Goal: Task Accomplishment & Management: Complete application form

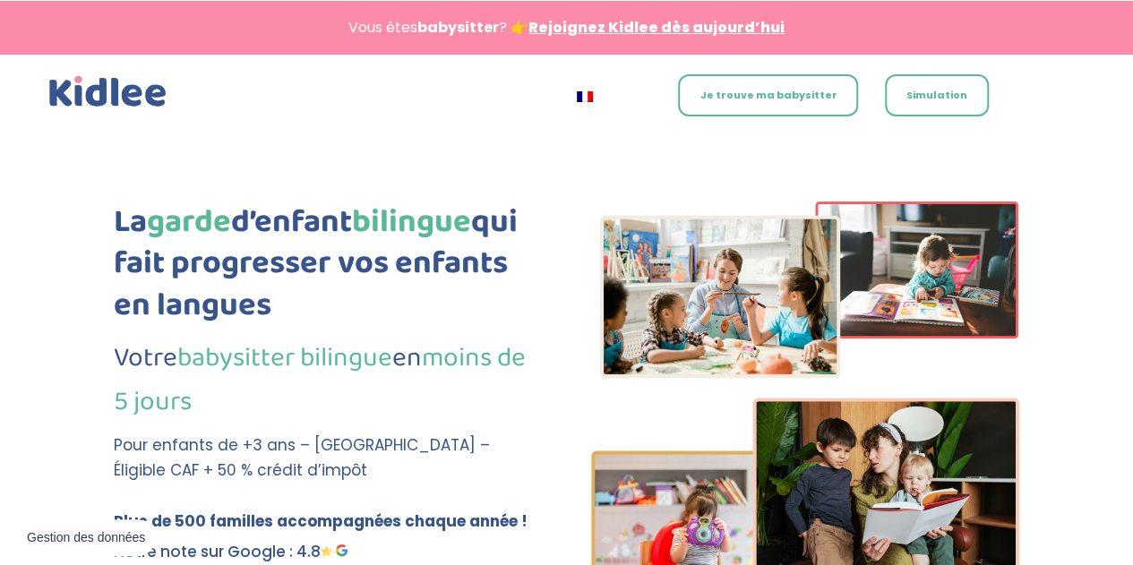
click at [766, 92] on link "Je trouve ma babysitter" at bounding box center [768, 95] width 180 height 42
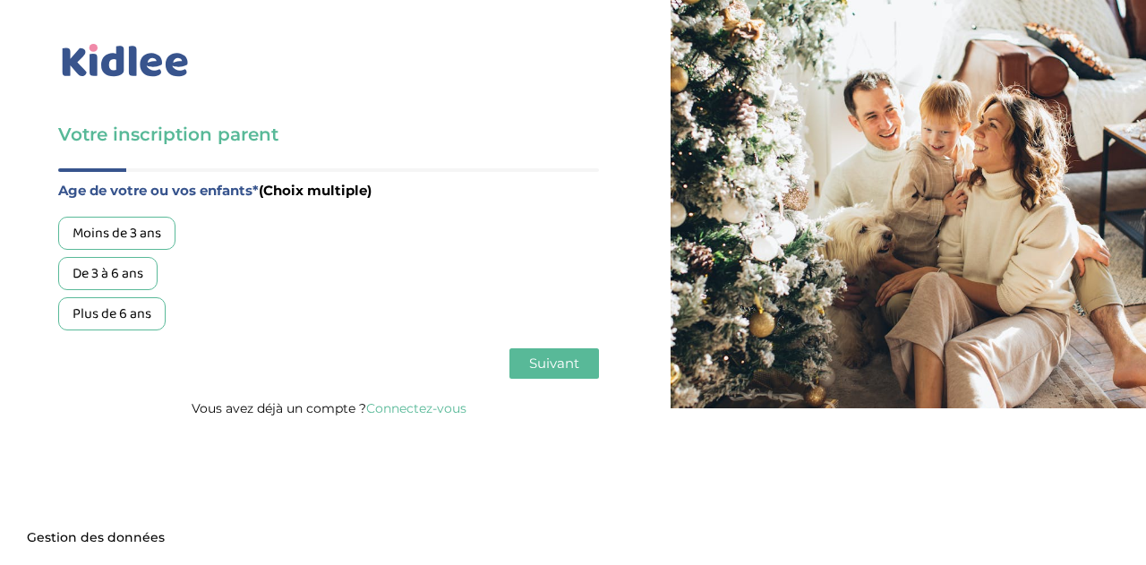
click at [114, 316] on div "Plus de 6 ans" at bounding box center [111, 313] width 107 height 33
click at [573, 357] on span "Suivant" at bounding box center [554, 363] width 50 height 17
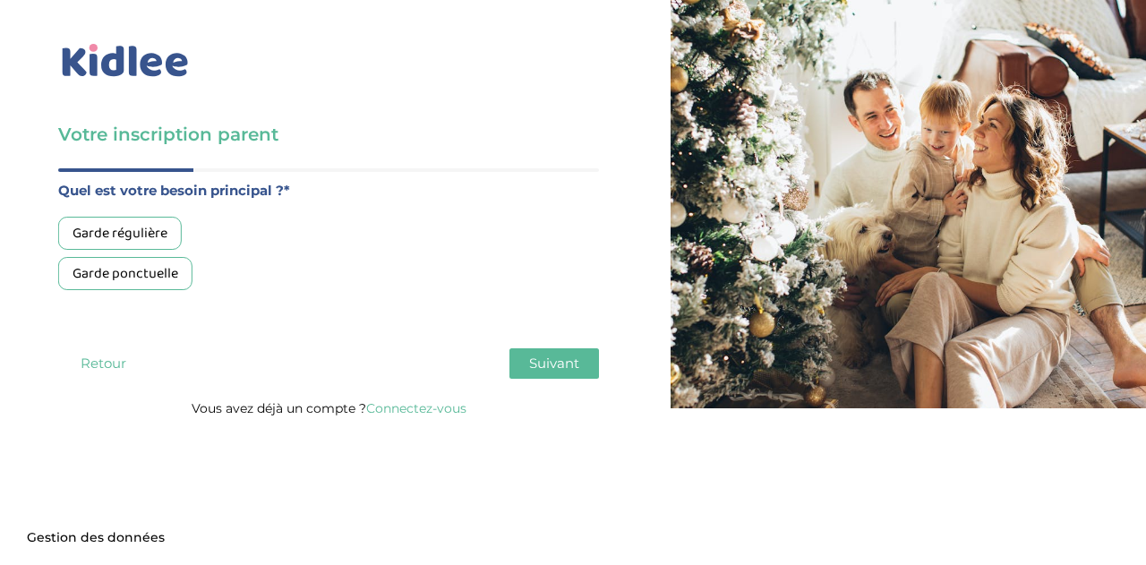
click at [152, 223] on div "Garde régulière" at bounding box center [120, 233] width 124 height 33
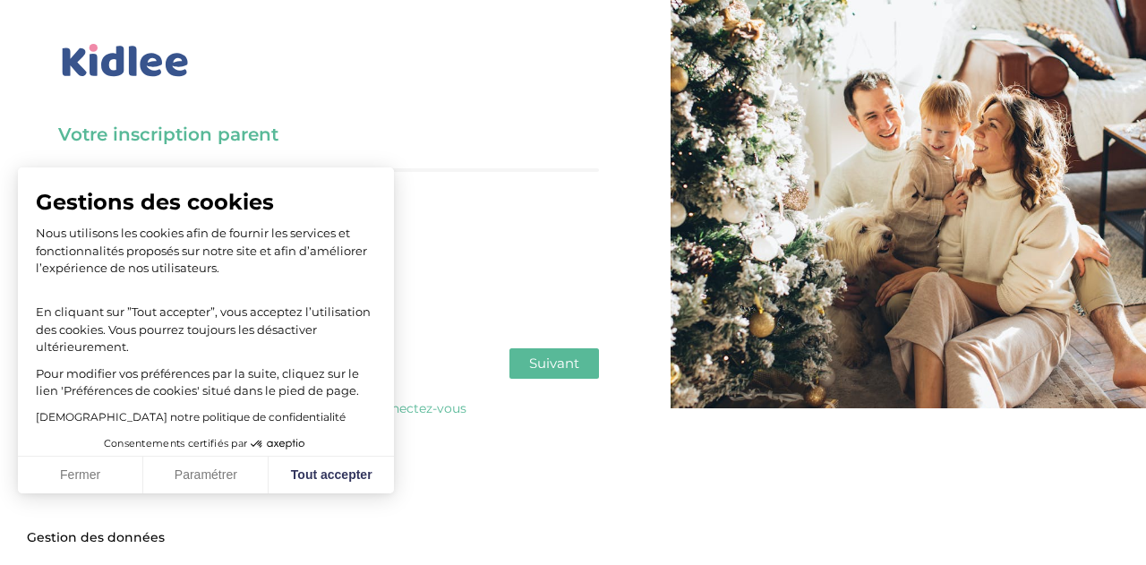
click at [560, 355] on button "Suivant" at bounding box center [555, 363] width 90 height 30
click at [326, 467] on button "Tout accepter" at bounding box center [331, 476] width 125 height 38
checkbox input "true"
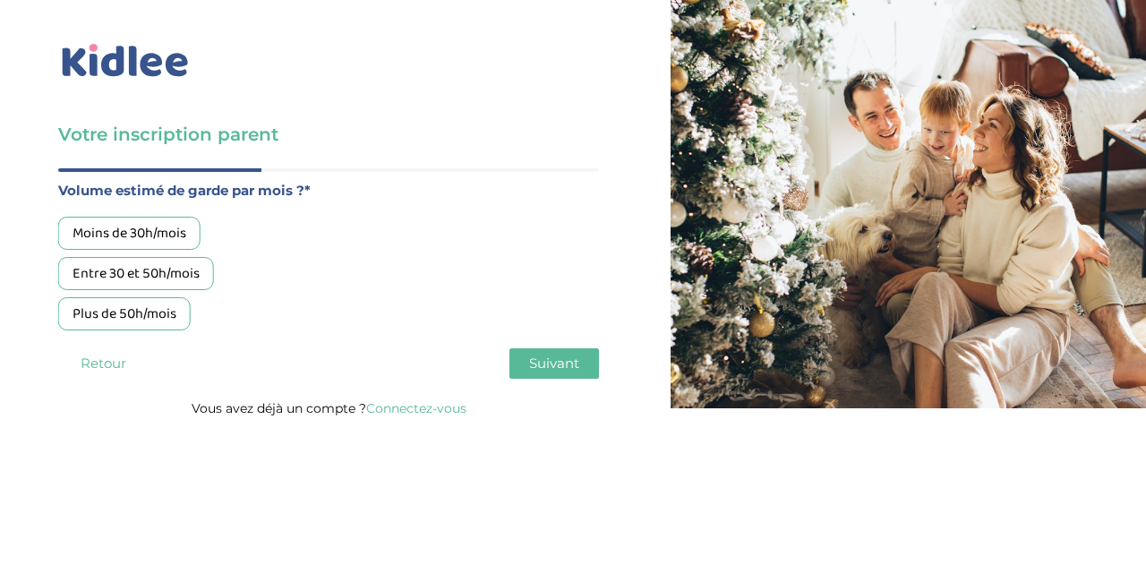
click at [90, 307] on div "Plus de 50h/mois" at bounding box center [124, 313] width 133 height 33
click at [561, 359] on span "Suivant" at bounding box center [554, 363] width 50 height 17
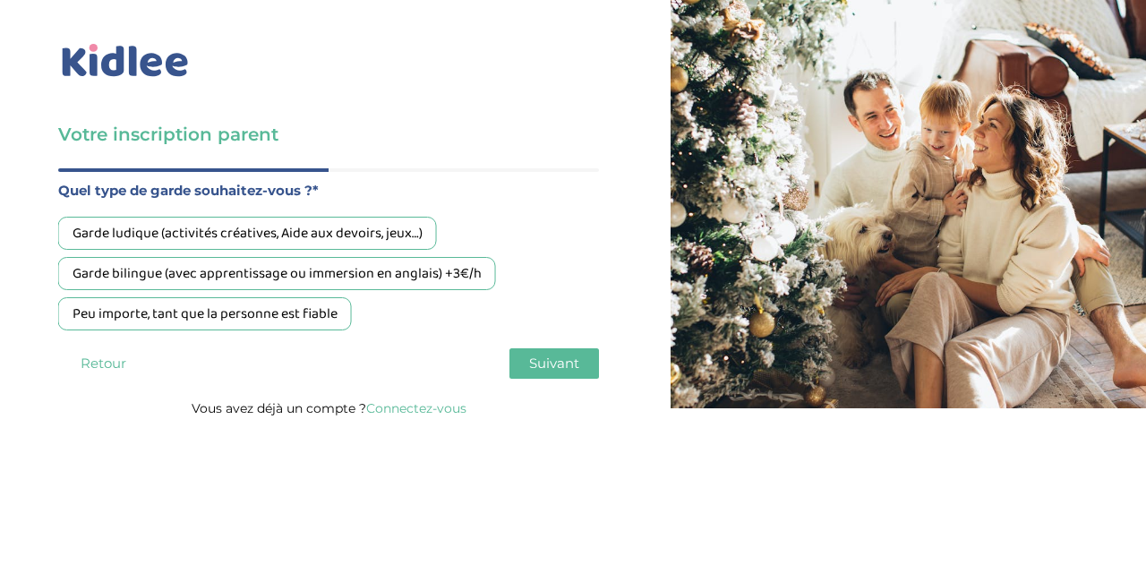
click at [175, 273] on div "Garde bilingue (avec apprentissage ou immersion en anglais) +3€/h" at bounding box center [277, 273] width 438 height 33
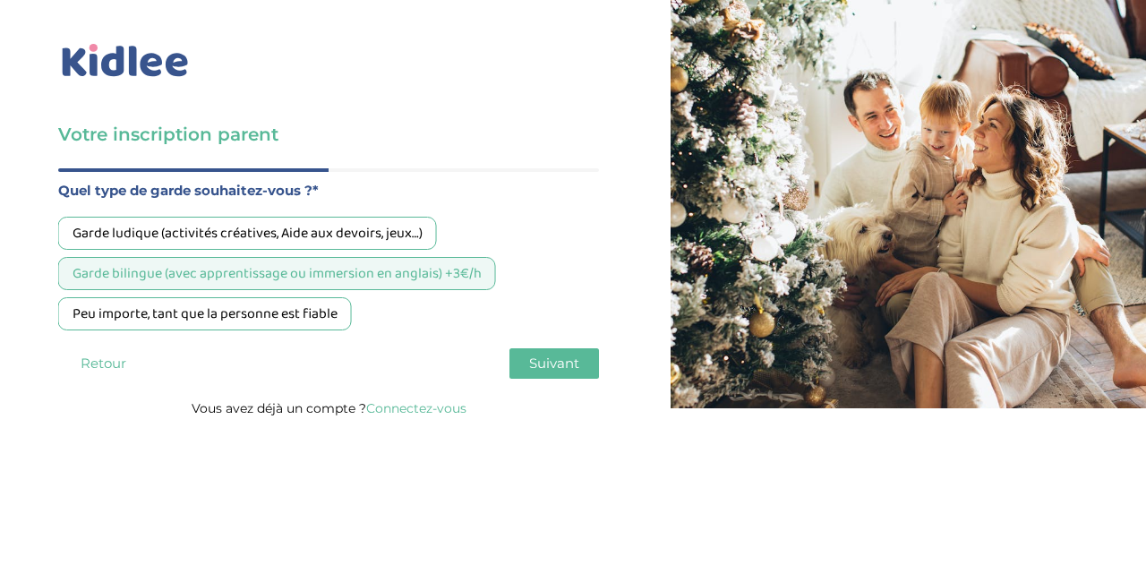
click at [338, 224] on div "Garde ludique (activités créatives, Aide aux devoirs, jeux…)" at bounding box center [247, 233] width 379 height 33
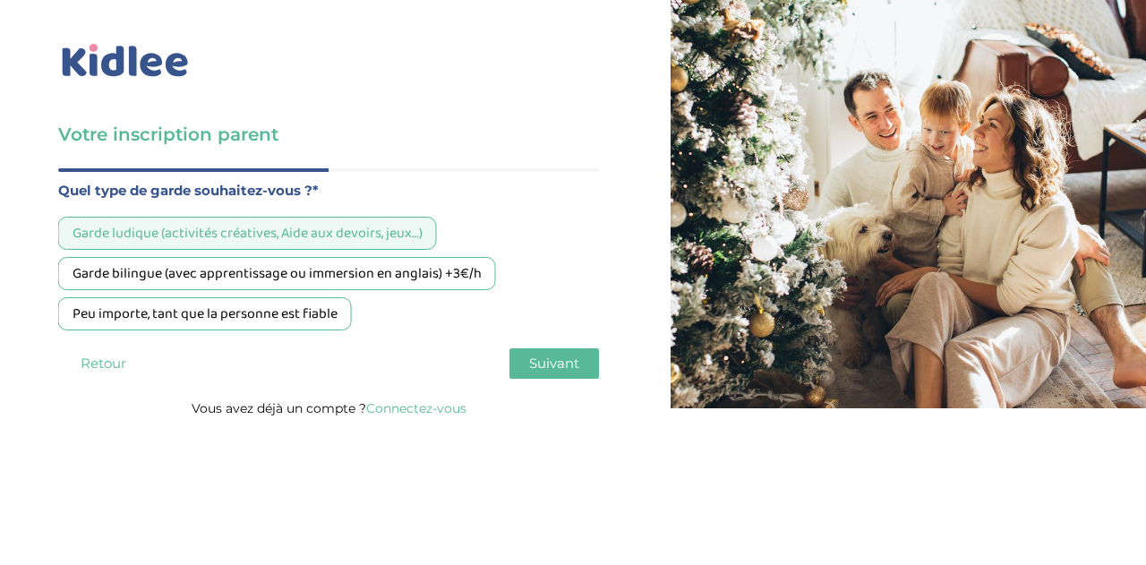
click at [557, 364] on span "Suivant" at bounding box center [554, 363] width 50 height 17
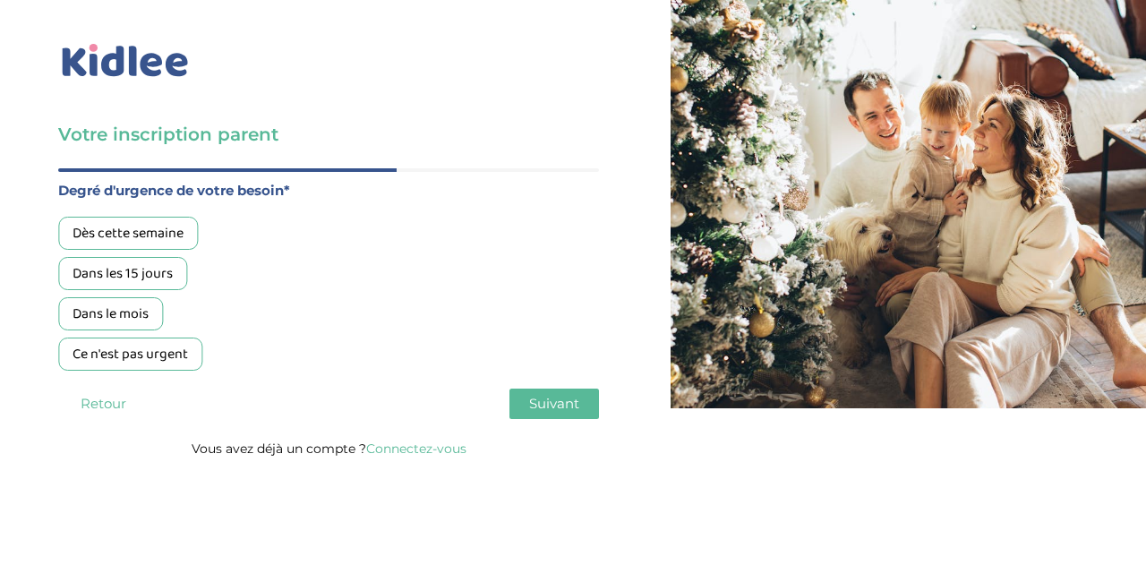
click at [167, 271] on div "Dans les 15 jours" at bounding box center [122, 273] width 129 height 33
click at [559, 400] on span "Suivant" at bounding box center [554, 403] width 50 height 17
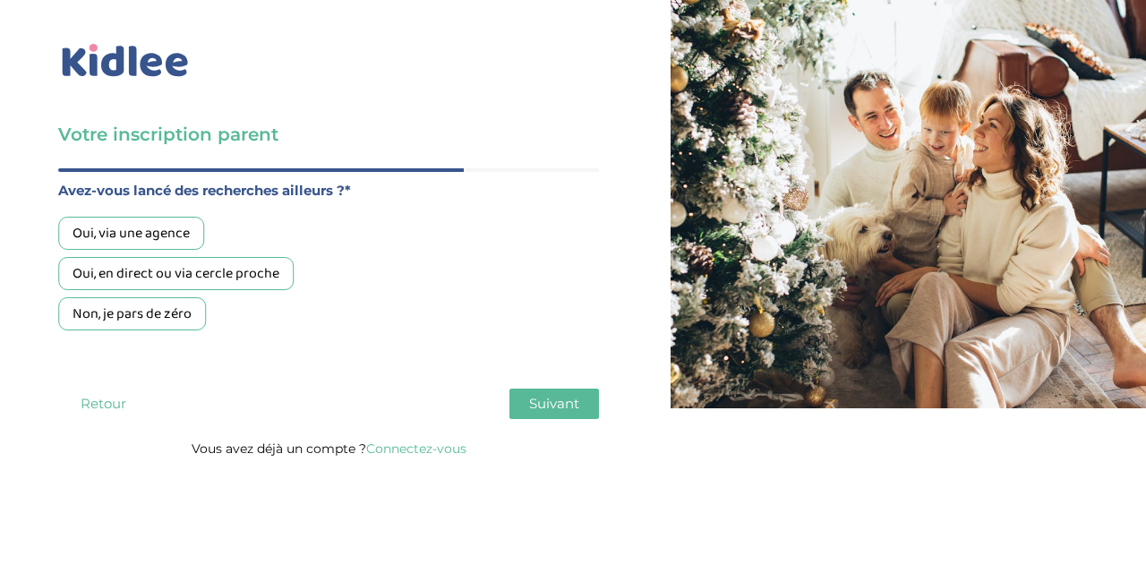
click at [111, 229] on div "Oui, via une agence" at bounding box center [131, 233] width 146 height 33
click at [548, 402] on span "Suivant" at bounding box center [554, 403] width 50 height 17
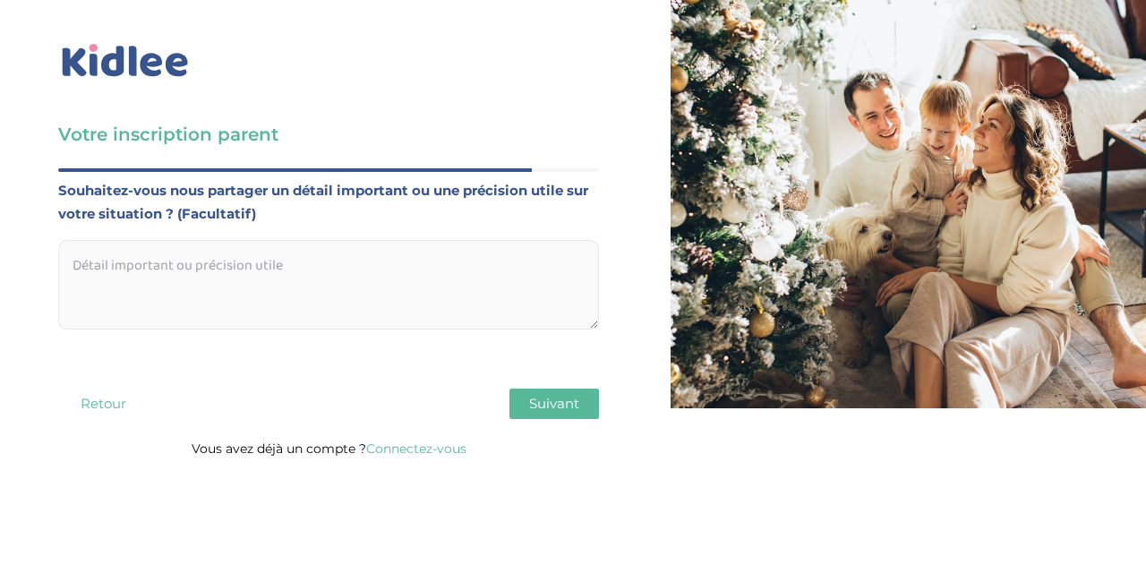
click at [201, 247] on textarea at bounding box center [328, 285] width 541 height 90
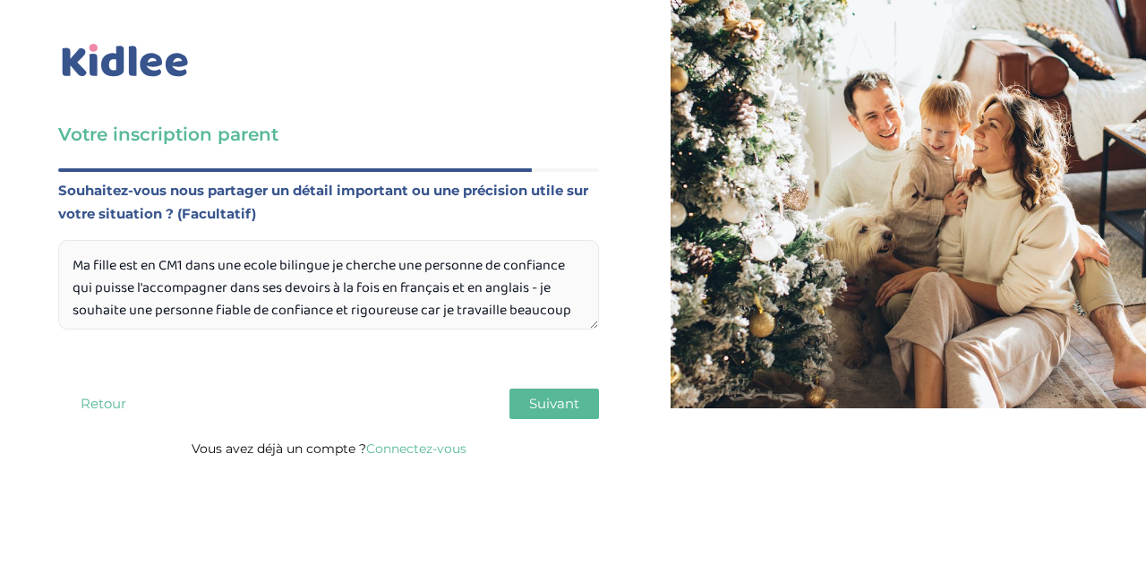
type textarea "Ma fille est en CM1 dans une ecole bilingue je cherche une personne de confianc…"
drag, startPoint x: 508, startPoint y: 396, endPoint x: 525, endPoint y: 397, distance: 17.0
click at [517, 396] on div "Retour Suivant" at bounding box center [328, 404] width 541 height 30
click at [532, 397] on span "Suivant" at bounding box center [554, 403] width 50 height 17
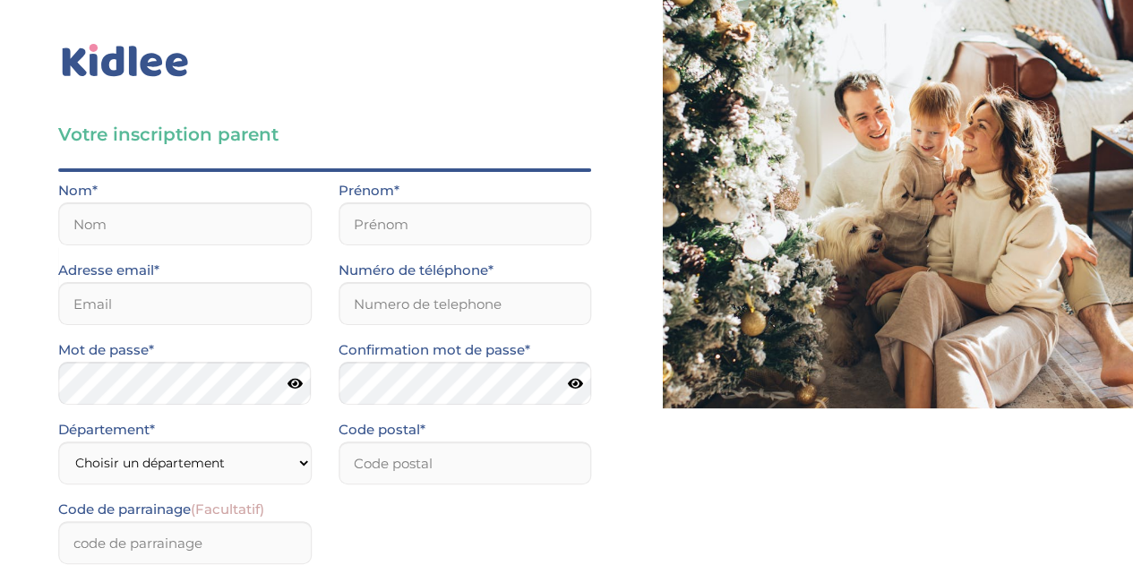
click at [154, 199] on div "Nom*" at bounding box center [184, 212] width 253 height 66
click at [141, 224] on input "text" at bounding box center [184, 223] width 253 height 43
type input "ROY"
type input "Tiphaine"
type input "roy.tiphaine@gmail.com"
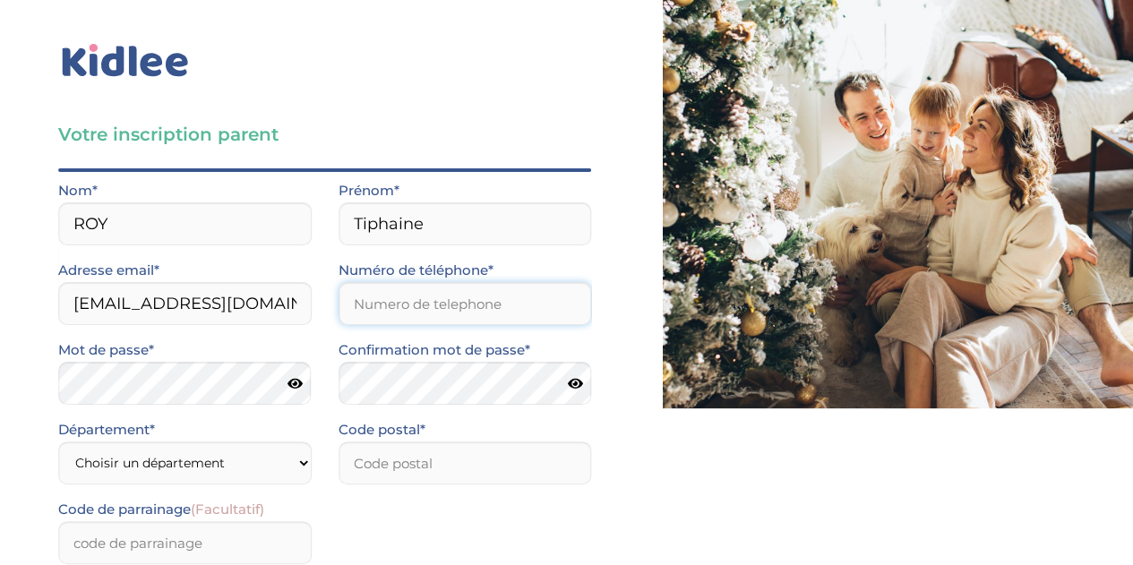
type input "0687690869"
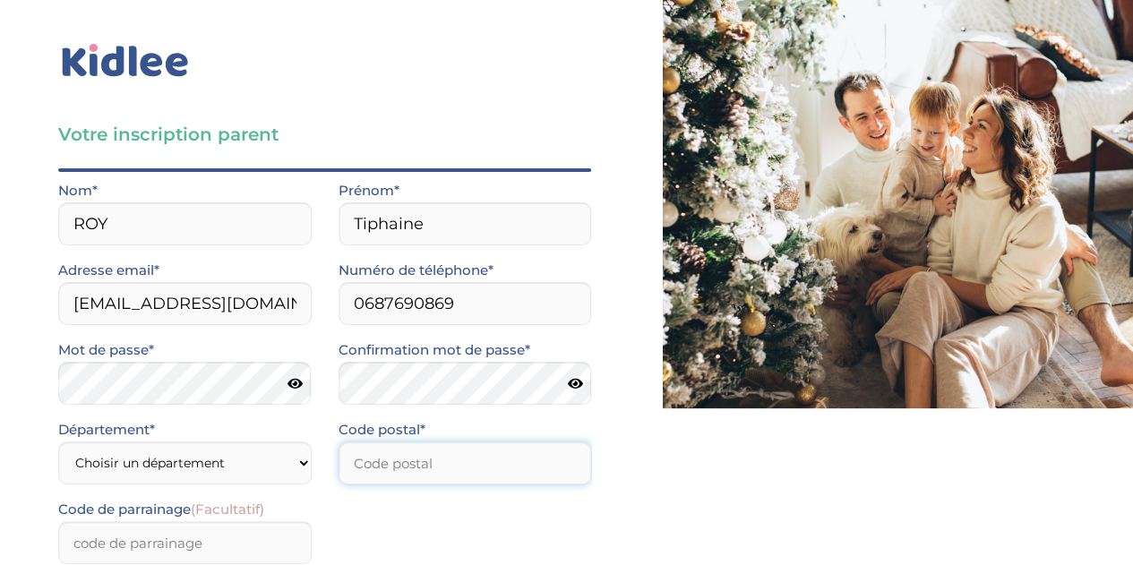
type input "75015"
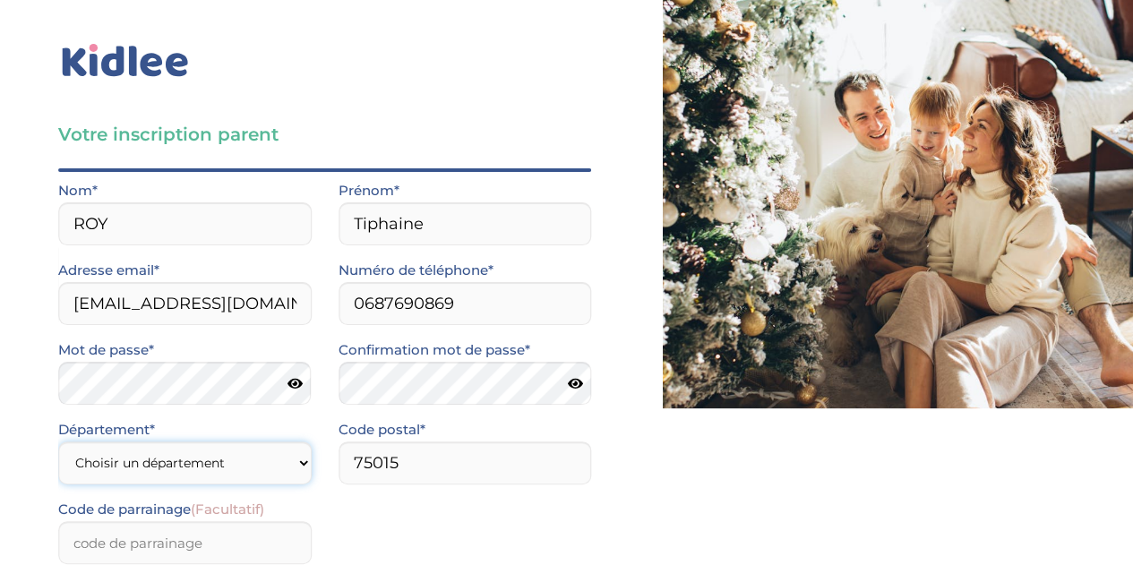
click at [245, 466] on select "Choisir un département Paris (75) Hauts-de-Seine (92) Yvelines (78) Val-de-Marn…" at bounding box center [184, 462] width 253 height 43
select select "75"
click at [58, 441] on select "Choisir un département Paris (75) Hauts-de-Seine (92) Yvelines (78) Val-de-Marn…" at bounding box center [184, 462] width 253 height 43
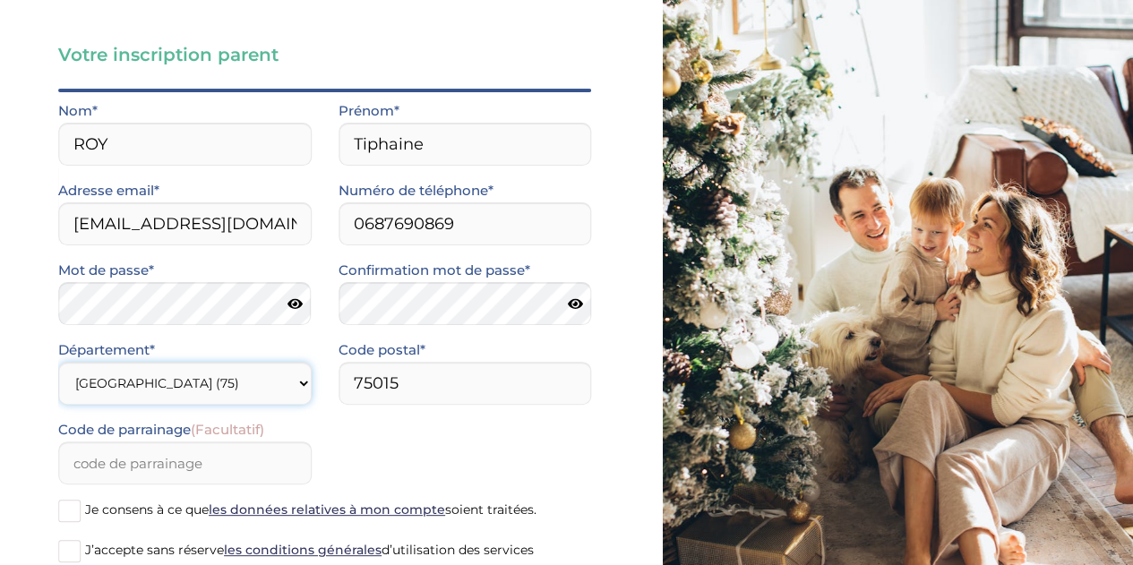
scroll to position [179, 0]
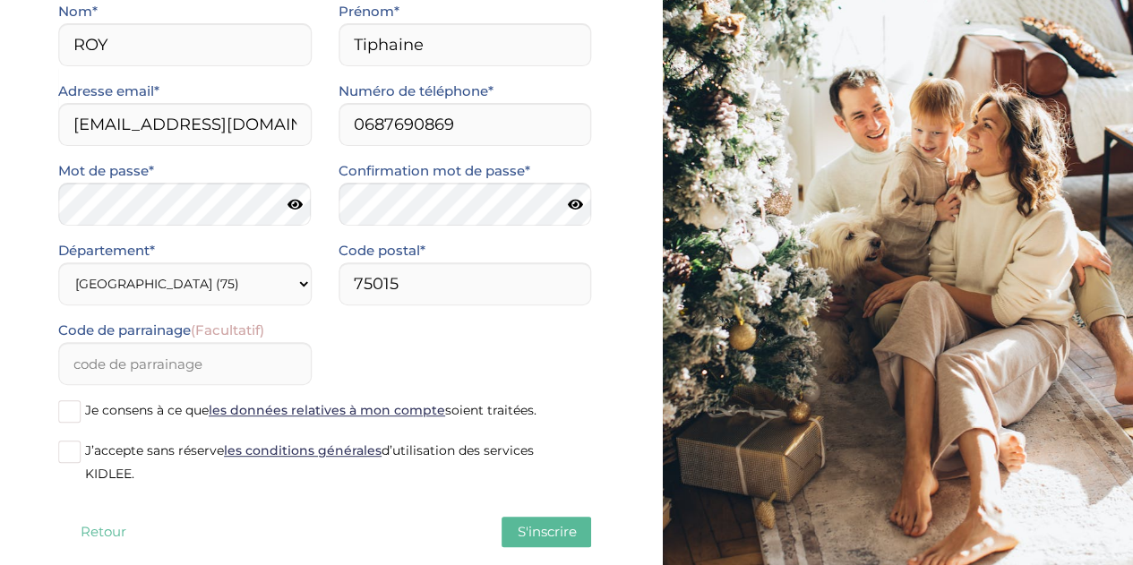
click at [75, 417] on span at bounding box center [69, 411] width 22 height 22
click at [0, 0] on input "Je consens à ce que les données relatives à mon compte soient traitées." at bounding box center [0, 0] width 0 height 0
click at [72, 447] on span at bounding box center [69, 452] width 22 height 22
click at [0, 0] on input "J’accepte sans réserve les conditions générales d’utilisation des services KIDL…" at bounding box center [0, 0] width 0 height 0
click at [541, 534] on span "S'inscrire" at bounding box center [546, 531] width 59 height 17
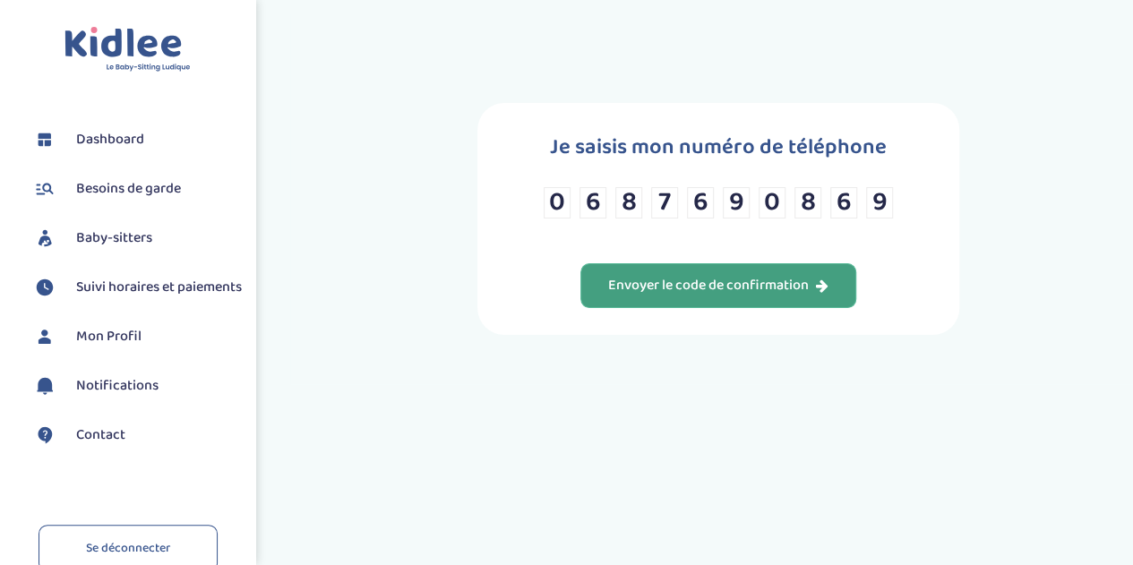
click at [731, 282] on div "Envoyer le code de confirmation" at bounding box center [718, 286] width 220 height 21
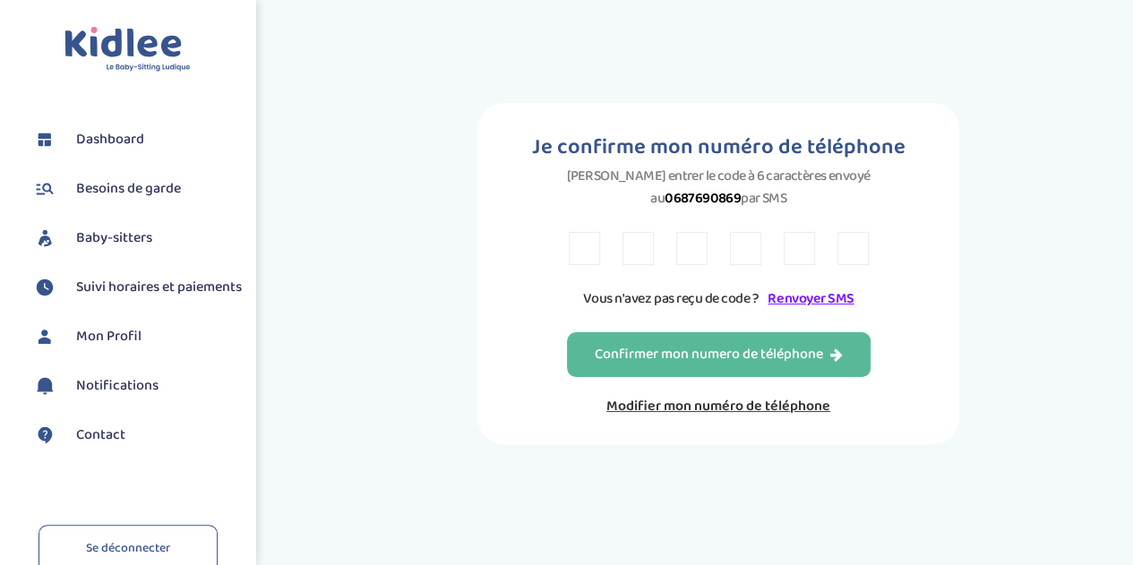
click at [587, 244] on input "text" at bounding box center [584, 248] width 31 height 33
type input "P"
type input "V"
type input "9"
type input "Z"
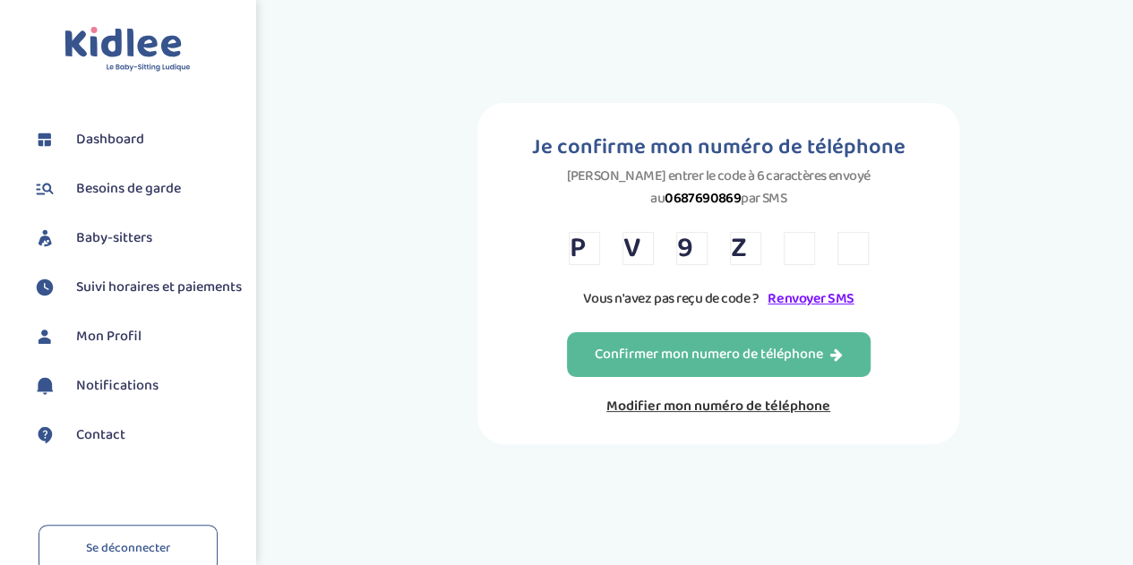
type input "V"
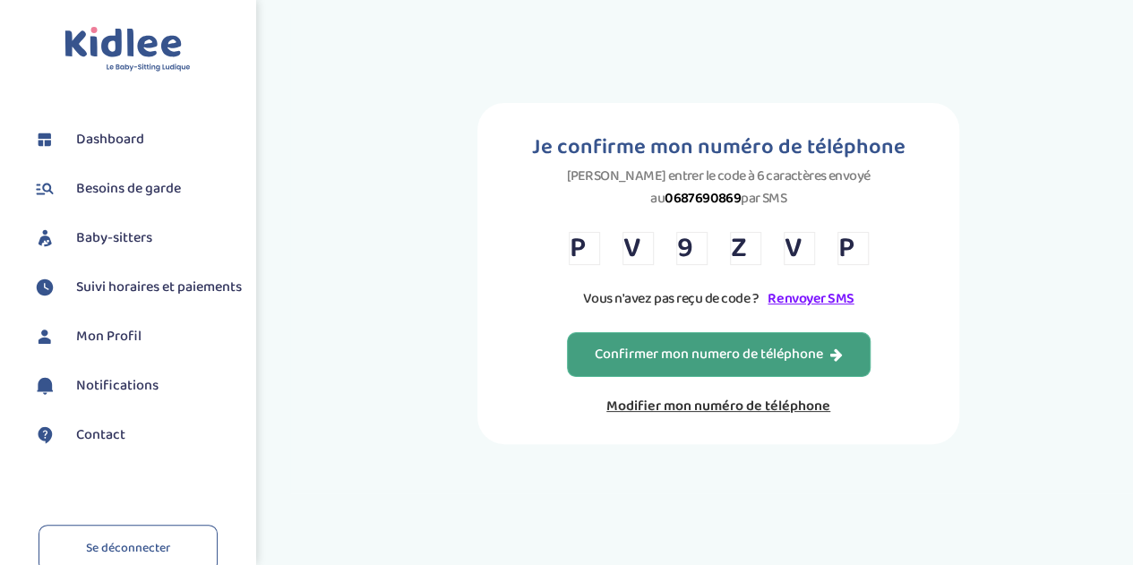
type input "P"
click at [629, 345] on div "Confirmer mon numero de téléphone" at bounding box center [719, 355] width 248 height 21
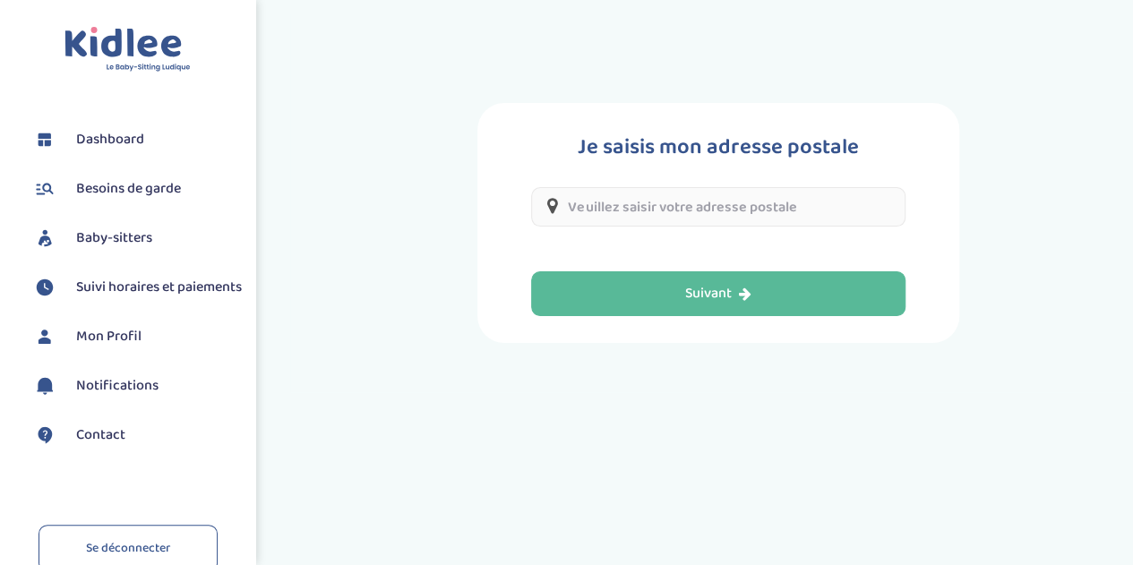
click at [641, 200] on input "text" at bounding box center [717, 206] width 373 height 39
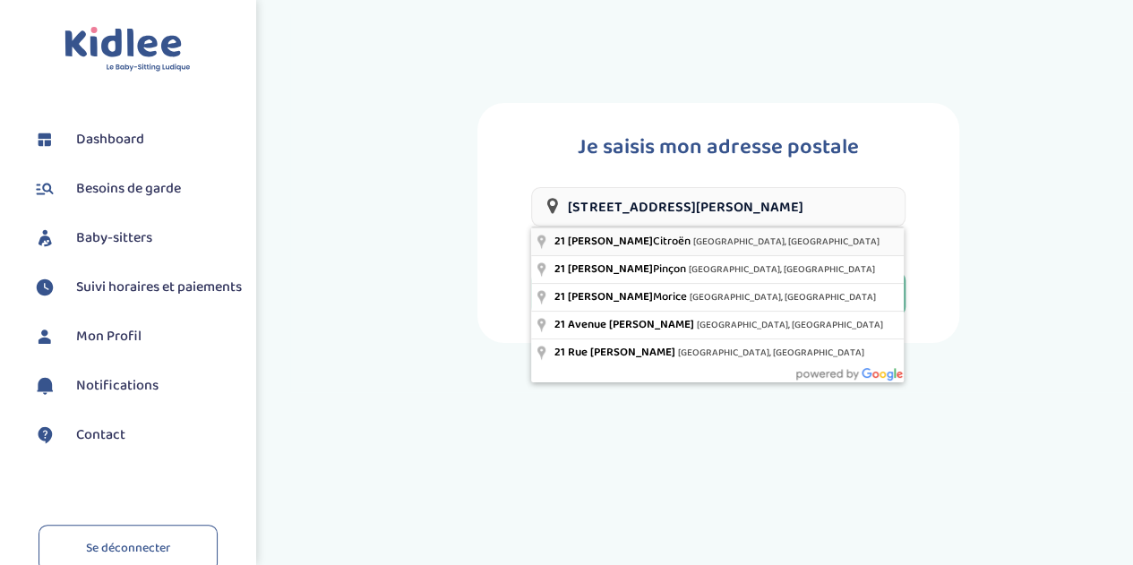
type input "21 Quai André Citroën, Paris, France"
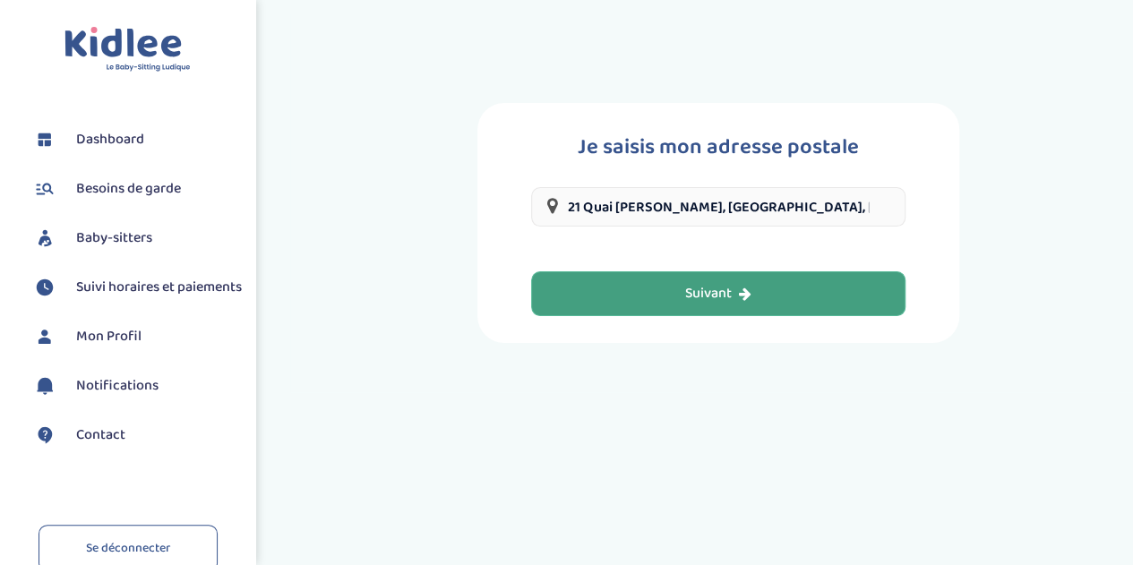
click at [698, 295] on div "Suivant" at bounding box center [718, 294] width 66 height 21
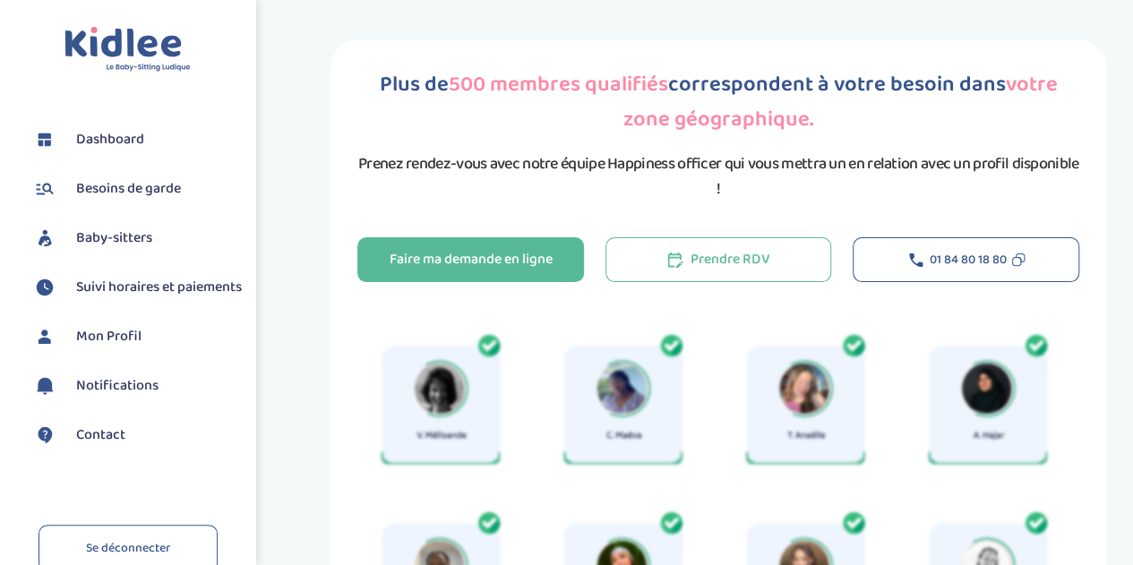
scroll to position [179, 0]
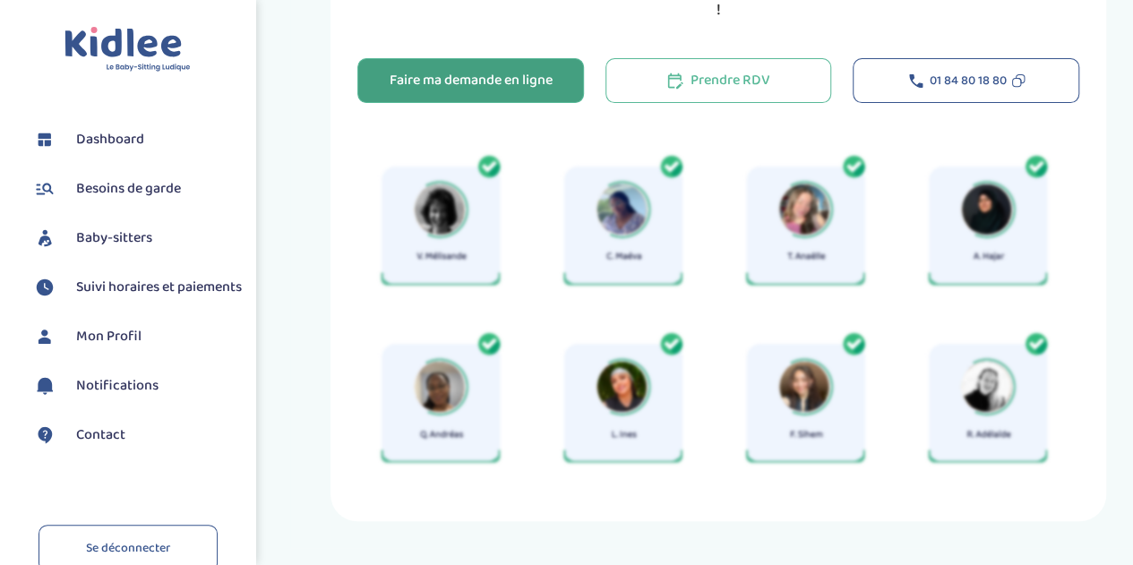
click at [455, 81] on div "Faire ma demande en ligne" at bounding box center [470, 81] width 163 height 21
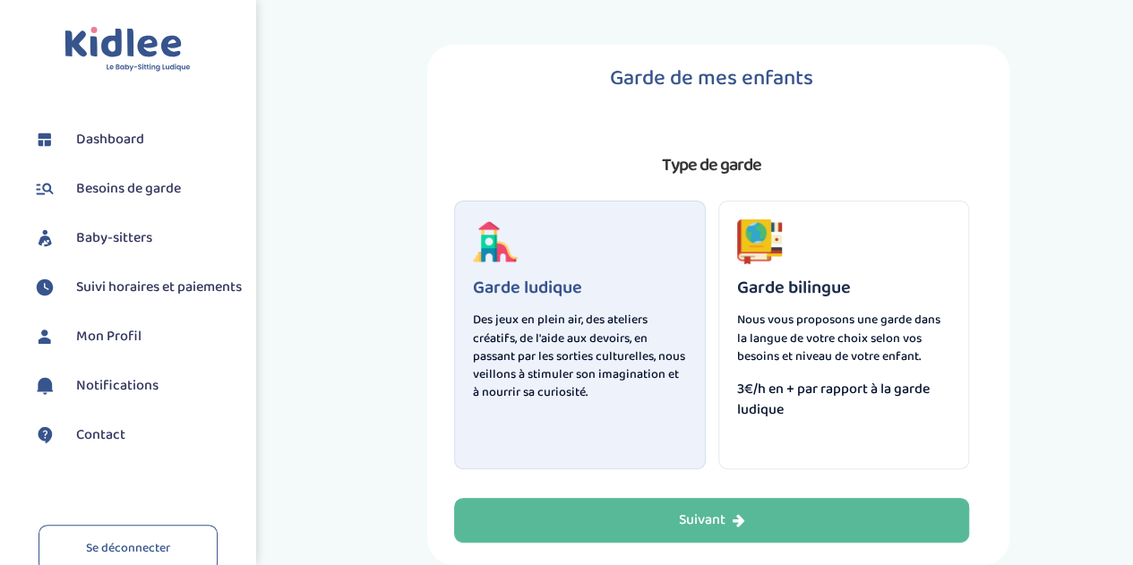
click at [840, 398] on span "3€/h en + par rapport à la garde ludique" at bounding box center [844, 399] width 214 height 41
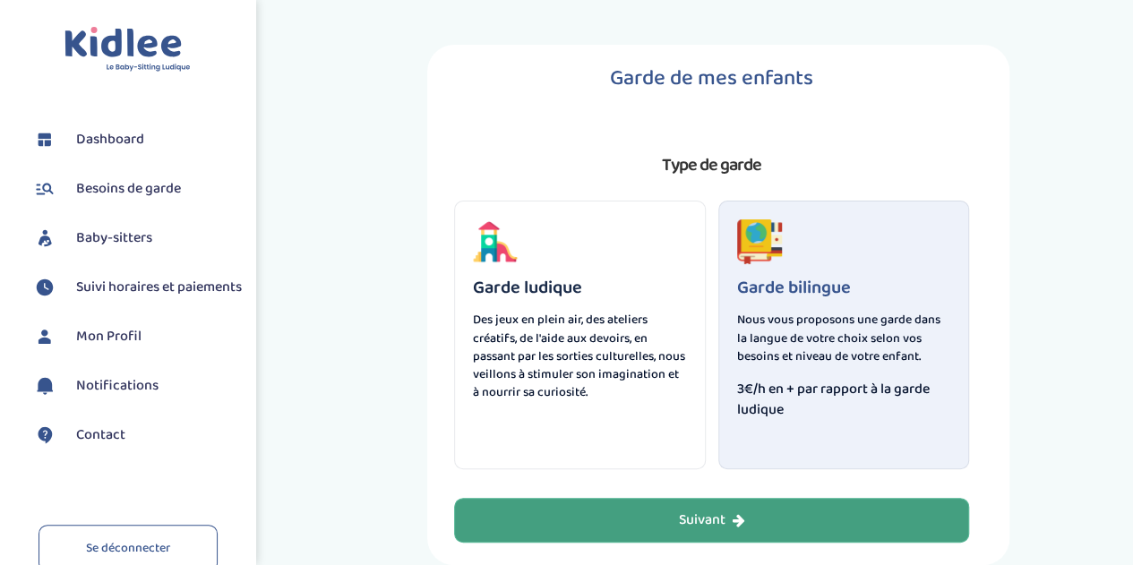
click at [674, 511] on button "Suivant" at bounding box center [711, 520] width 515 height 45
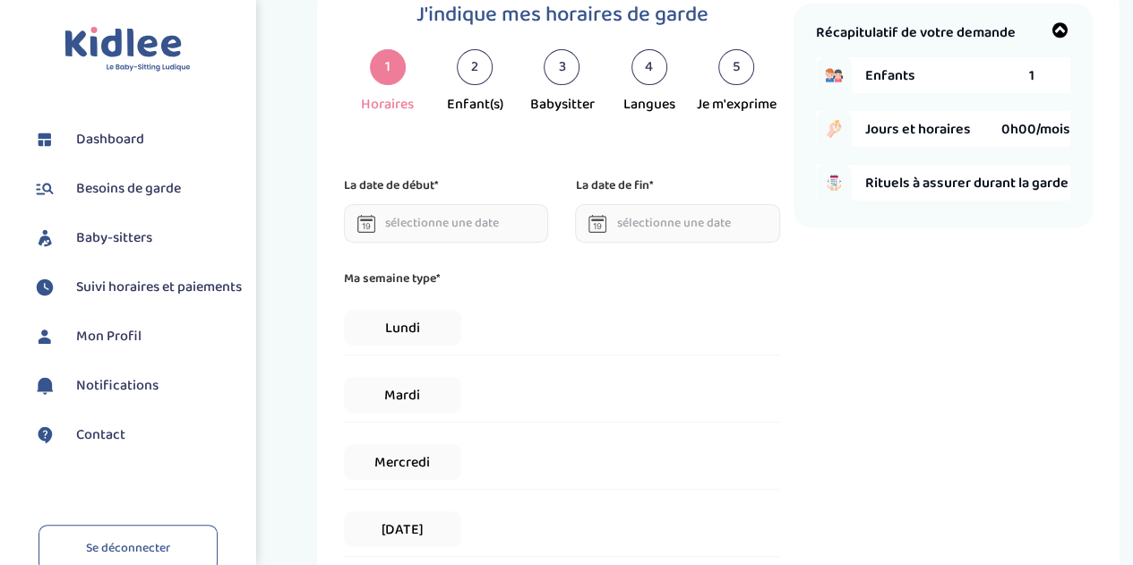
scroll to position [67, 0]
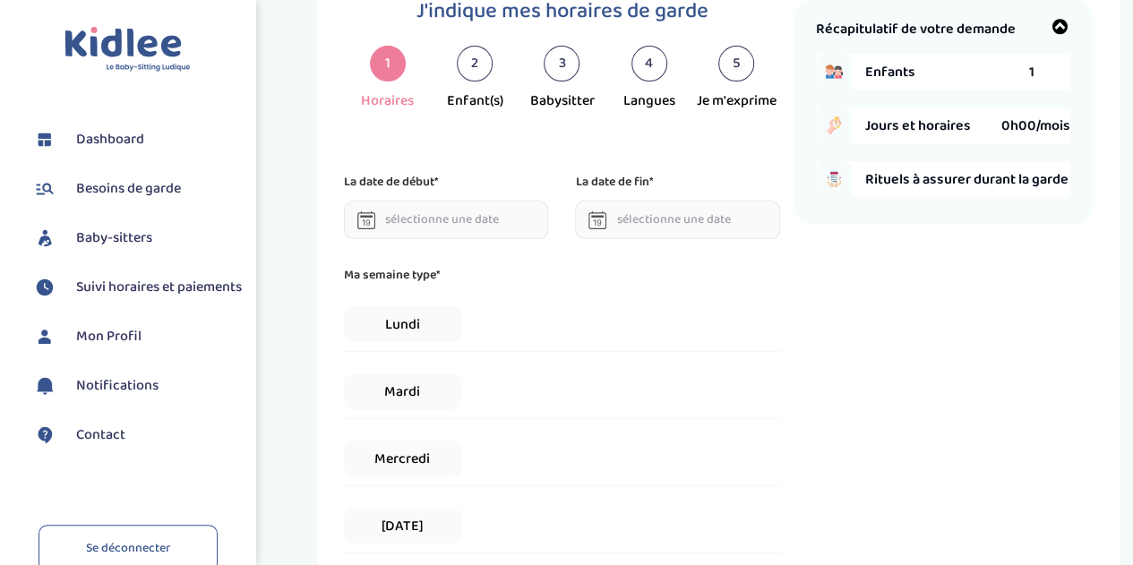
click at [465, 218] on input "text" at bounding box center [446, 220] width 204 height 39
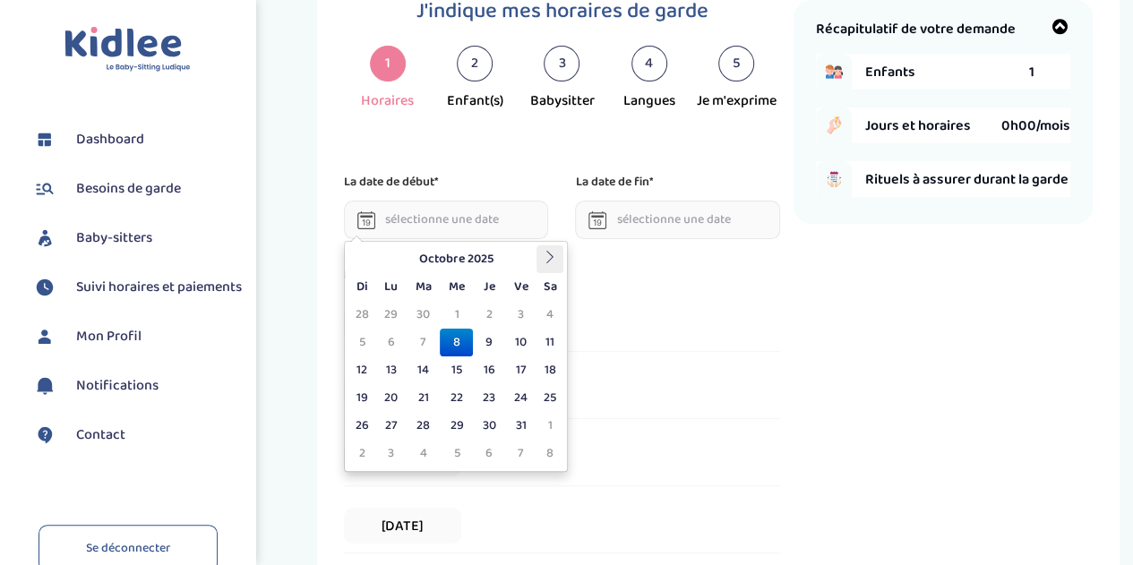
click at [553, 259] on icon at bounding box center [550, 257] width 13 height 13
click at [388, 336] on td "3" at bounding box center [390, 343] width 31 height 28
type input "03-11-2025"
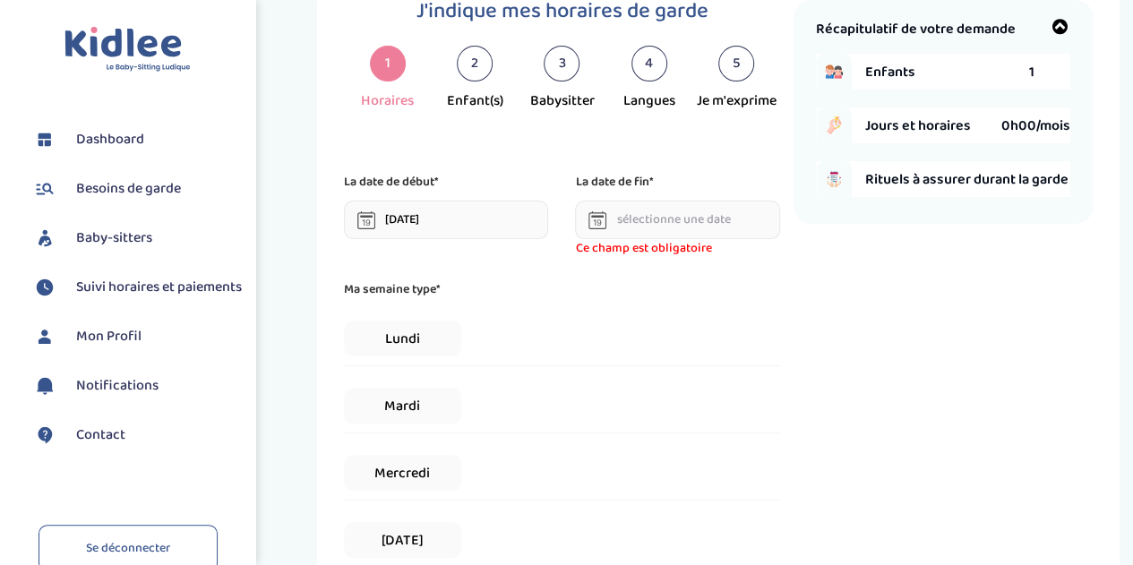
click at [684, 215] on input "text" at bounding box center [677, 220] width 204 height 39
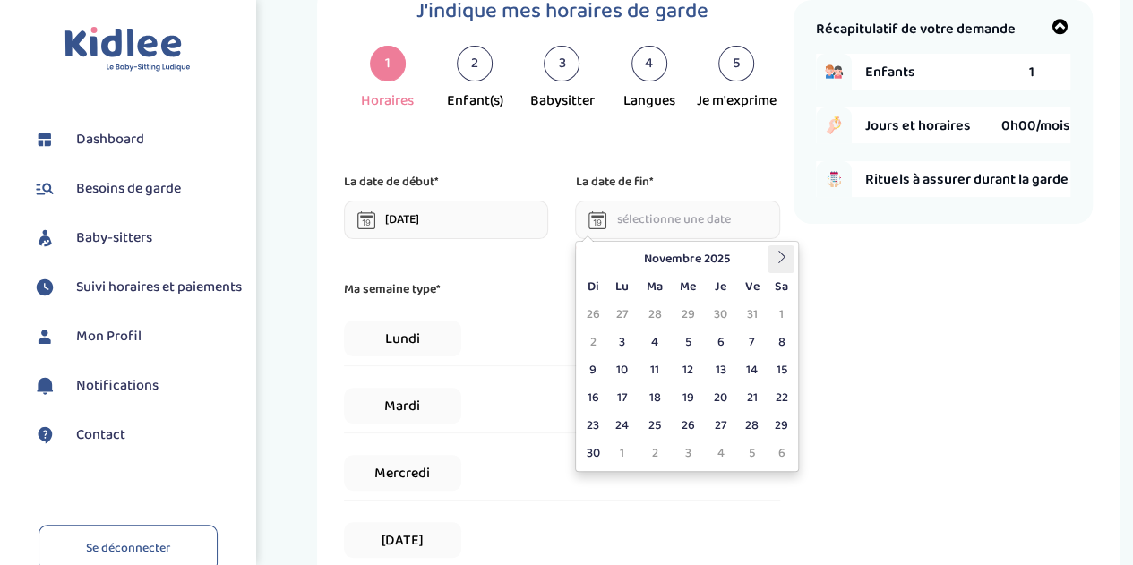
click at [780, 257] on icon at bounding box center [781, 257] width 13 height 13
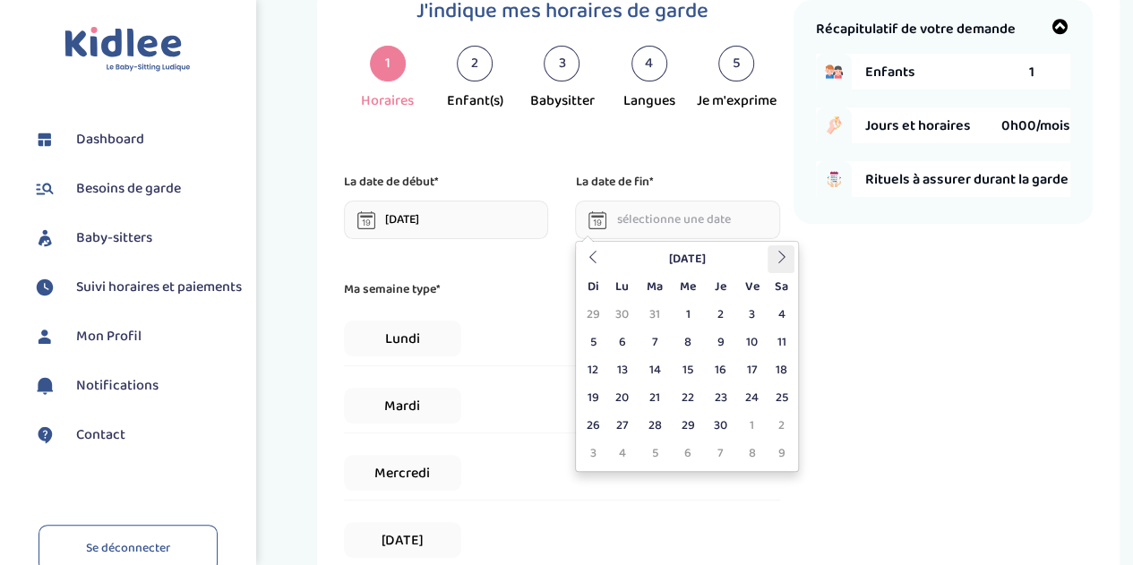
click at [780, 257] on icon at bounding box center [781, 257] width 13 height 13
click at [752, 313] on td "3" at bounding box center [751, 315] width 31 height 28
type input "03-07-2026"
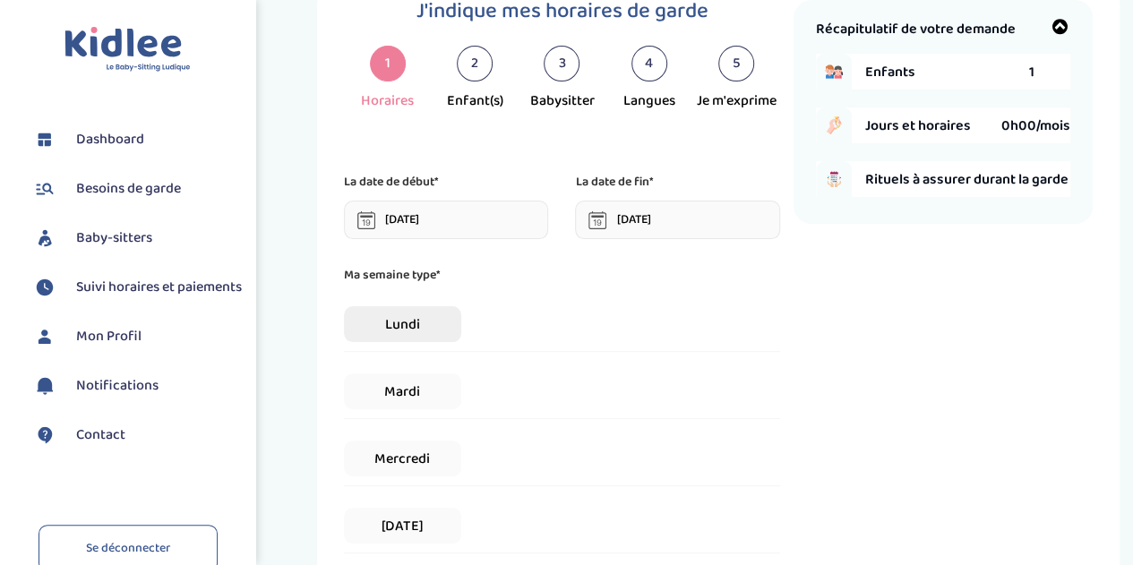
click at [441, 321] on span "Lundi" at bounding box center [402, 324] width 116 height 36
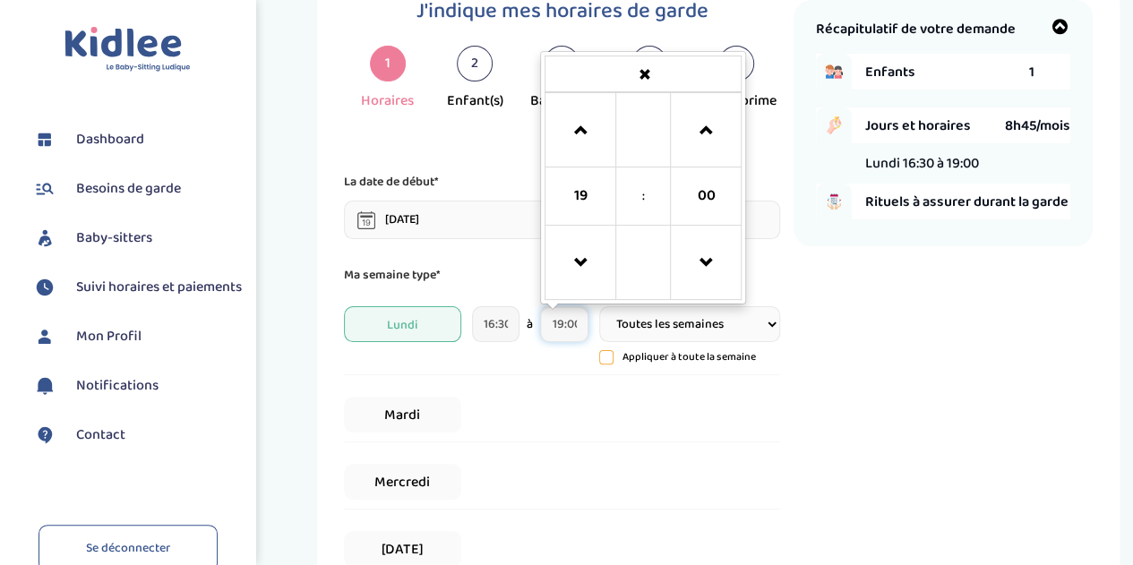
scroll to position [0, 0]
drag, startPoint x: 579, startPoint y: 324, endPoint x: 534, endPoint y: 324, distance: 45.7
click at [534, 324] on div "16:30 à 19:00 19 : 00 00 01 02 03 04 05 06 07 08 09 10 11 12 13 14 15 16 17 18 …" at bounding box center [530, 324] width 116 height 36
click at [585, 123] on span at bounding box center [580, 131] width 48 height 48
type input "20:00"
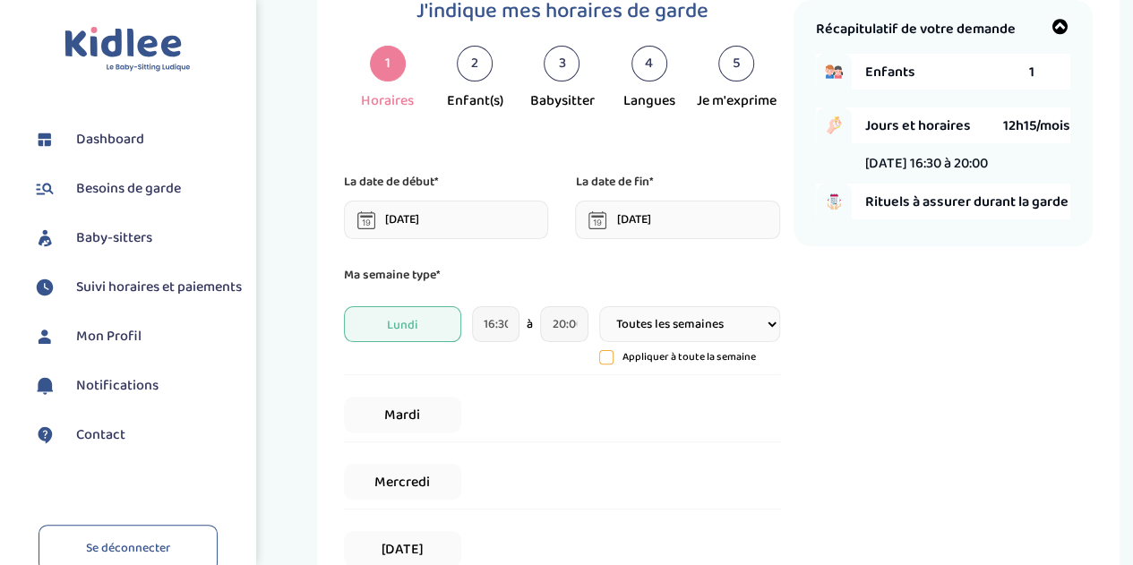
click at [633, 470] on div "Mercredi" at bounding box center [561, 482] width 435 height 55
click at [514, 408] on div "Mardi" at bounding box center [561, 415] width 435 height 55
click at [447, 408] on span "Mardi" at bounding box center [402, 415] width 116 height 36
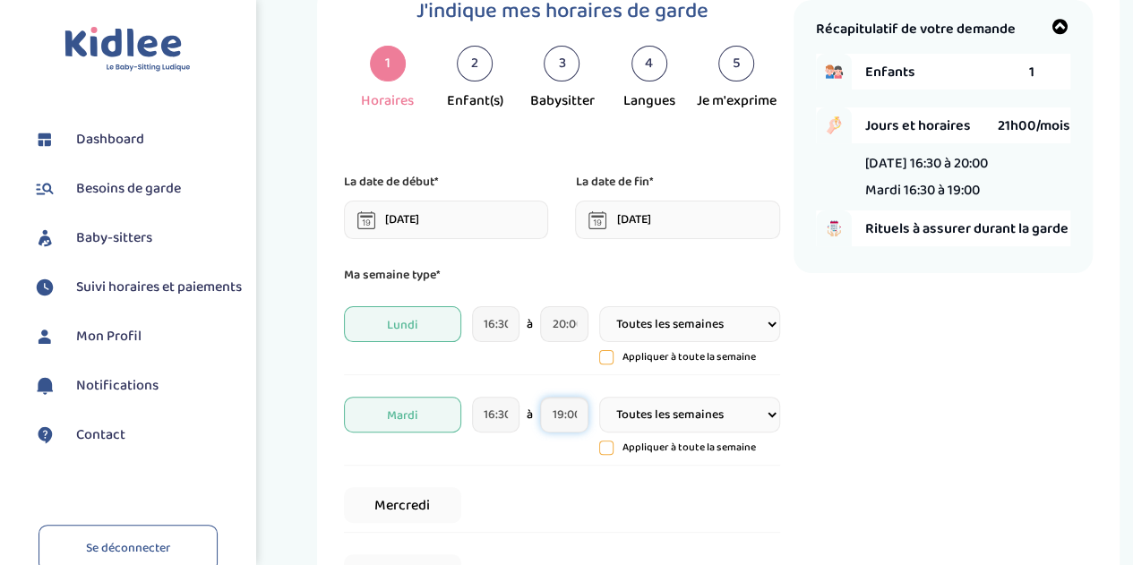
click at [579, 413] on input "19:00" at bounding box center [564, 415] width 48 height 36
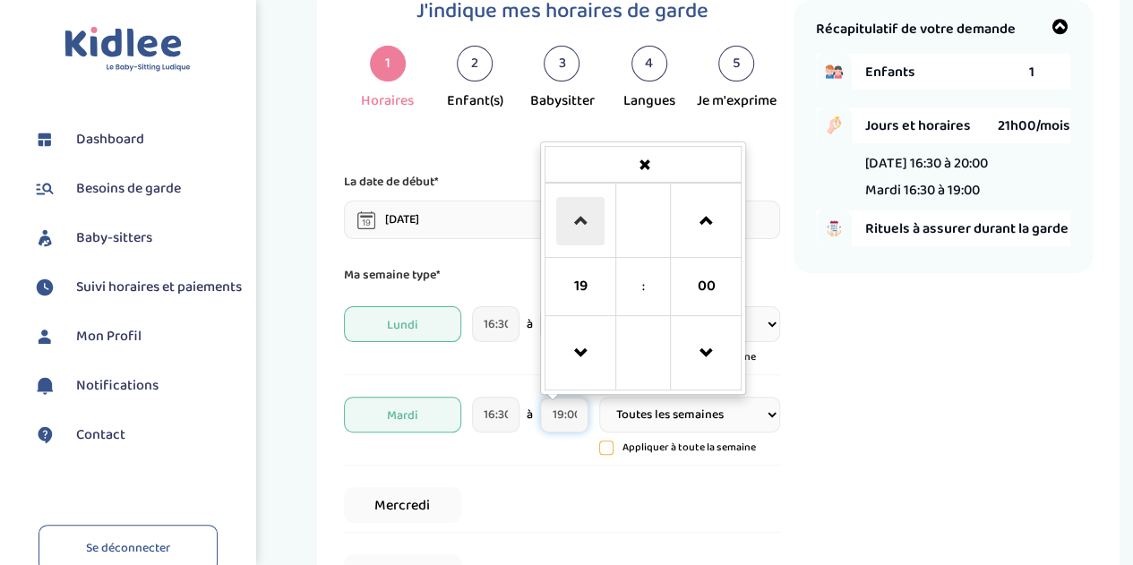
click at [584, 219] on span at bounding box center [580, 221] width 48 height 48
type input "20:00"
drag, startPoint x: 561, startPoint y: 487, endPoint x: 468, endPoint y: 499, distance: 93.0
click at [561, 487] on div "Mercredi" at bounding box center [561, 505] width 435 height 55
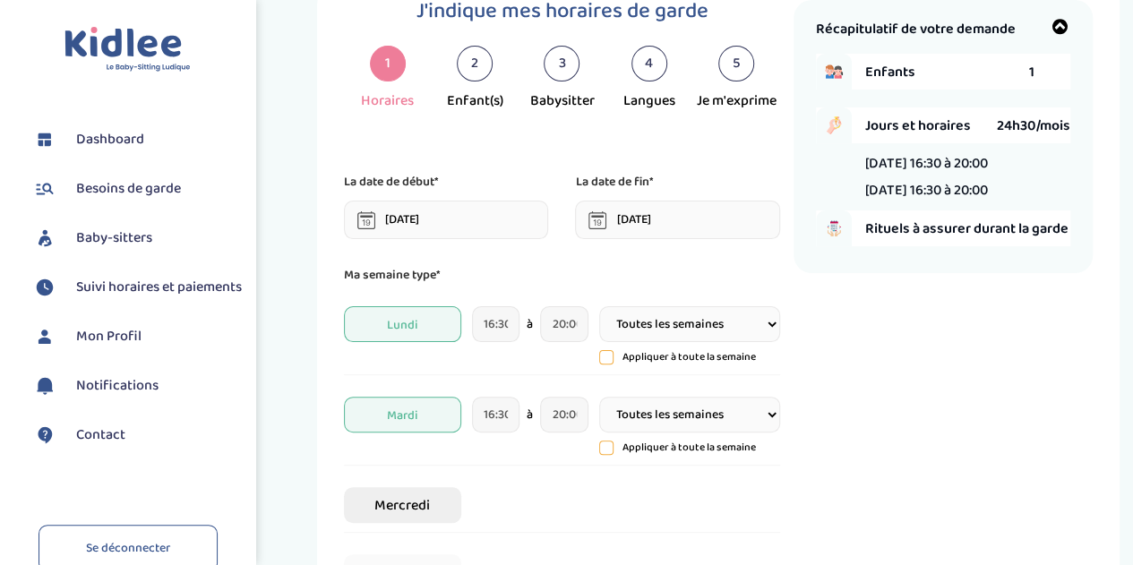
click at [428, 503] on span "Mercredi" at bounding box center [402, 505] width 116 height 36
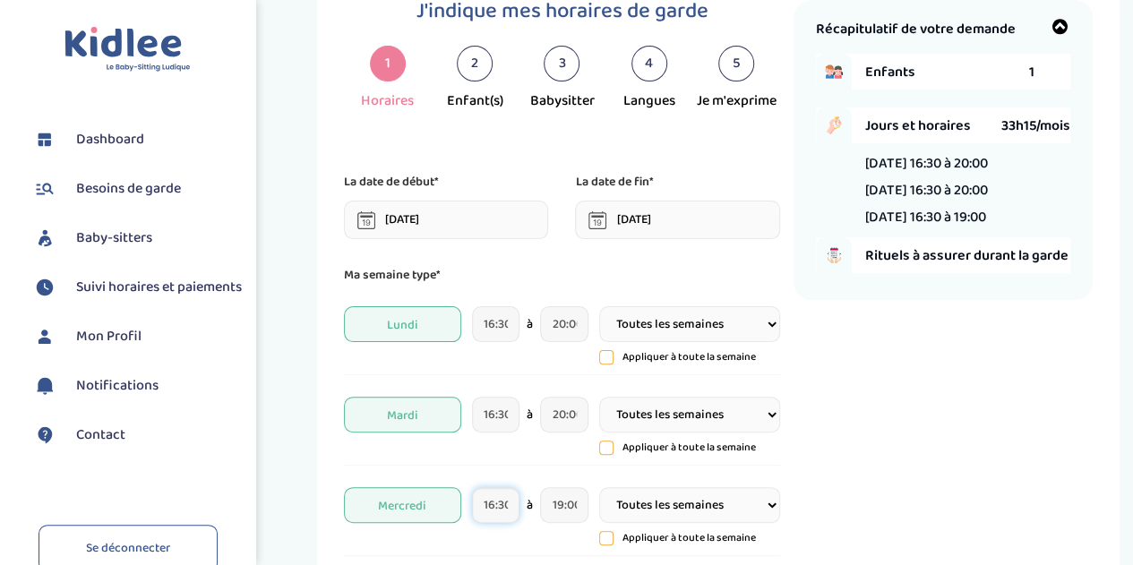
click at [504, 505] on input "16:30" at bounding box center [496, 505] width 48 height 36
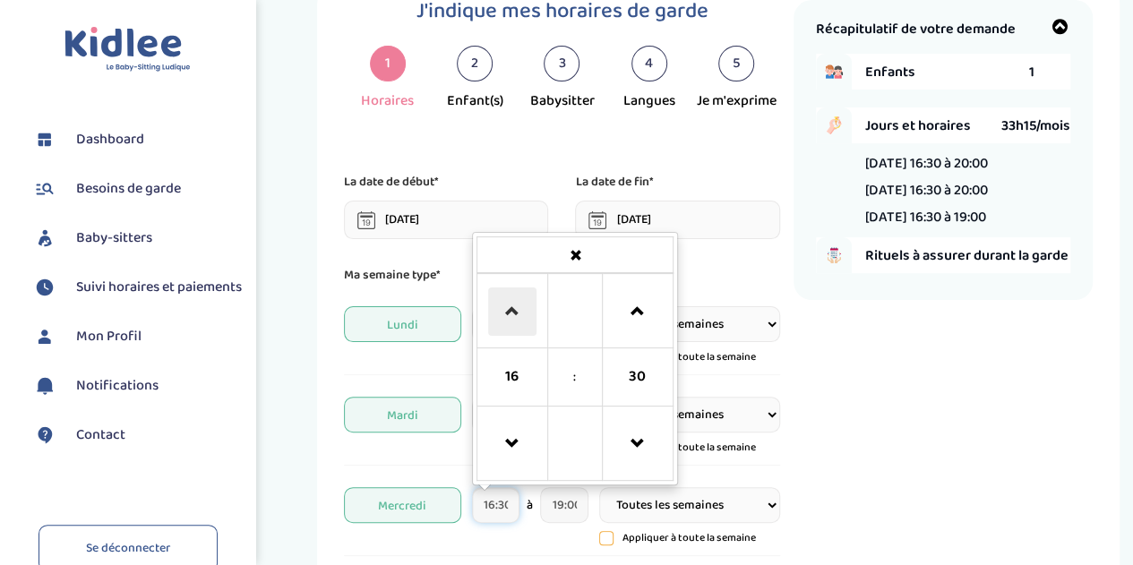
click at [509, 313] on span at bounding box center [512, 311] width 48 height 48
click at [511, 448] on span at bounding box center [512, 444] width 48 height 48
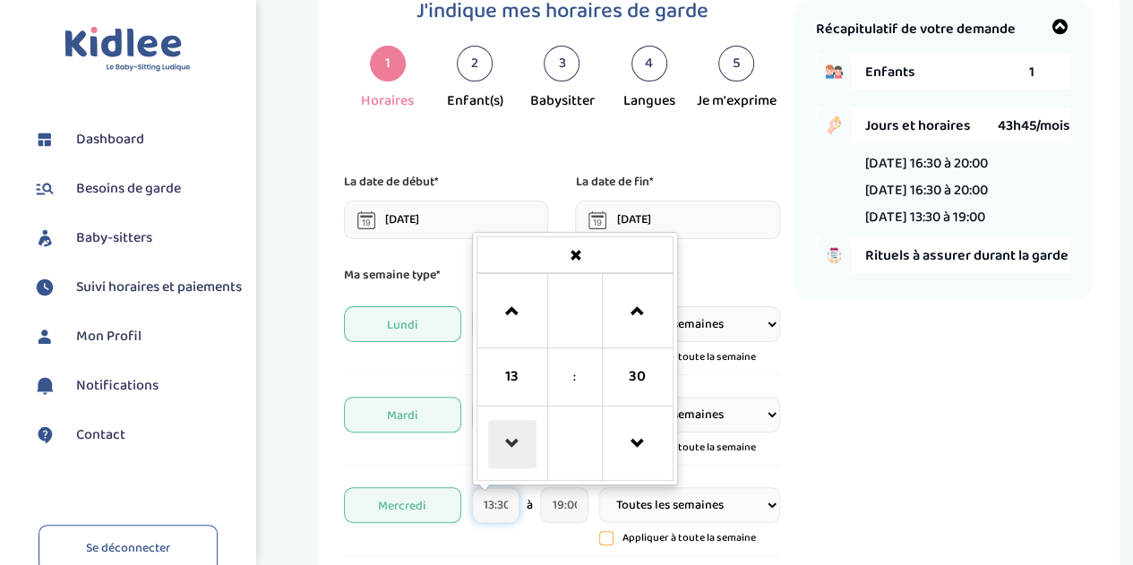
click at [511, 448] on span at bounding box center [512, 444] width 48 height 48
click at [503, 304] on span at bounding box center [512, 311] width 48 height 48
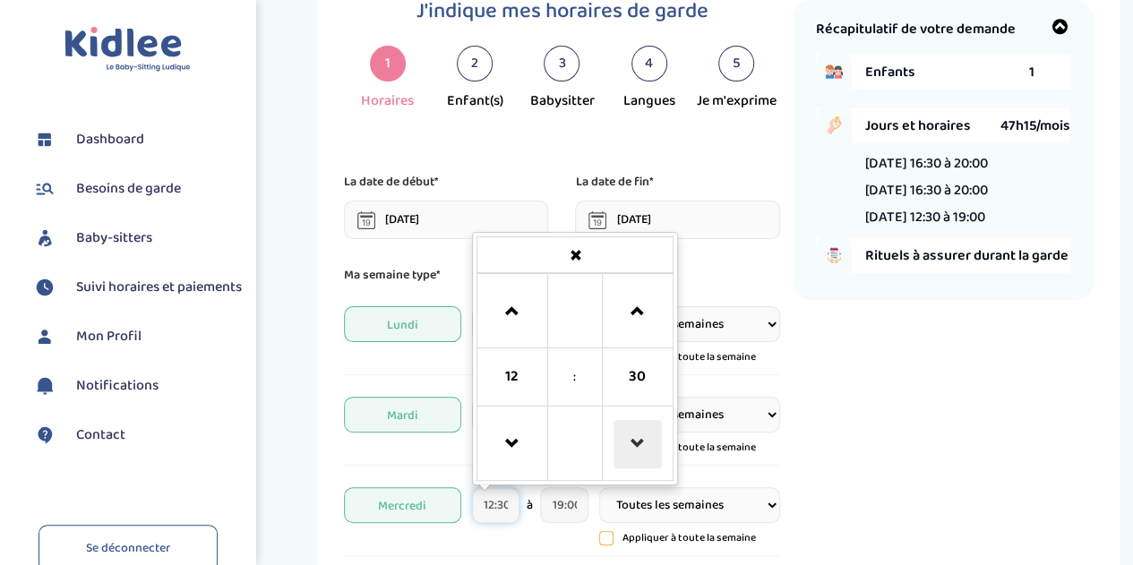
click at [642, 437] on span at bounding box center [637, 444] width 48 height 48
click at [644, 311] on span at bounding box center [637, 311] width 48 height 48
type input "12:00"
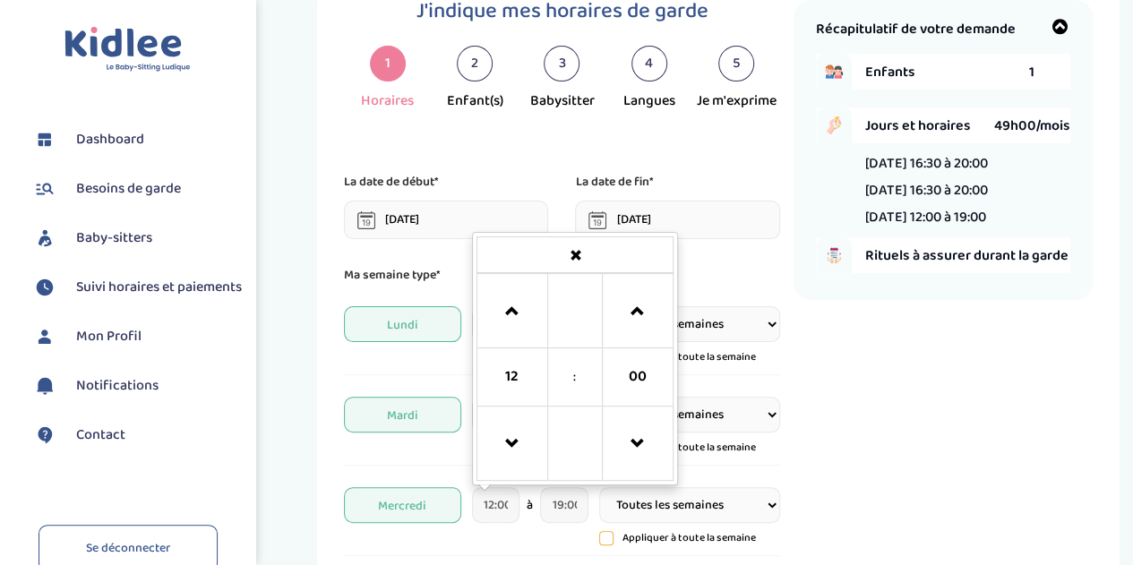
click at [373, 442] on div "Mardi 16:30 à 20:00 Toutes les semaines Toutes les 2 semaines Tous les mois App…" at bounding box center [561, 427] width 435 height 78
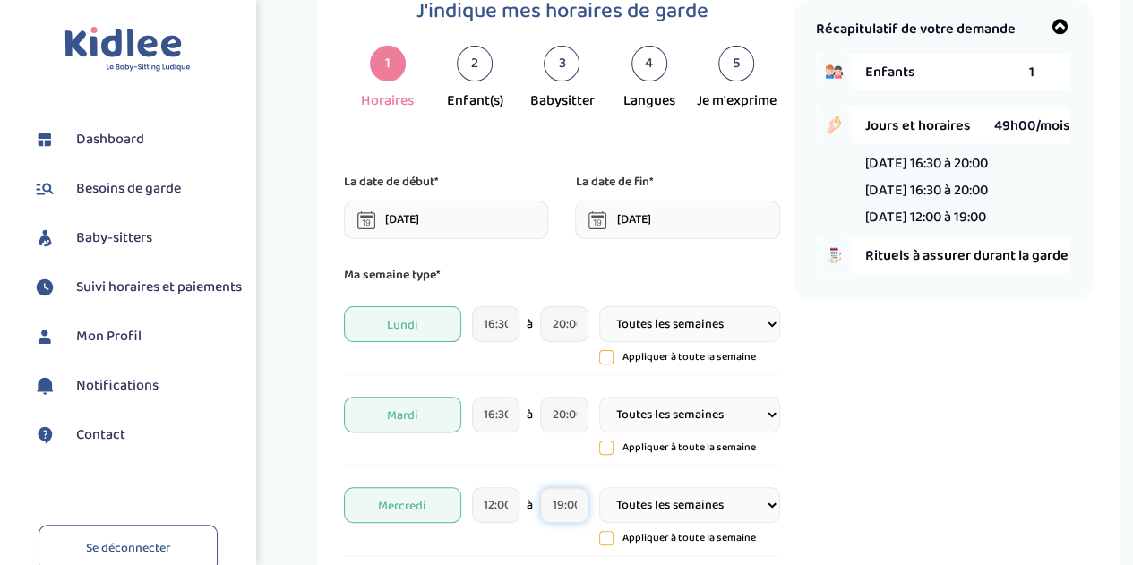
click at [570, 506] on input "19:00" at bounding box center [564, 505] width 48 height 36
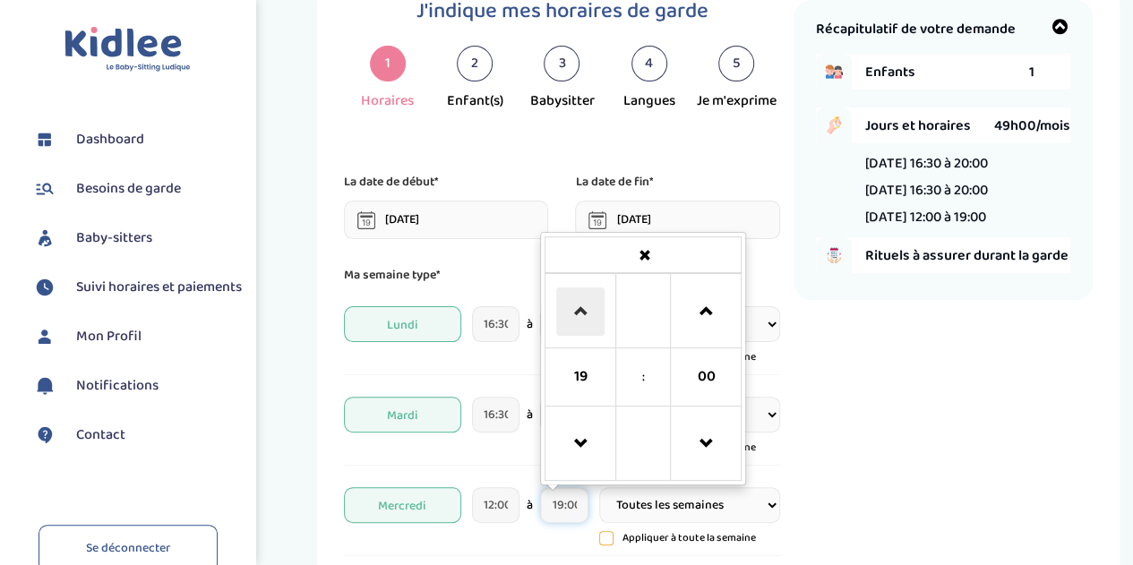
click at [568, 313] on span at bounding box center [580, 311] width 48 height 48
type input "20:00"
click at [424, 459] on div "Mardi 16:30 à 20:00 Toutes les semaines Toutes les 2 semaines Tous les mois App…" at bounding box center [561, 427] width 435 height 78
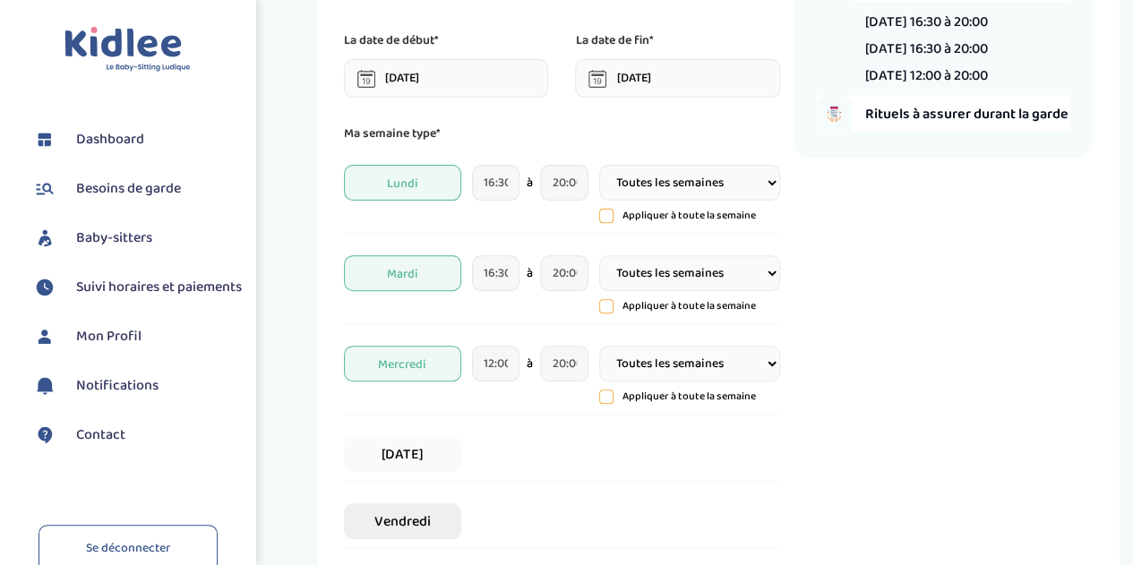
scroll to position [246, 0]
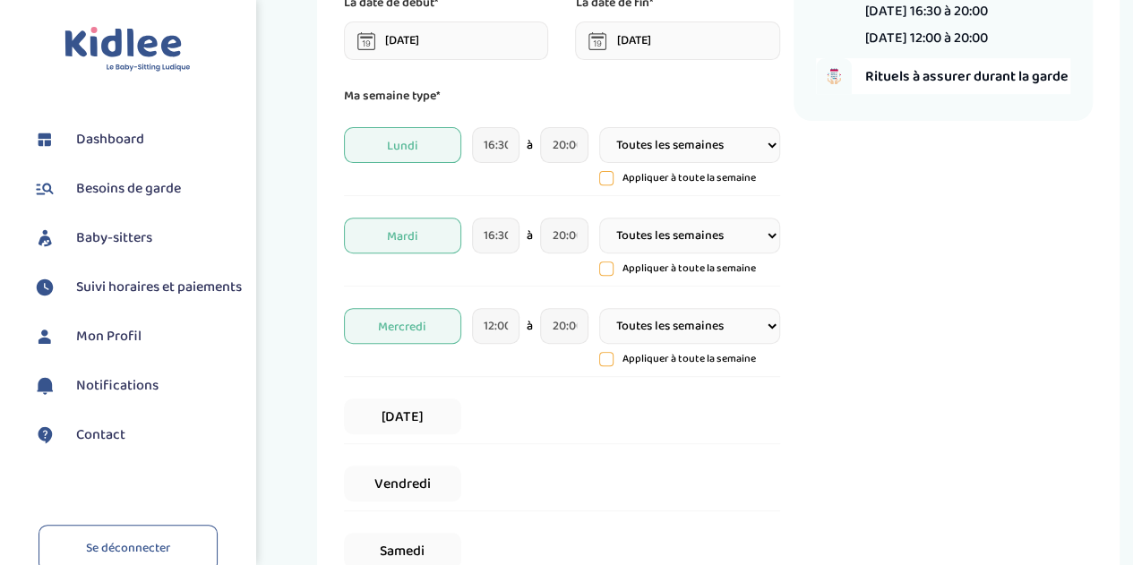
click at [606, 264] on icon at bounding box center [606, 268] width 13 height 13
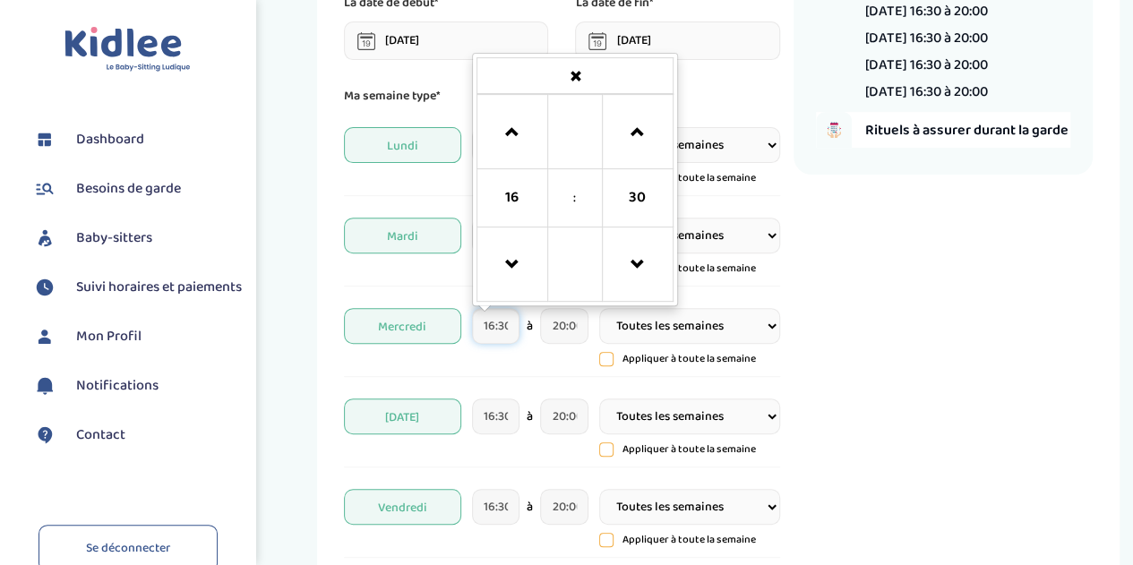
click at [505, 321] on input "16:30" at bounding box center [496, 326] width 48 height 36
click at [514, 133] on span at bounding box center [512, 132] width 48 height 48
click at [514, 132] on span at bounding box center [512, 132] width 48 height 48
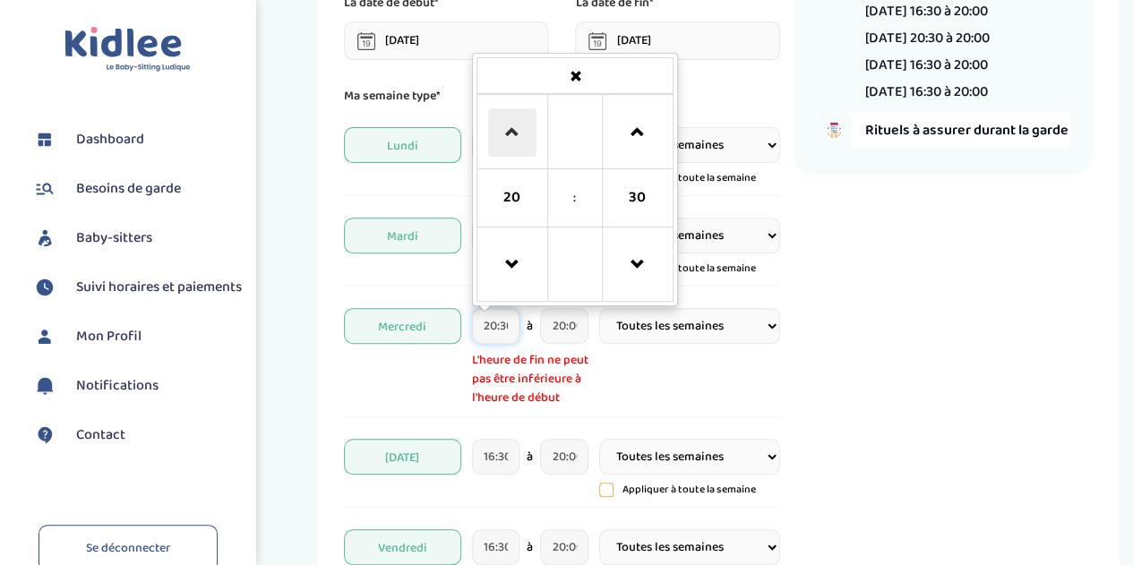
click at [514, 132] on span at bounding box center [512, 132] width 48 height 48
click at [518, 255] on span at bounding box center [512, 265] width 48 height 48
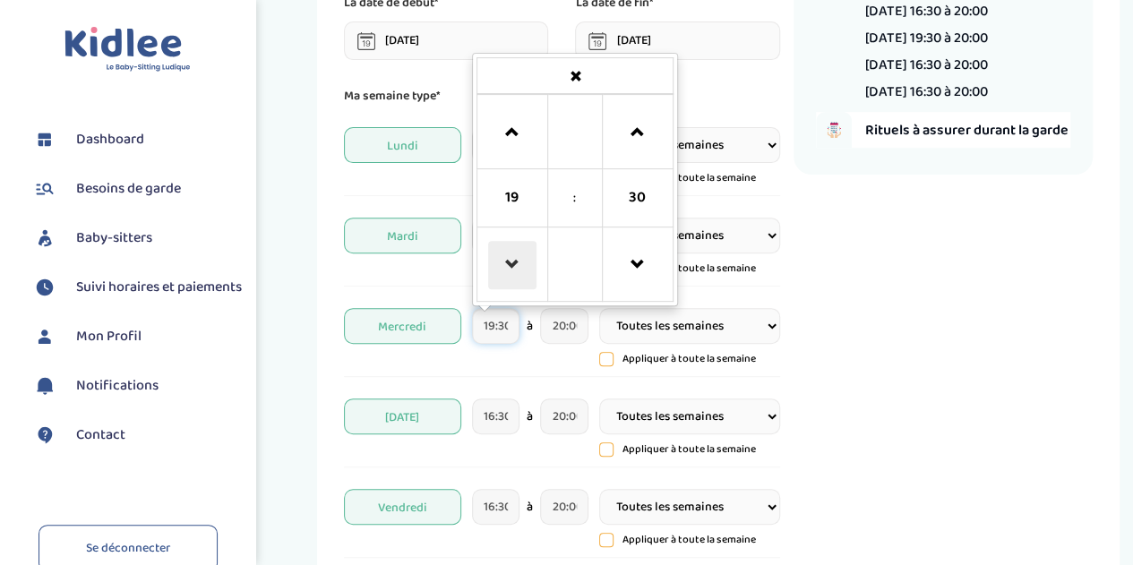
click at [518, 255] on span at bounding box center [512, 265] width 48 height 48
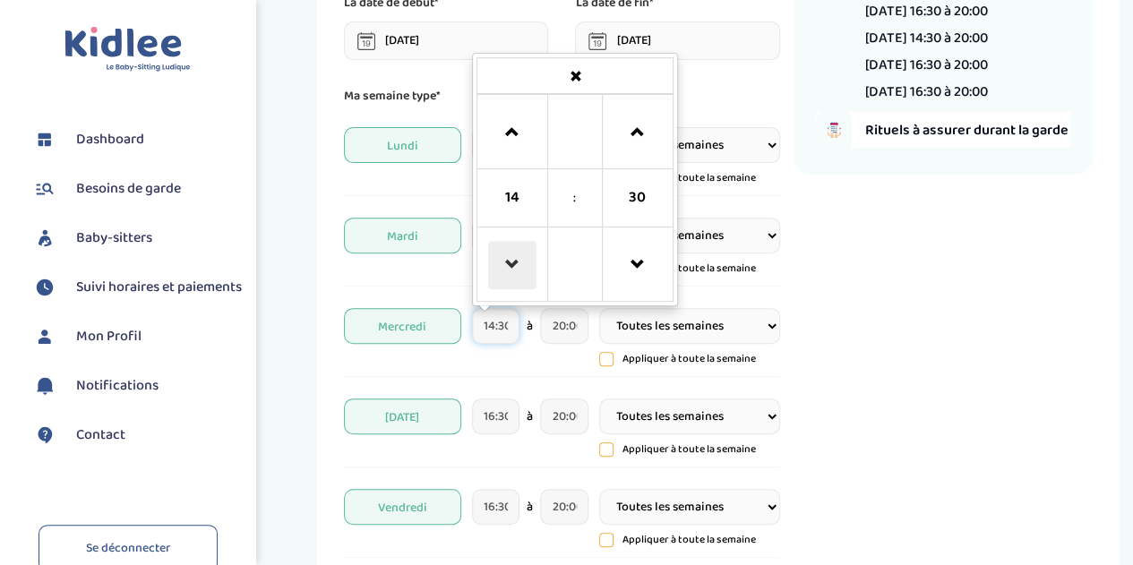
click at [518, 255] on span at bounding box center [512, 265] width 48 height 48
click at [514, 150] on span at bounding box center [512, 132] width 48 height 48
click at [631, 126] on span at bounding box center [637, 132] width 48 height 48
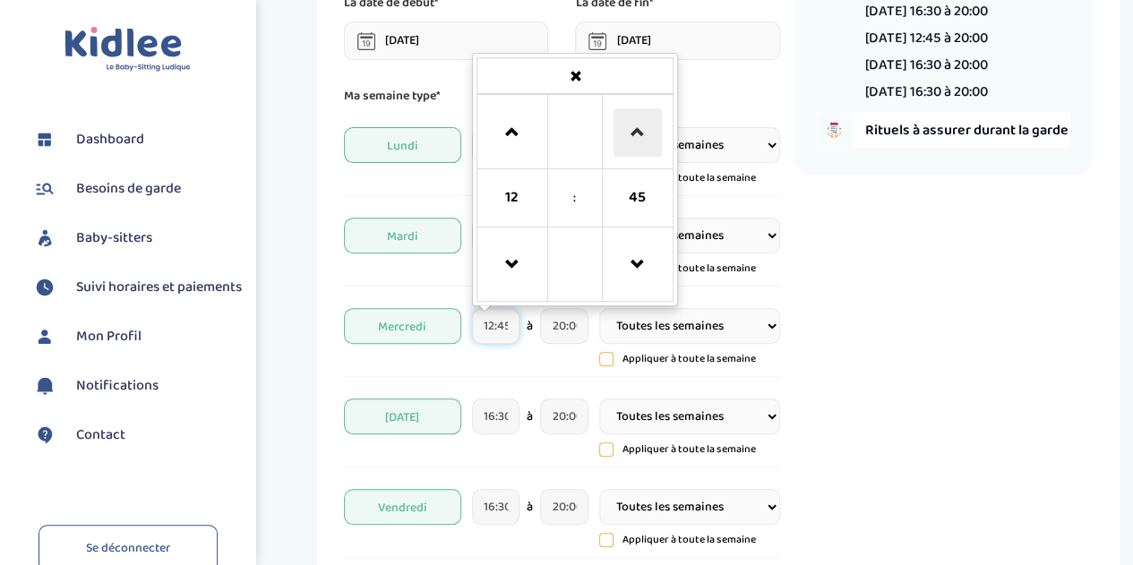
click at [631, 126] on span at bounding box center [637, 132] width 48 height 48
click at [523, 266] on span at bounding box center [512, 265] width 48 height 48
type input "12:00"
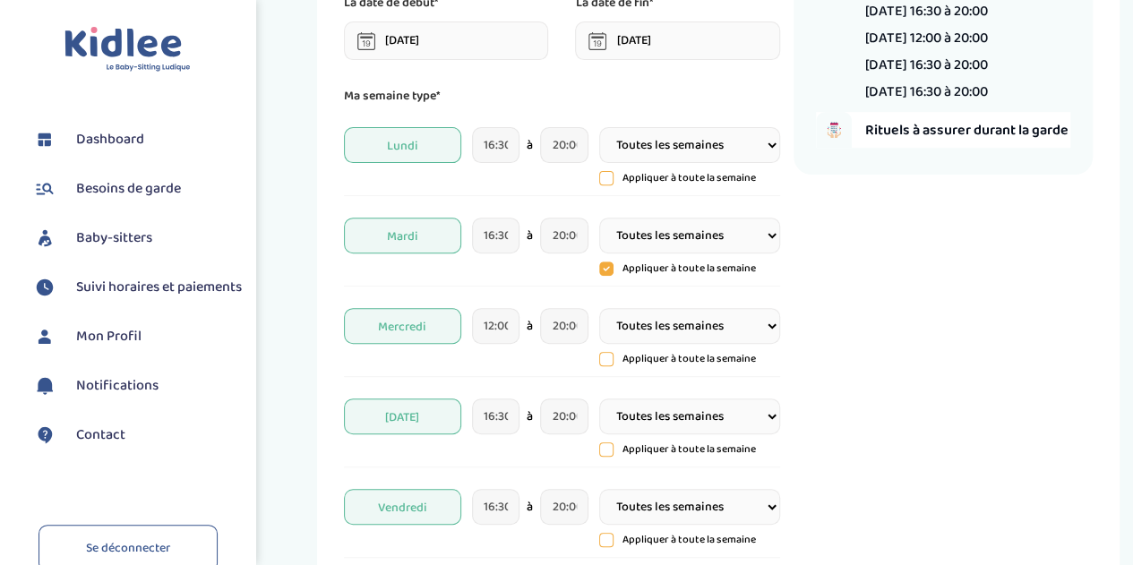
click at [389, 364] on div "Mercredi 12:00 à 20:00 Toutes les semaines Toutes les 2 semaines Tous les mois …" at bounding box center [561, 338] width 435 height 78
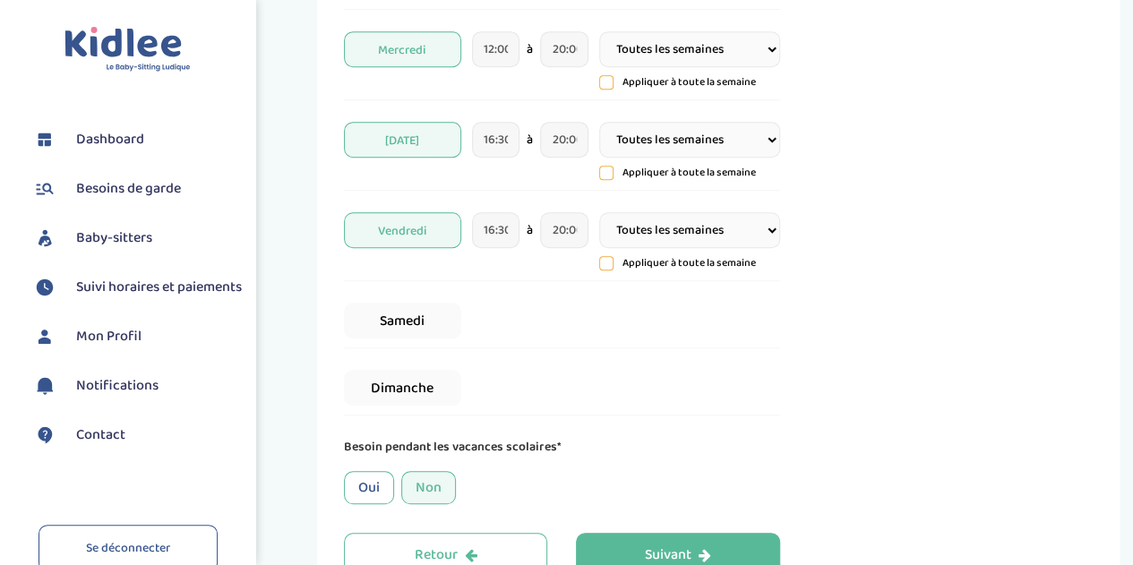
scroll to position [604, 0]
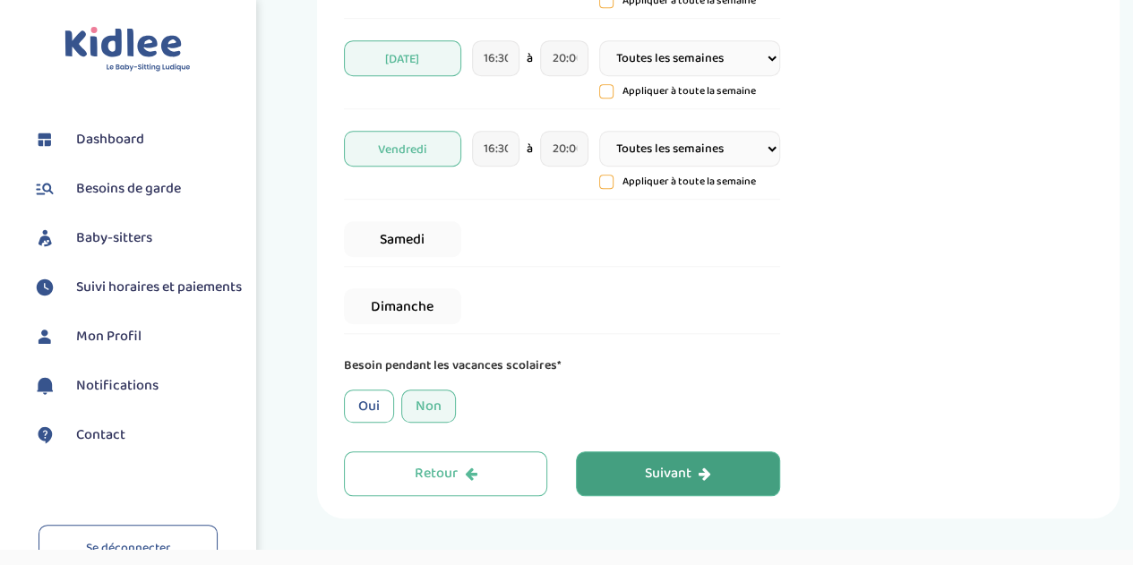
click at [646, 465] on div "Suivant" at bounding box center [678, 474] width 66 height 21
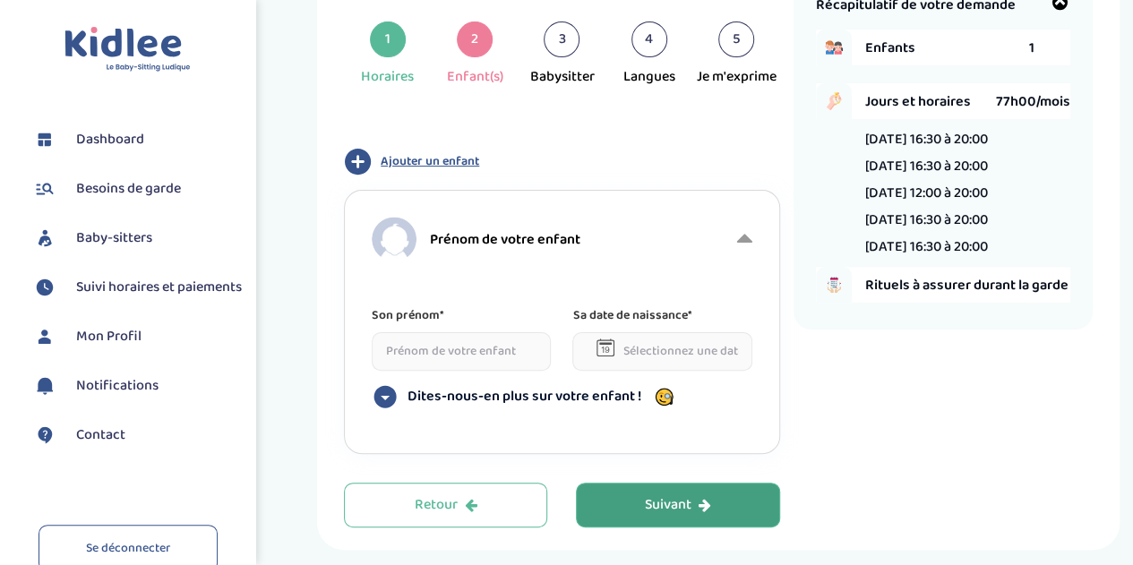
scroll to position [67, 0]
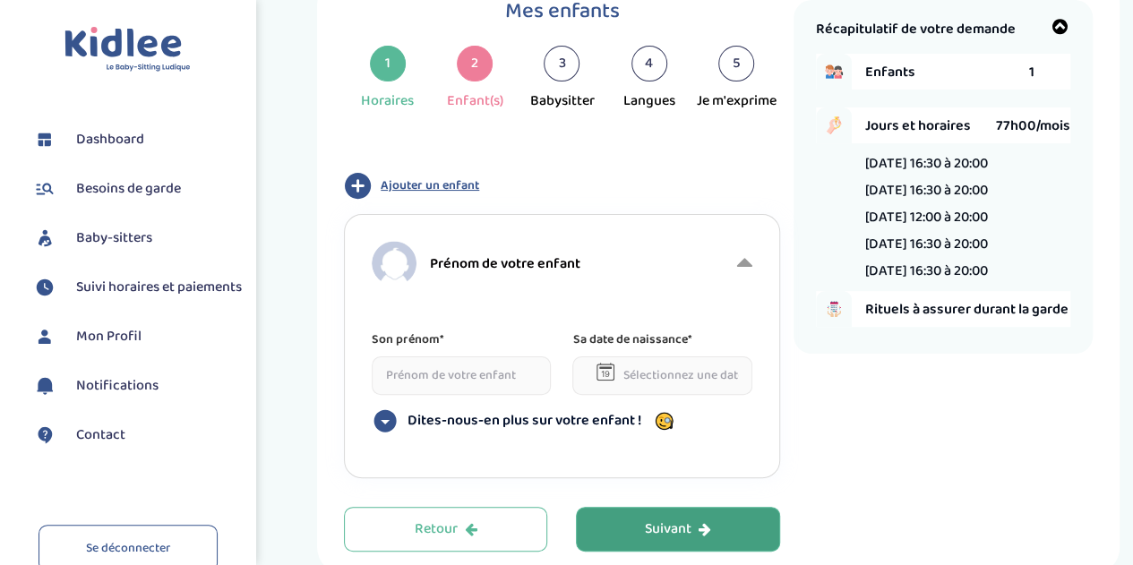
click at [482, 380] on input at bounding box center [461, 375] width 179 height 39
type input "Zoé"
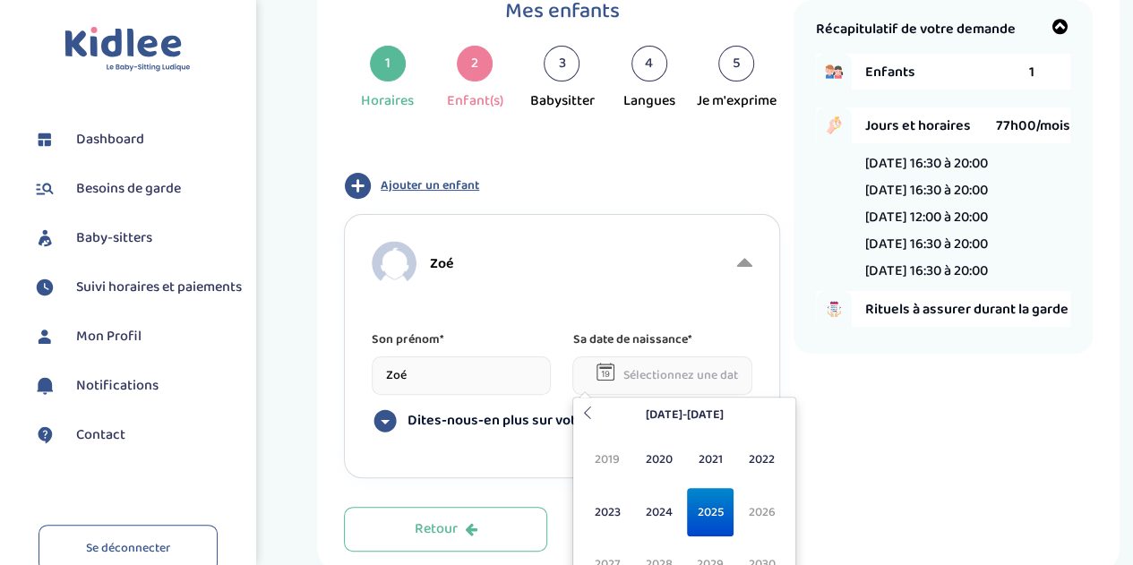
click at [670, 374] on input "text" at bounding box center [661, 375] width 179 height 39
click at [581, 413] on icon at bounding box center [587, 413] width 13 height 13
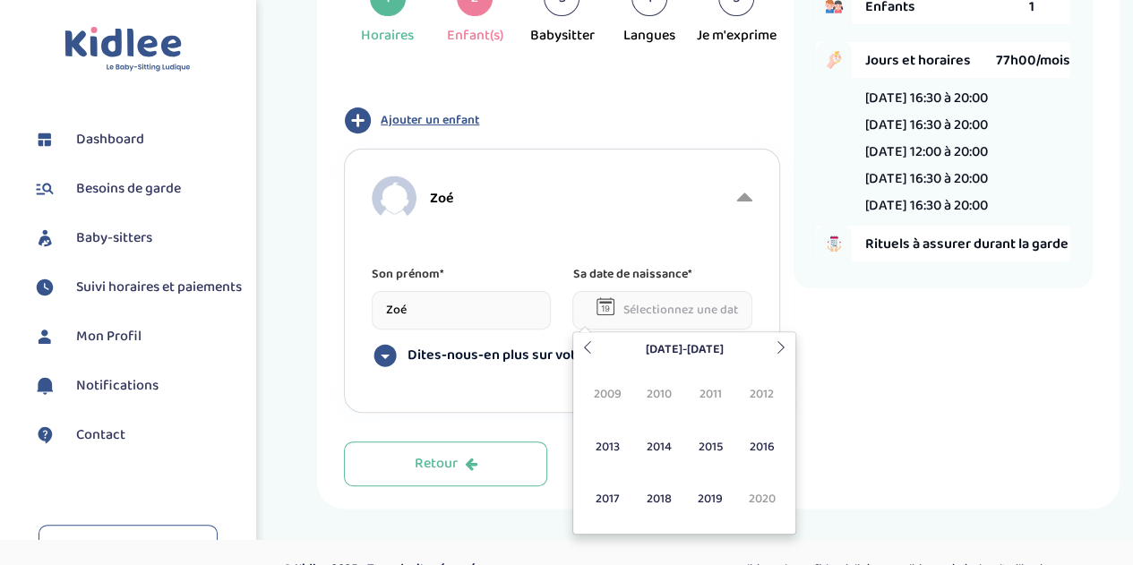
scroll to position [165, 0]
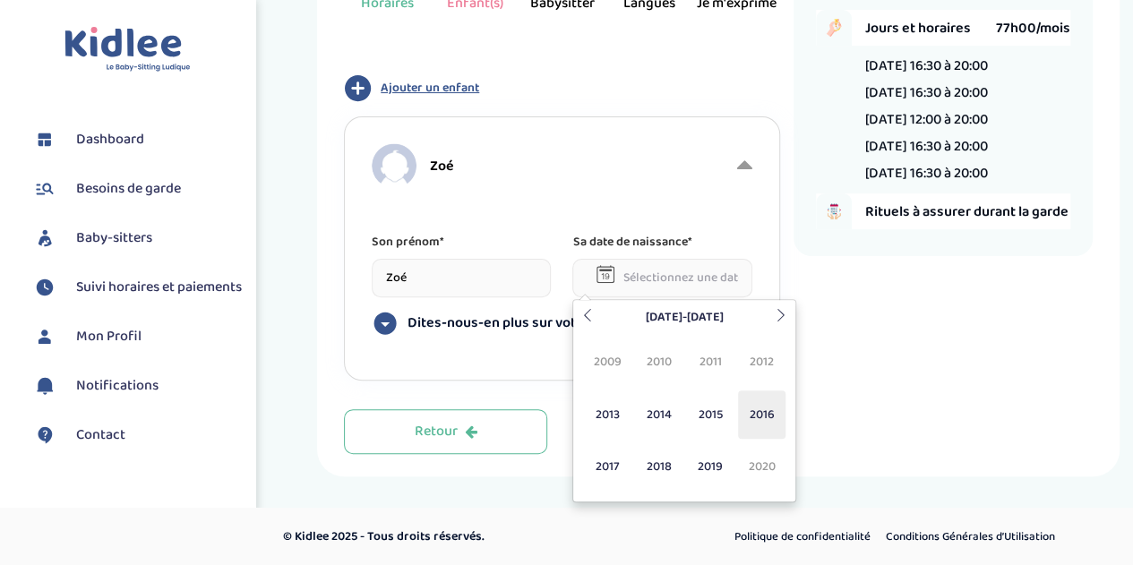
click at [754, 400] on span "2016" at bounding box center [761, 414] width 47 height 48
click at [707, 472] on span "Nov" at bounding box center [710, 466] width 47 height 48
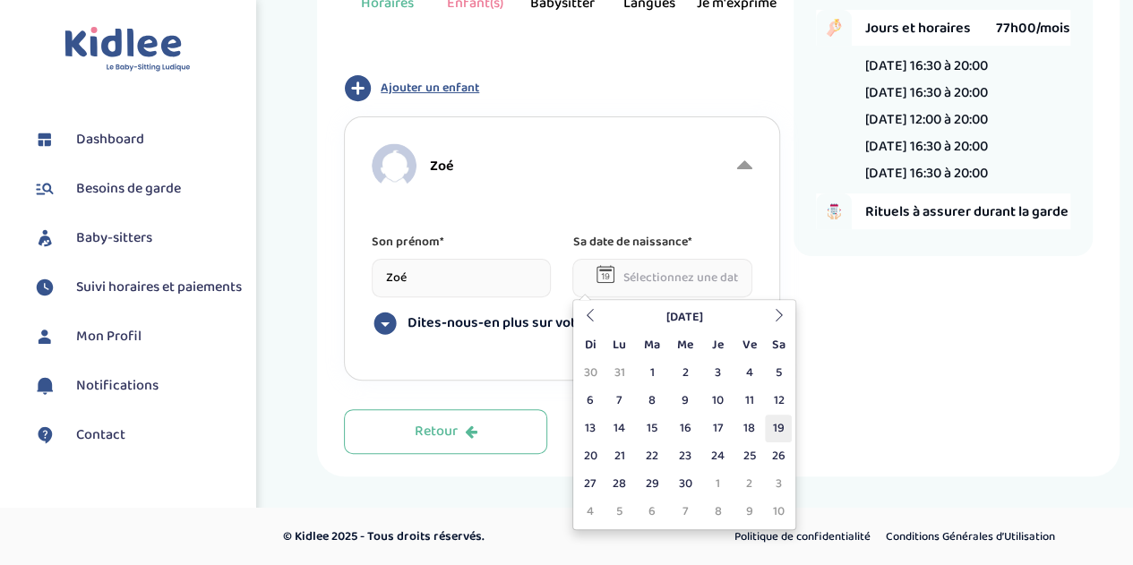
click at [777, 425] on td "19" at bounding box center [778, 429] width 27 height 28
type input "19-11-2016"
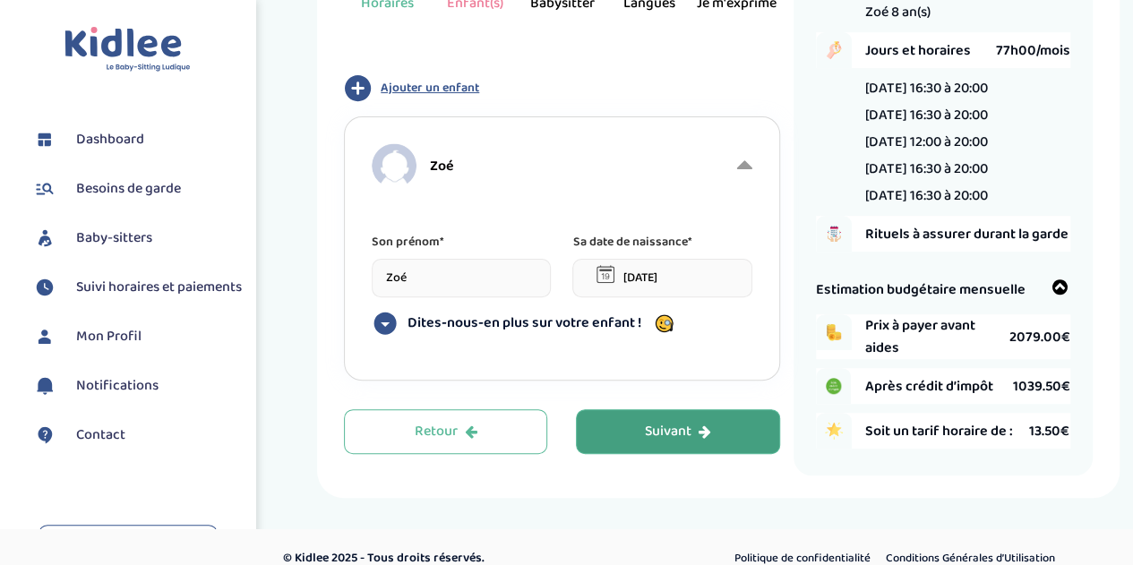
click at [381, 321] on icon at bounding box center [385, 324] width 22 height 22
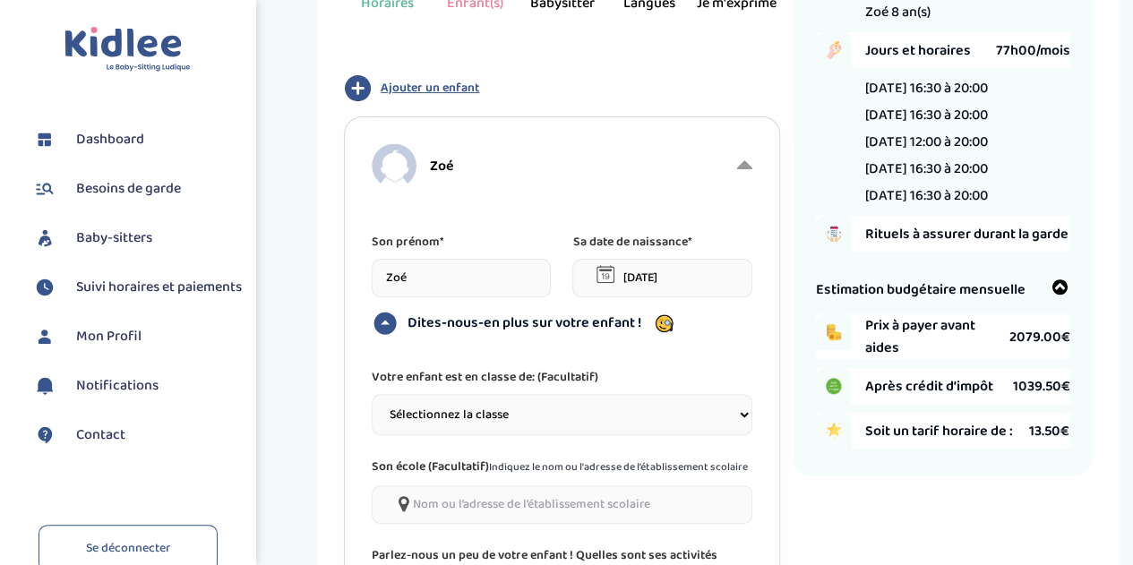
click at [445, 413] on select "Sélectionnez la classe Petite section (PS) Moyenne section (MS) Grande section …" at bounding box center [562, 414] width 380 height 41
select select "7"
click at [372, 394] on select "Sélectionnez la classe Petite section (PS) Moyenne section (MS) Grande section …" at bounding box center [562, 414] width 380 height 41
click at [475, 454] on div "Votre enfant est en classe de: (Facultatif) Sélectionnez la classe Petite secti…" at bounding box center [562, 557] width 380 height 381
click at [474, 500] on input"] at bounding box center [562, 504] width 380 height 39
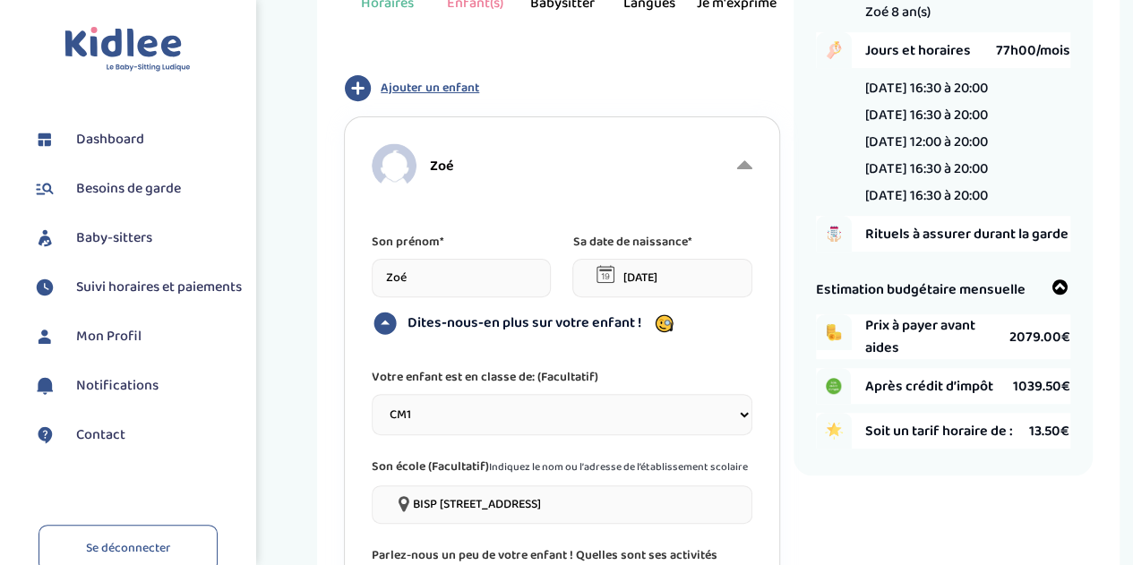
drag, startPoint x: 539, startPoint y: 500, endPoint x: 519, endPoint y: 501, distance: 19.7
click at [519, 501] on input"] "BISP 12 rue letellier paris" at bounding box center [562, 504] width 380 height 39
type input"] "BISP 12 rue letellier 75015 paris"
click at [442, 524] on div "Votre enfant est en classe de: (Facultatif) Sélectionnez la classe Petite secti…" at bounding box center [562, 557] width 380 height 381
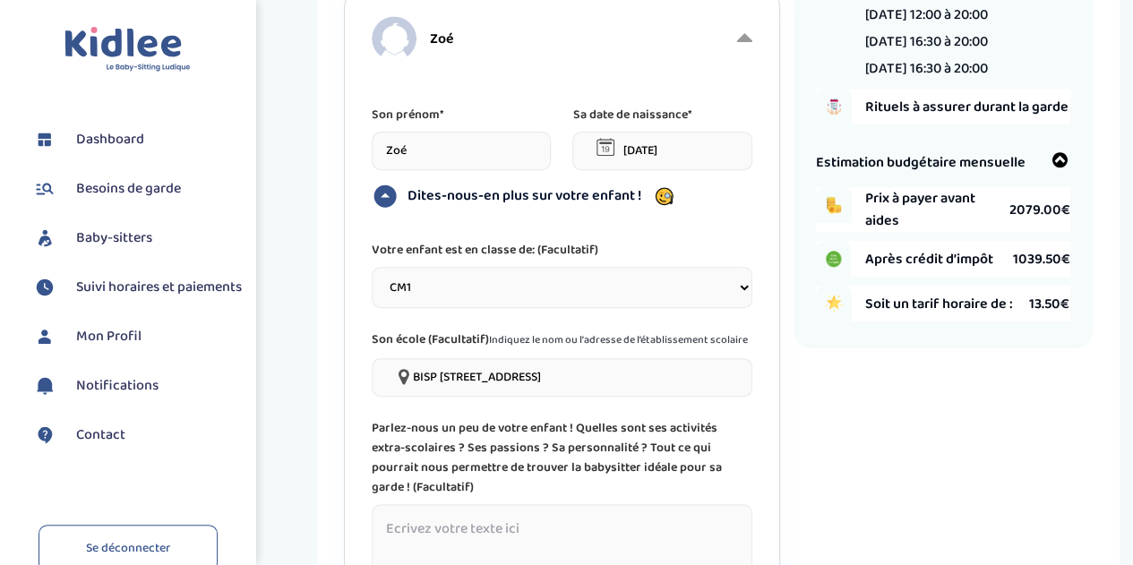
scroll to position [344, 0]
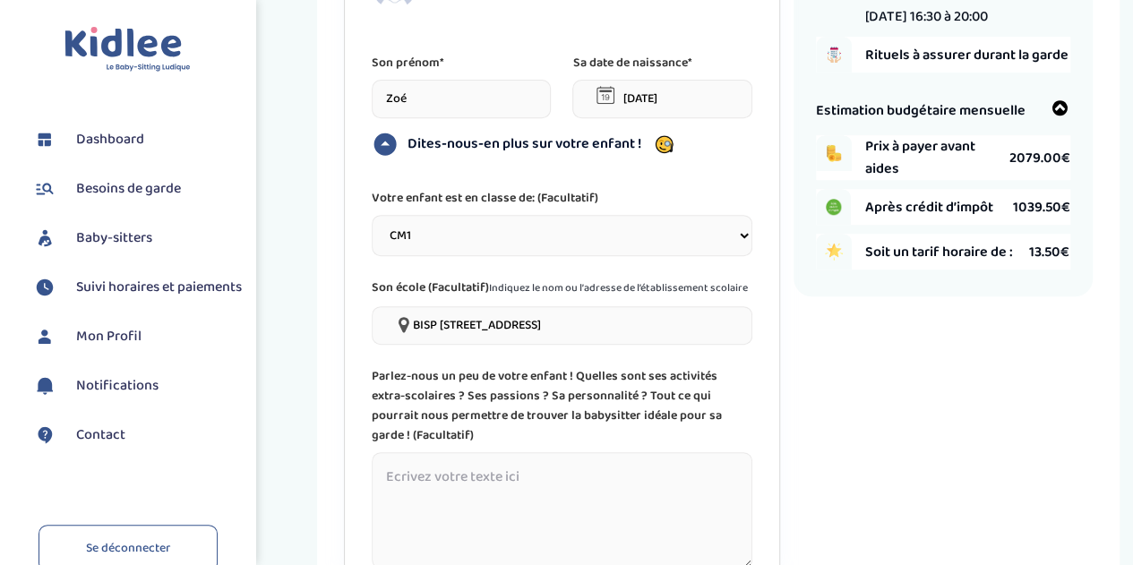
click at [462, 452] on textarea at bounding box center [562, 510] width 380 height 116
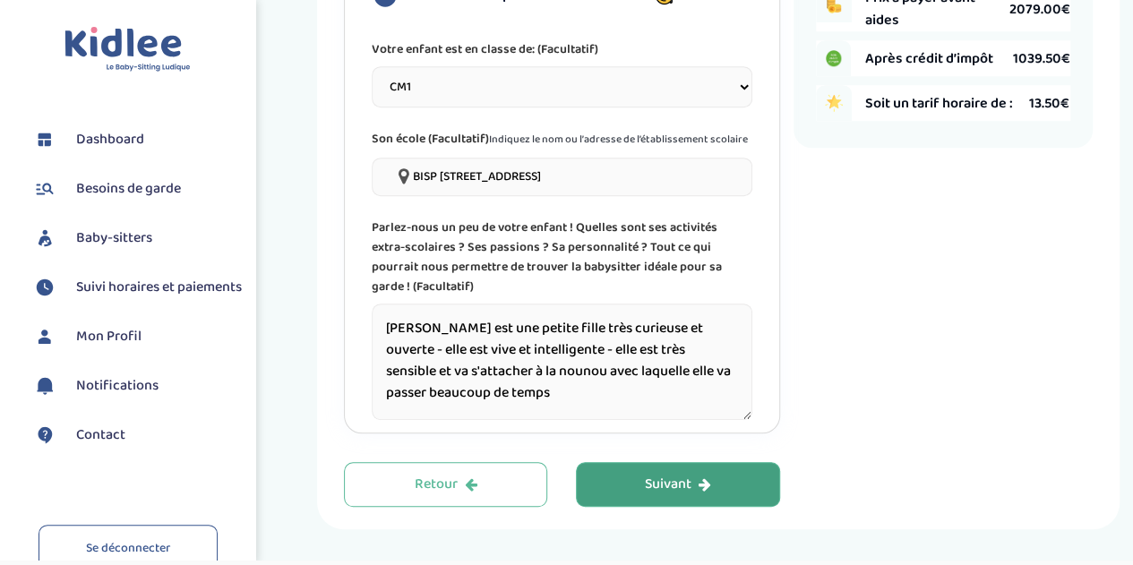
scroll to position [523, 0]
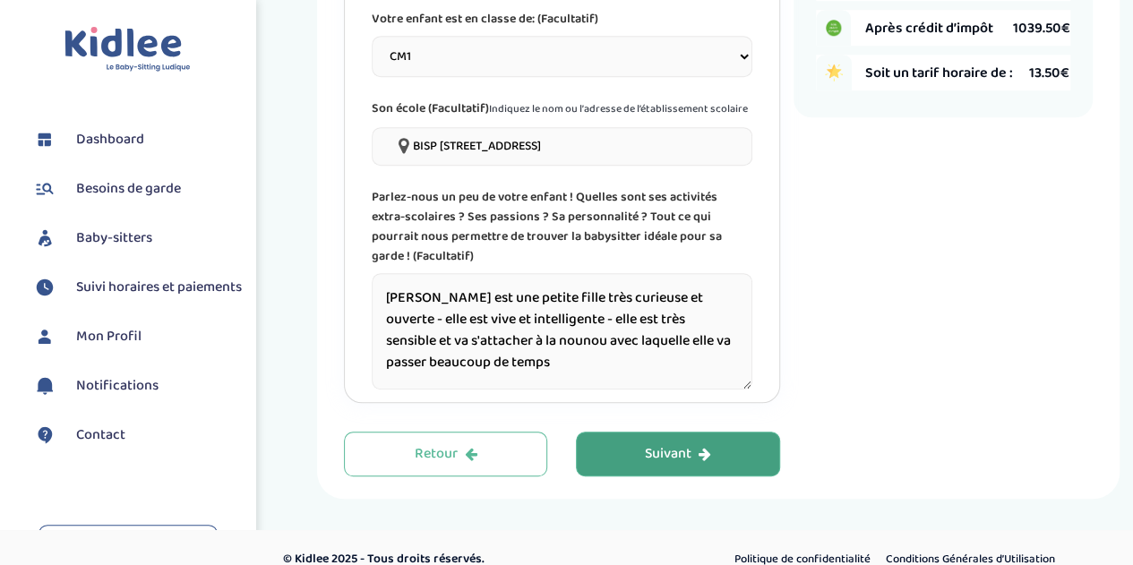
type textarea "Zoé est une petite fille très curieuse et ouverte - elle est vive et intelligen…"
click at [680, 445] on div "Suivant" at bounding box center [678, 454] width 66 height 21
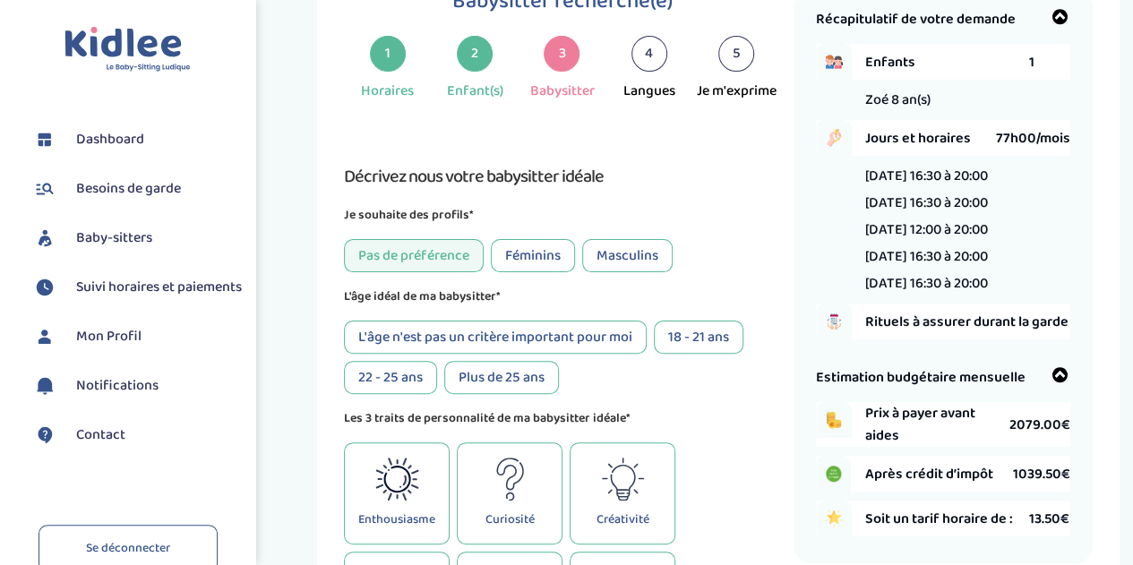
scroll to position [67, 0]
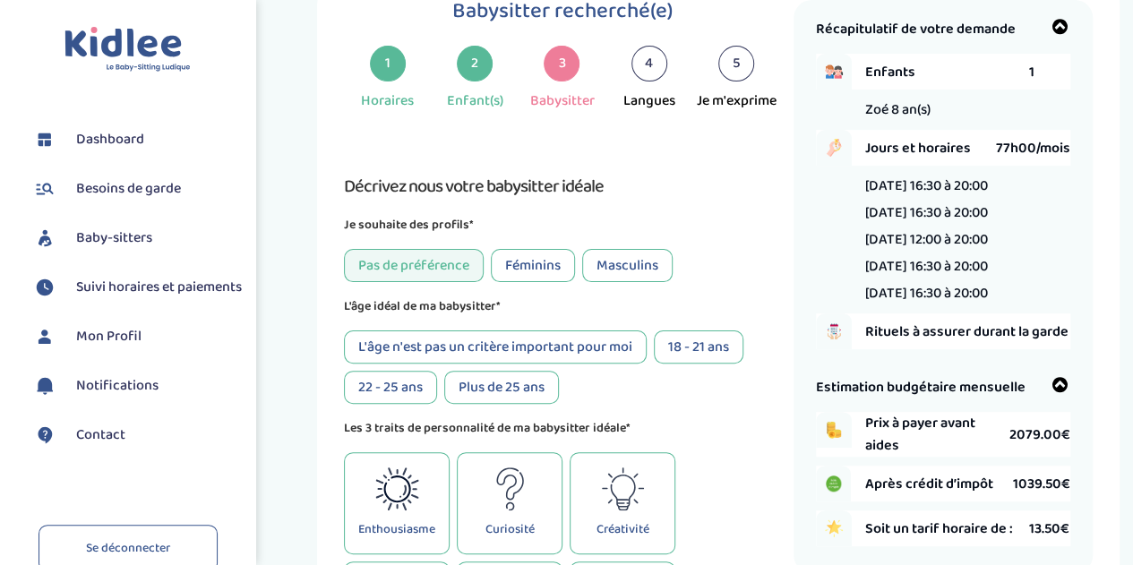
click at [551, 262] on div "Féminins" at bounding box center [533, 265] width 84 height 33
click at [498, 343] on div "L'âge n'est pas un critère important pour moi" at bounding box center [495, 346] width 303 height 33
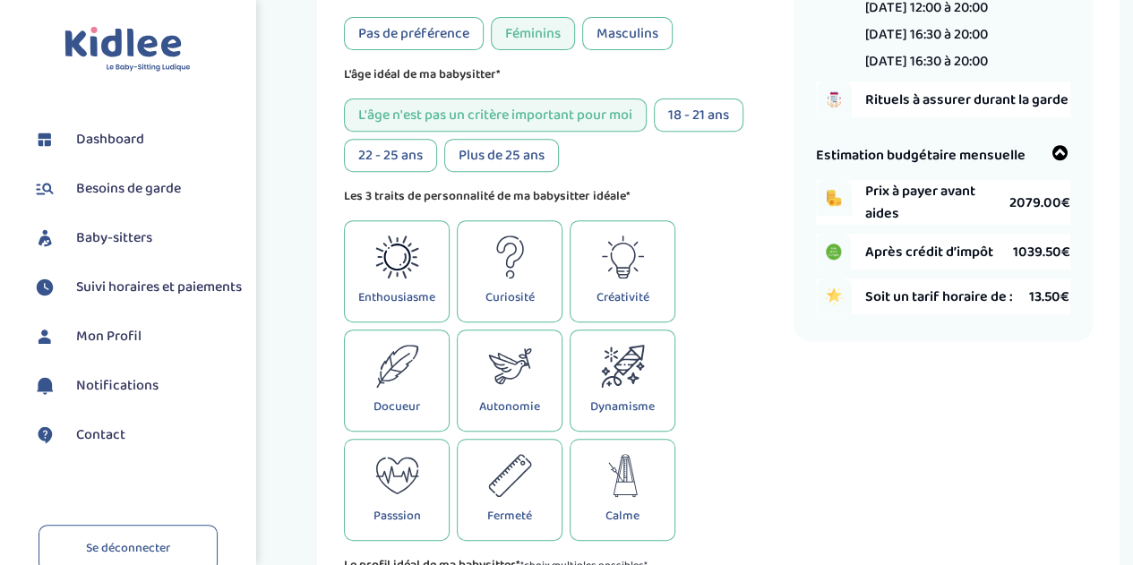
scroll to position [336, 0]
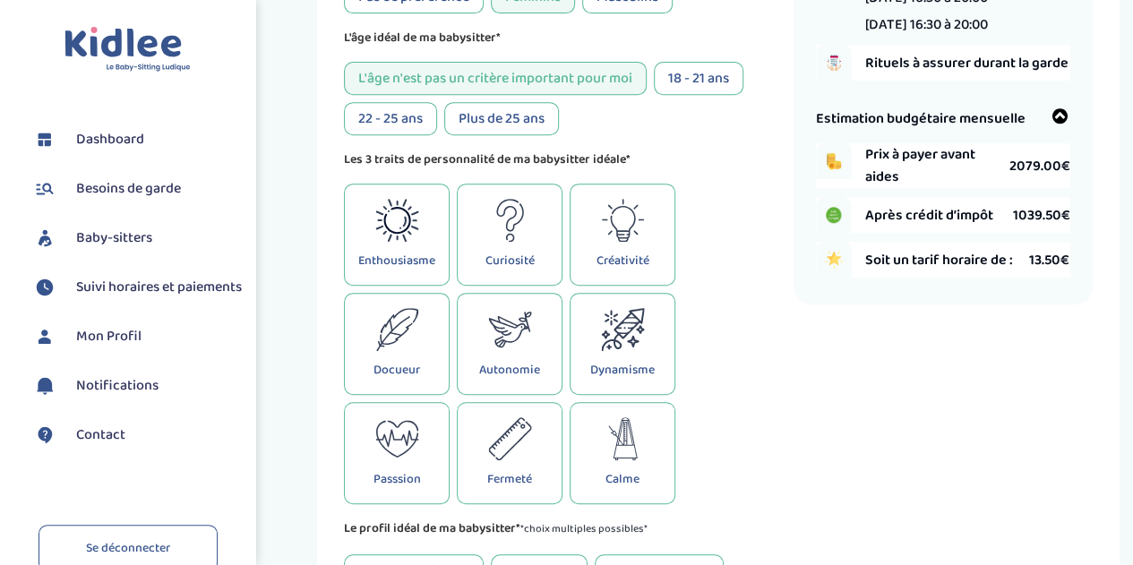
click at [580, 333] on div "Dynamisme" at bounding box center [623, 344] width 106 height 102
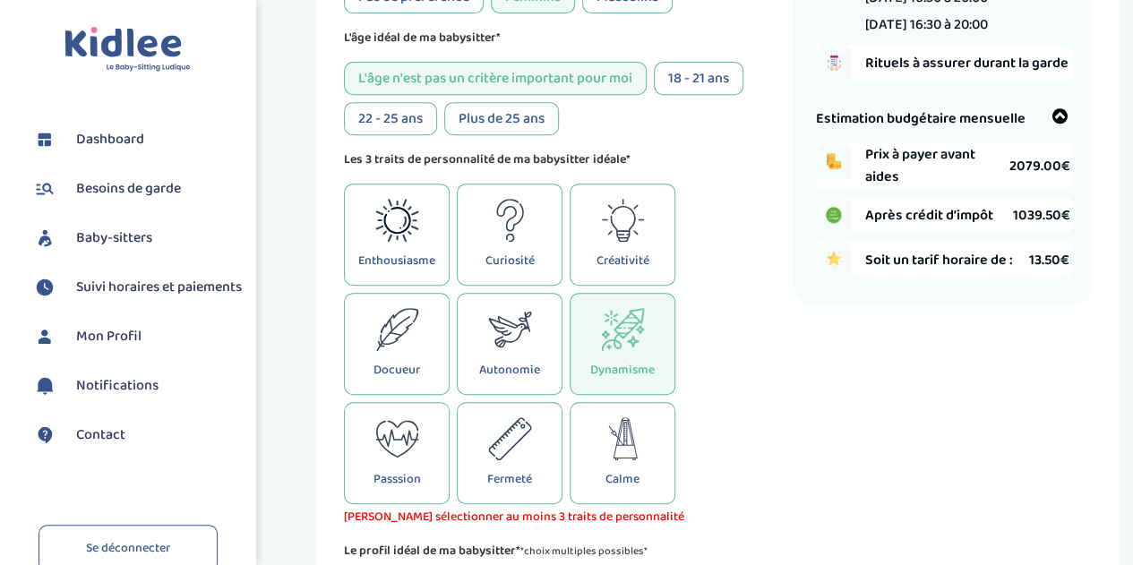
click at [629, 448] on icon at bounding box center [623, 438] width 44 height 43
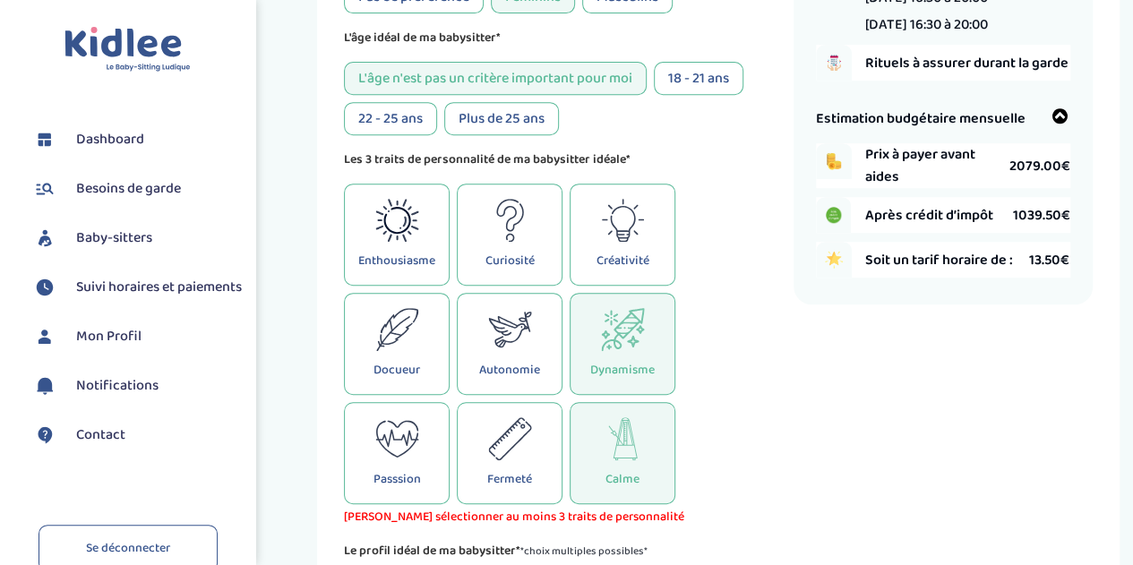
click at [423, 212] on div "Enthousiasme" at bounding box center [397, 235] width 106 height 102
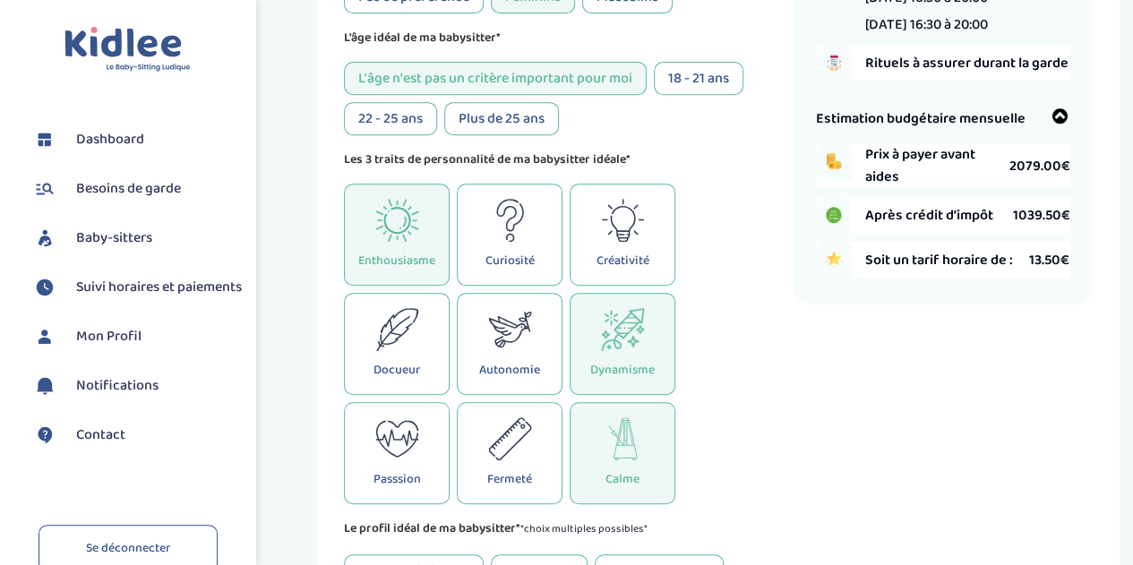
click at [518, 326] on icon at bounding box center [510, 329] width 44 height 43
click at [634, 212] on icon at bounding box center [623, 220] width 44 height 43
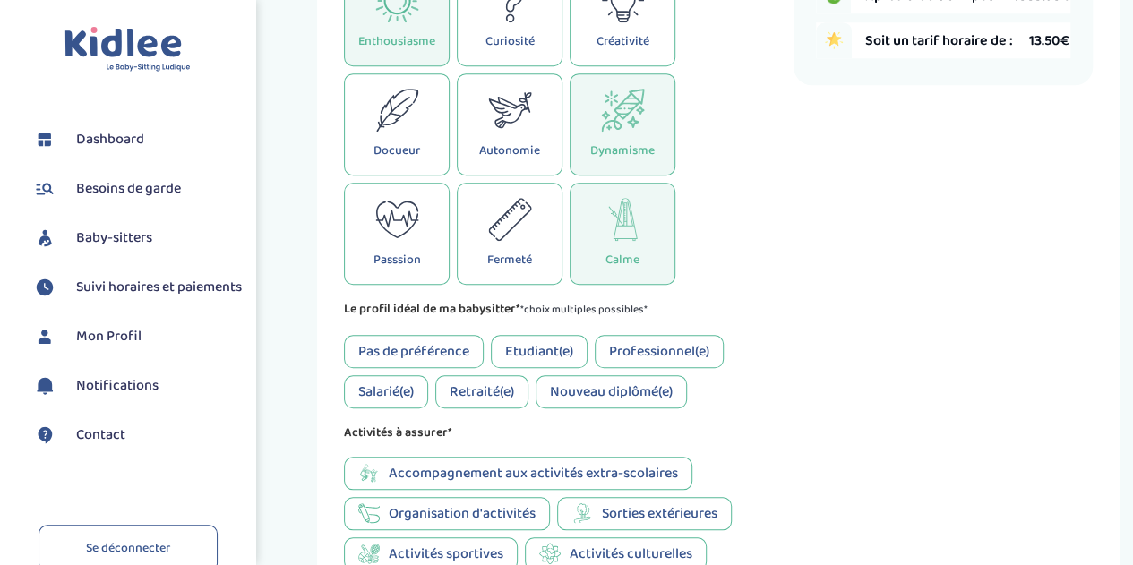
scroll to position [604, 0]
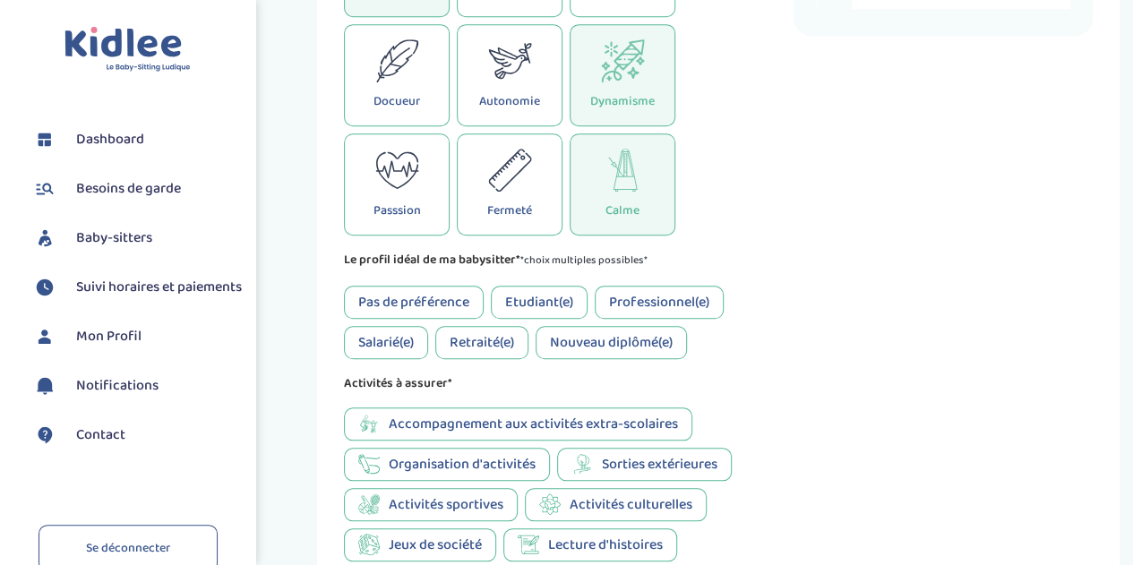
click at [514, 293] on div "Etudiant(e)" at bounding box center [539, 302] width 97 height 33
click at [645, 343] on div "Nouveau diplômé(e)" at bounding box center [610, 342] width 151 height 33
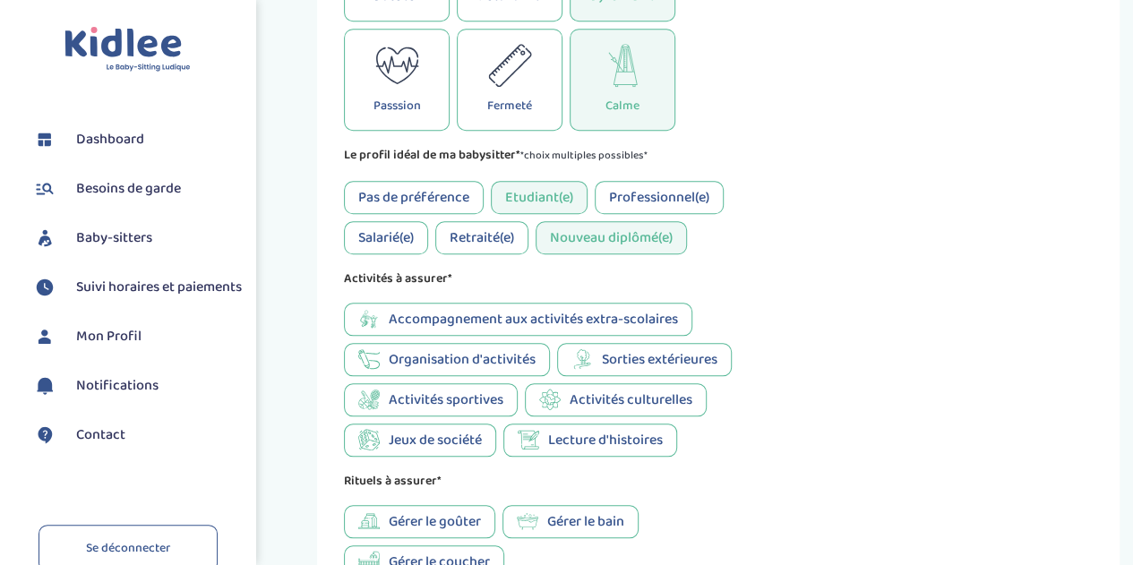
scroll to position [873, 0]
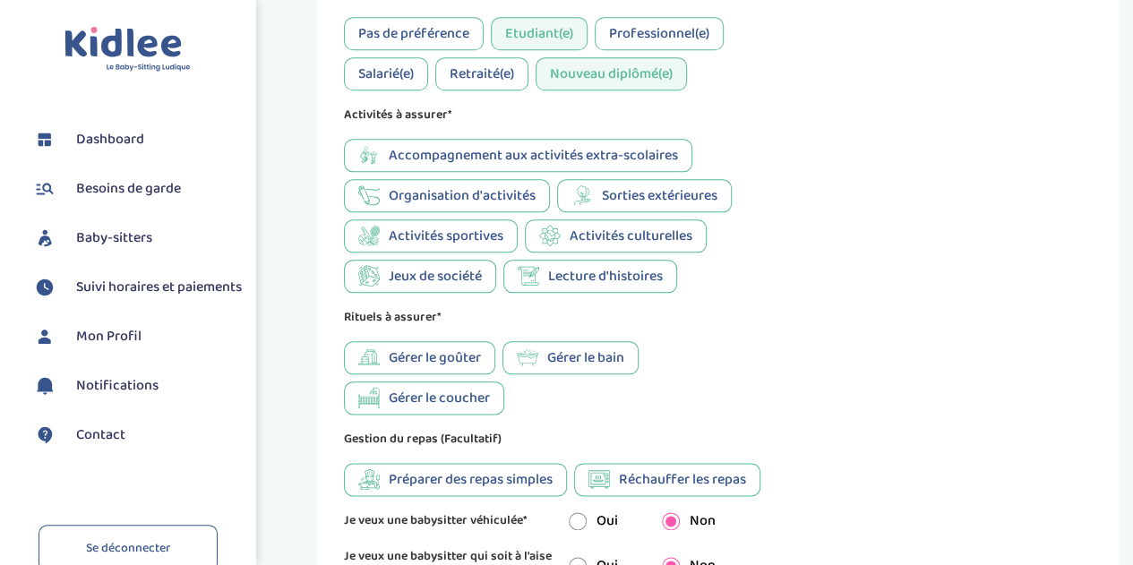
click at [548, 160] on span "Accompagnement aux activités extra-scolaires" at bounding box center [533, 155] width 289 height 22
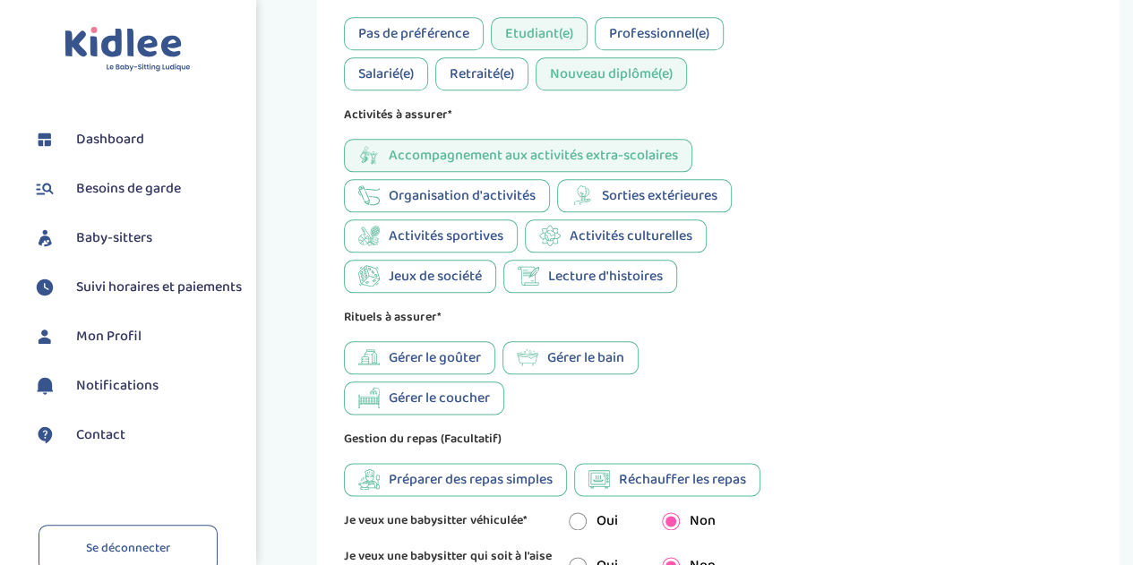
click at [462, 282] on span "Jeux de société" at bounding box center [435, 276] width 93 height 22
click at [663, 280] on span "Lecture d'histoires" at bounding box center [605, 276] width 115 height 22
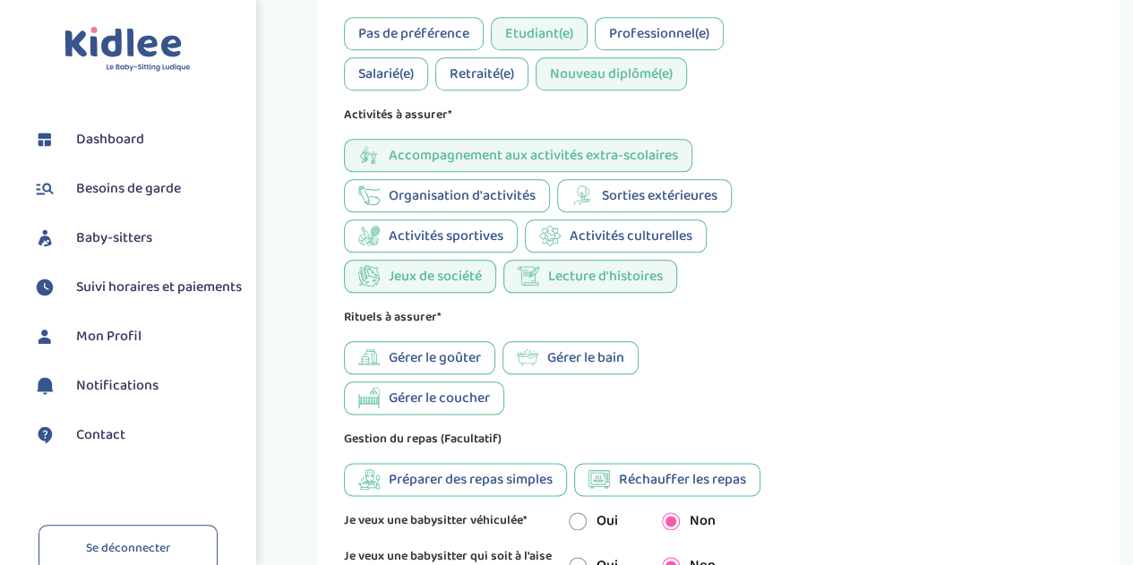
click at [444, 363] on span "Gérer le goûter" at bounding box center [435, 358] width 92 height 22
click at [534, 364] on icon at bounding box center [527, 357] width 21 height 21
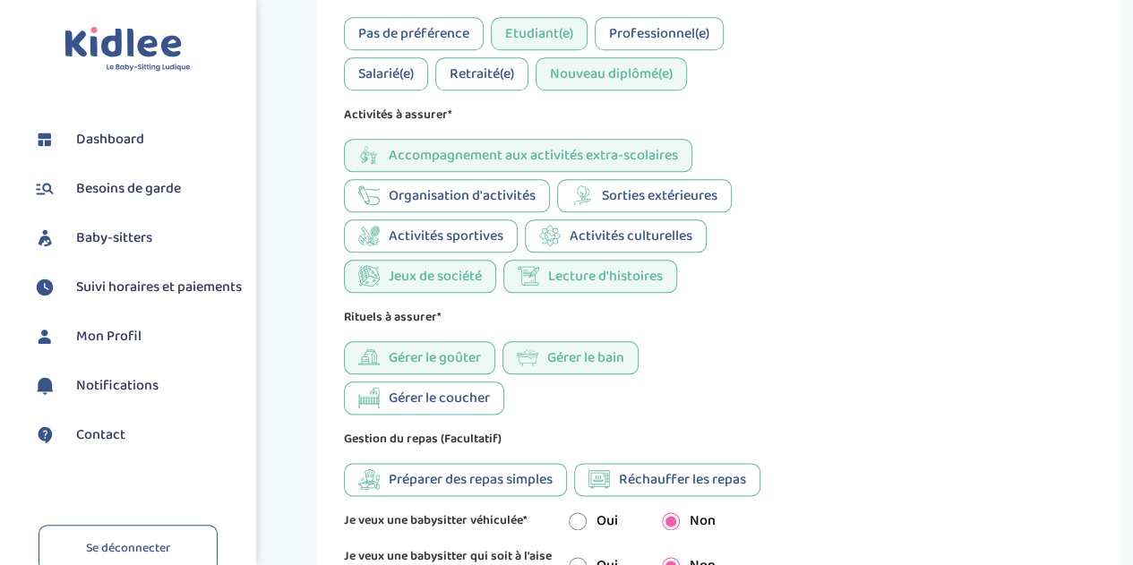
click at [432, 408] on span "Gérer le coucher" at bounding box center [439, 398] width 101 height 22
click at [484, 402] on span "Gérer le coucher" at bounding box center [439, 398] width 101 height 22
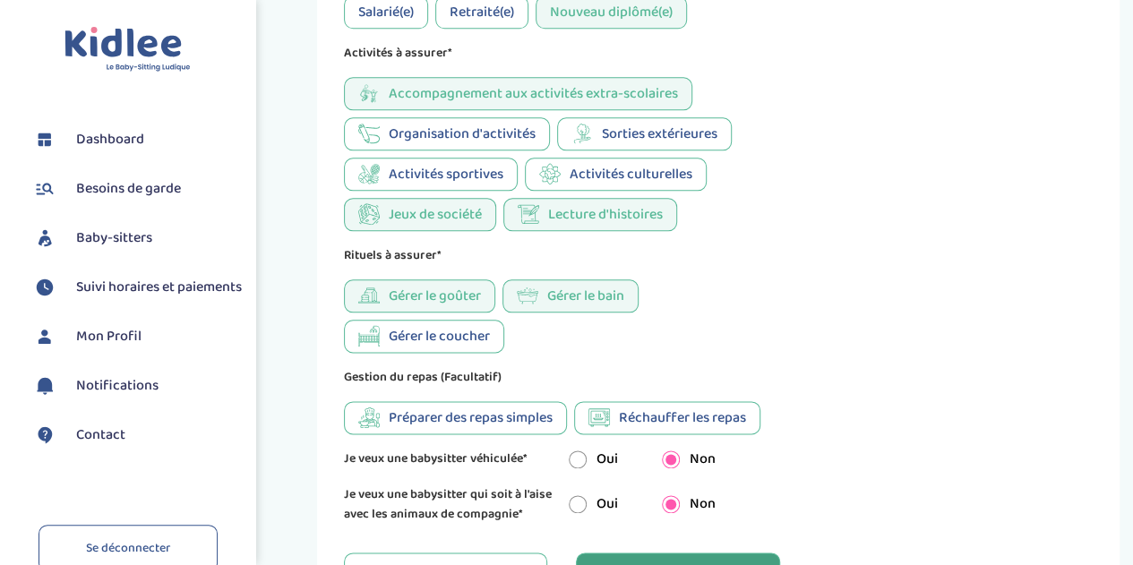
scroll to position [963, 0]
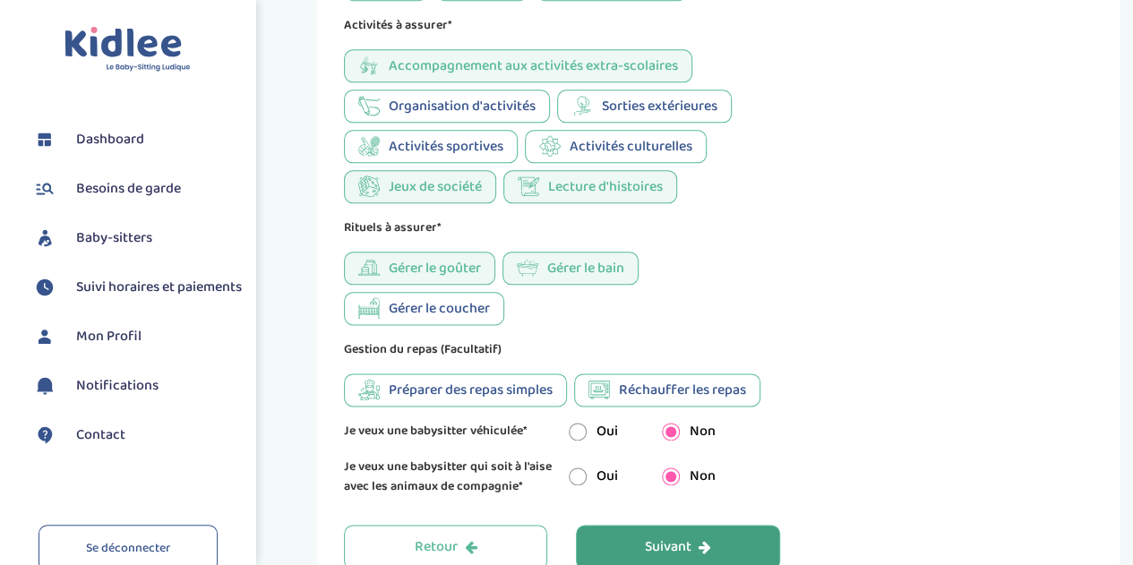
click at [489, 397] on span "Préparer des repas simples" at bounding box center [471, 390] width 164 height 22
click at [610, 391] on icon at bounding box center [598, 390] width 21 height 18
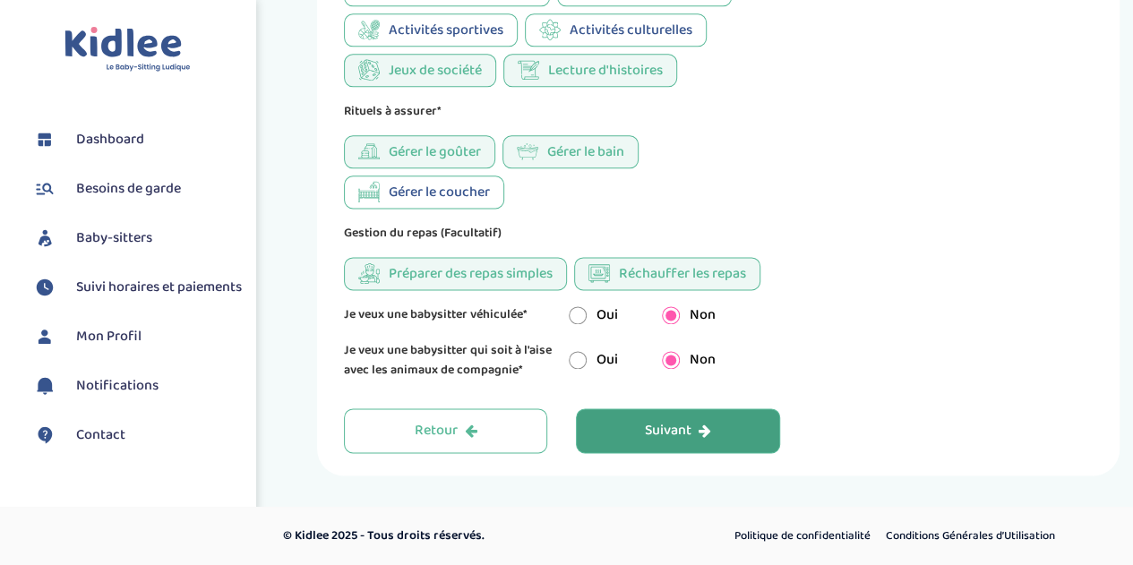
scroll to position [1087, 0]
click at [634, 429] on button "Suivant" at bounding box center [677, 430] width 203 height 45
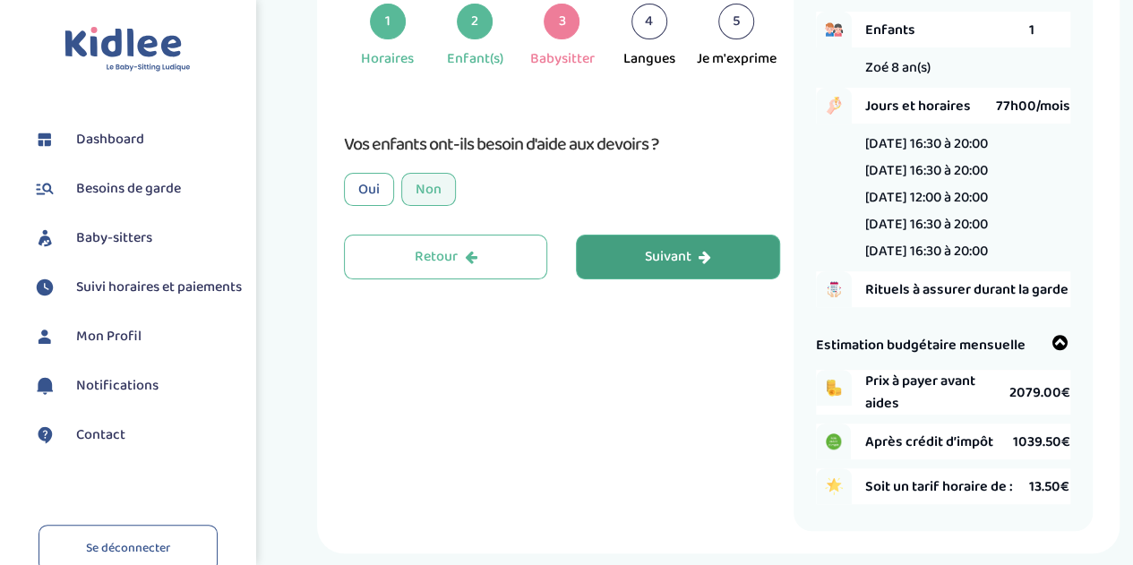
scroll to position [67, 0]
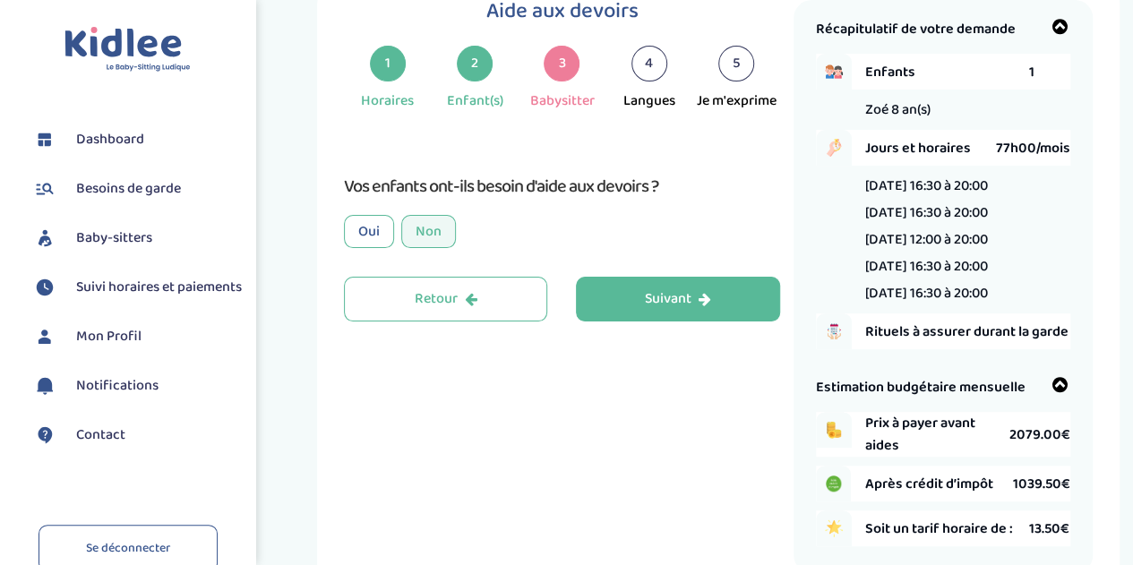
click at [371, 221] on div "Oui" at bounding box center [369, 231] width 50 height 33
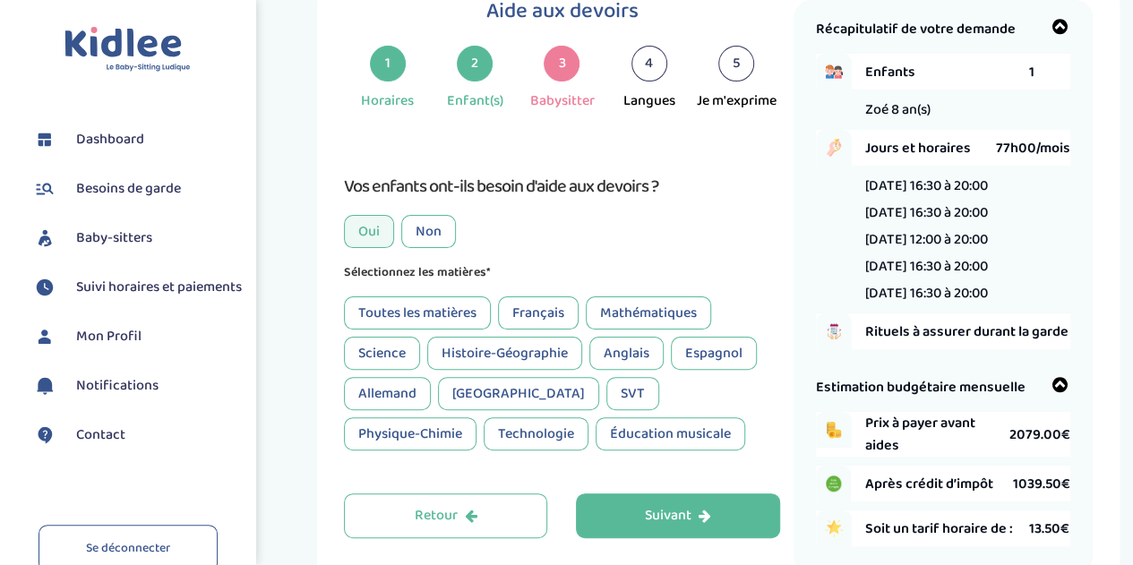
click at [454, 314] on div "Toutes les matières" at bounding box center [417, 312] width 147 height 33
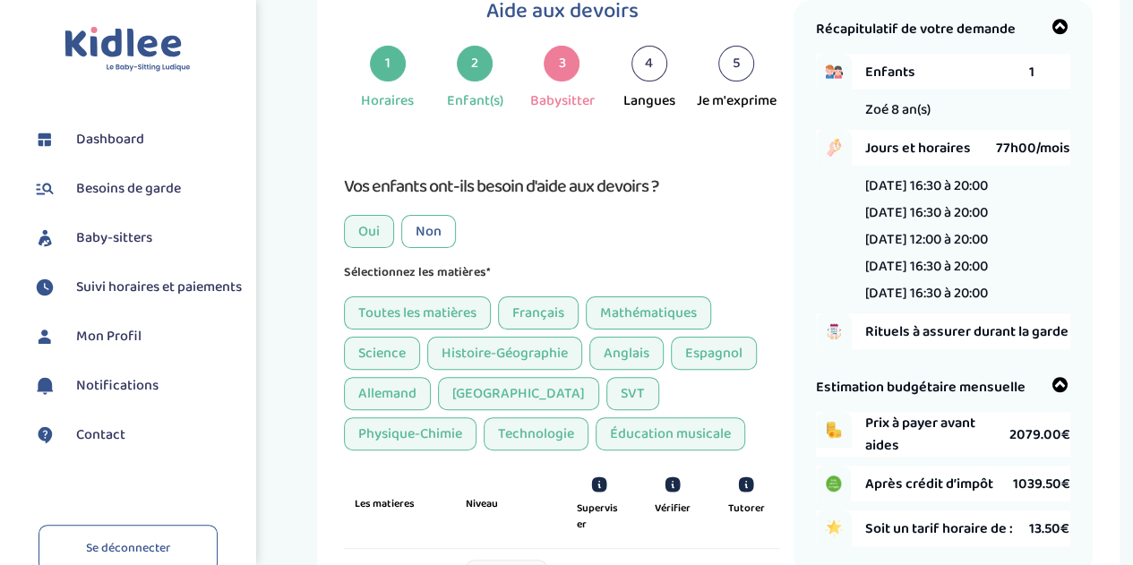
click at [474, 384] on div "Italien" at bounding box center [518, 393] width 161 height 33
click at [363, 387] on div "Allemand" at bounding box center [387, 393] width 87 height 33
click at [476, 417] on div "Physique-Chimie" at bounding box center [410, 433] width 133 height 33
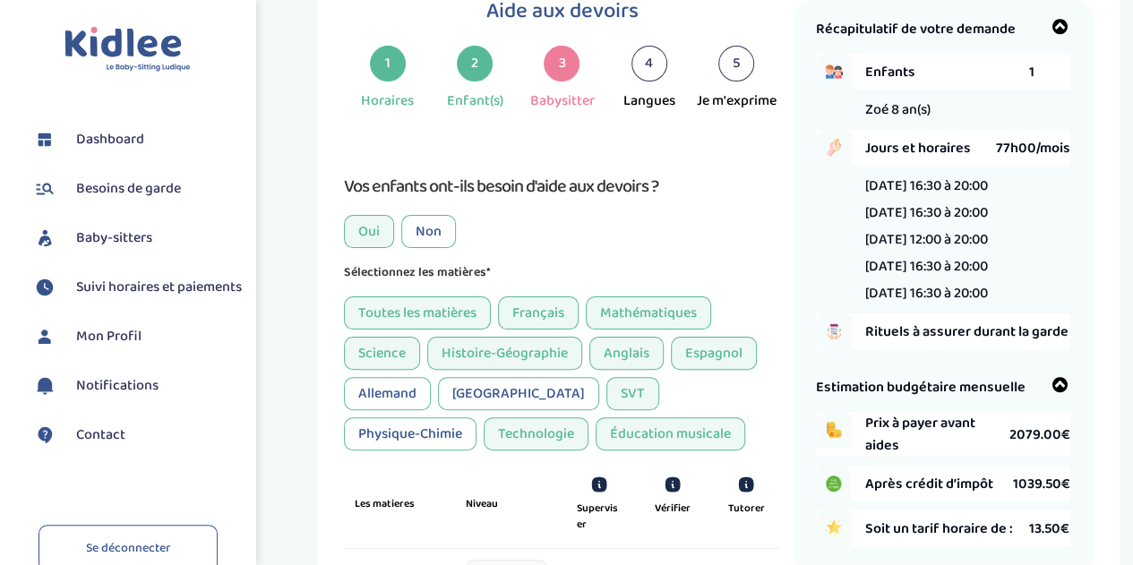
click at [595, 441] on div "Éducation musicale" at bounding box center [670, 433] width 150 height 33
click at [484, 449] on div "Technologie" at bounding box center [536, 433] width 105 height 33
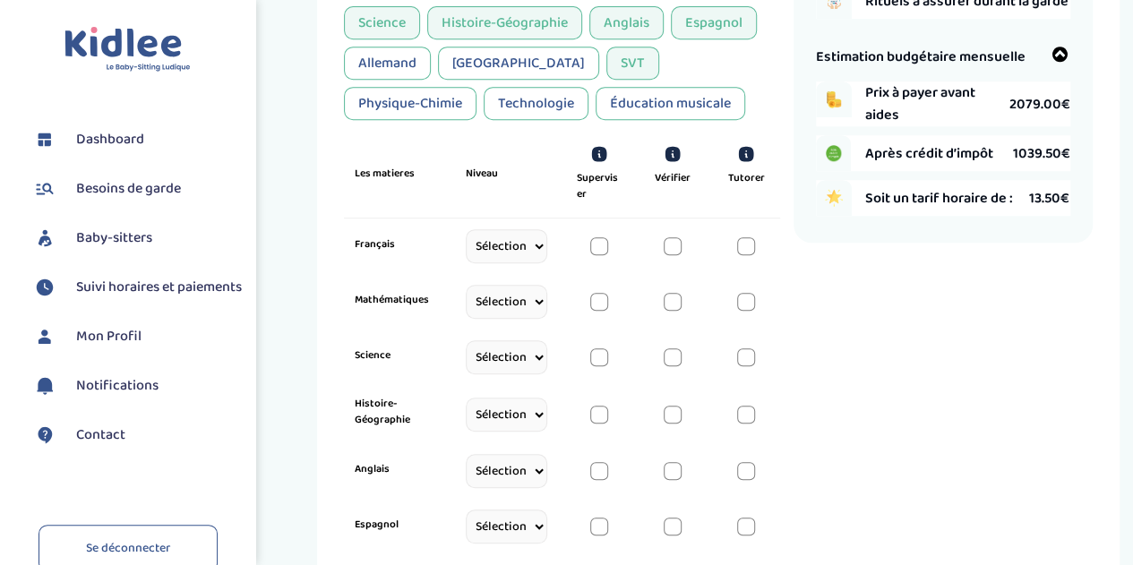
scroll to position [425, 0]
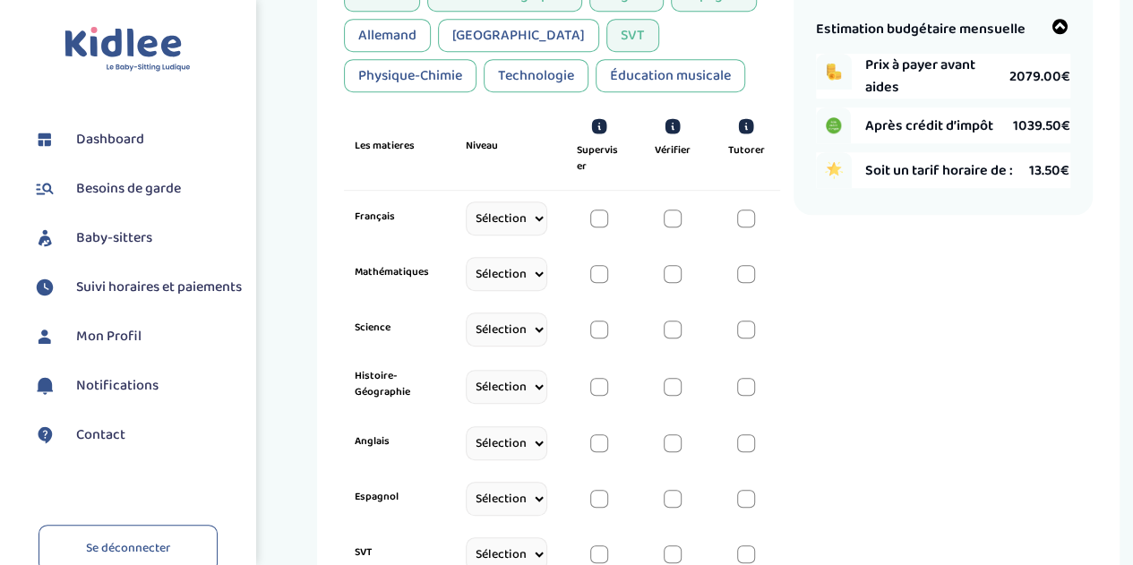
click at [544, 219] on select "Sélectionne CP CE1 CE2 CM1 CM2 6eme 5eme 4eme 3eme Seconde Prémière Terminale" at bounding box center [507, 218] width 82 height 34
select select "CM1"
click at [466, 224] on select "Sélectionne CP CE1 CE2 CM1 CM2 6eme 5eme 4eme 3eme Seconde Prémière Terminale" at bounding box center [507, 218] width 82 height 34
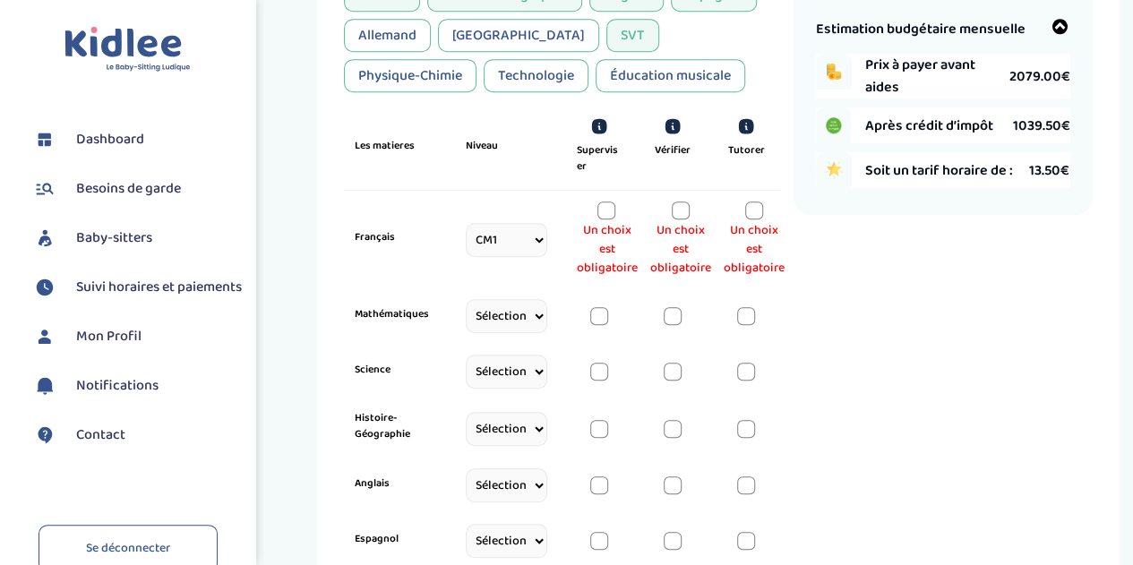
click at [754, 214] on div at bounding box center [754, 210] width 18 height 18
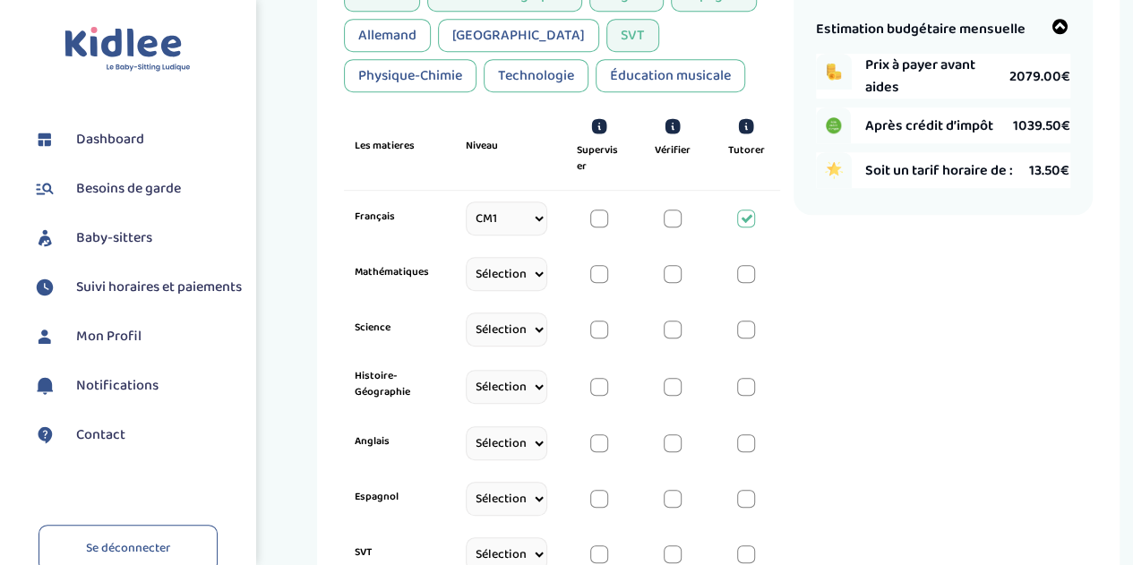
click at [532, 273] on select "Sélectionne CP CE1 CE2 CM1 CM2 6eme 5eme 4eme 3eme Seconde Prémière Terminale" at bounding box center [507, 274] width 82 height 34
select select "CM1"
click at [466, 279] on select "Sélectionne CP CE1 CE2 CM1 CM2 6eme 5eme 4eme 3eme Seconde Prémière Terminale" at bounding box center [507, 274] width 82 height 34
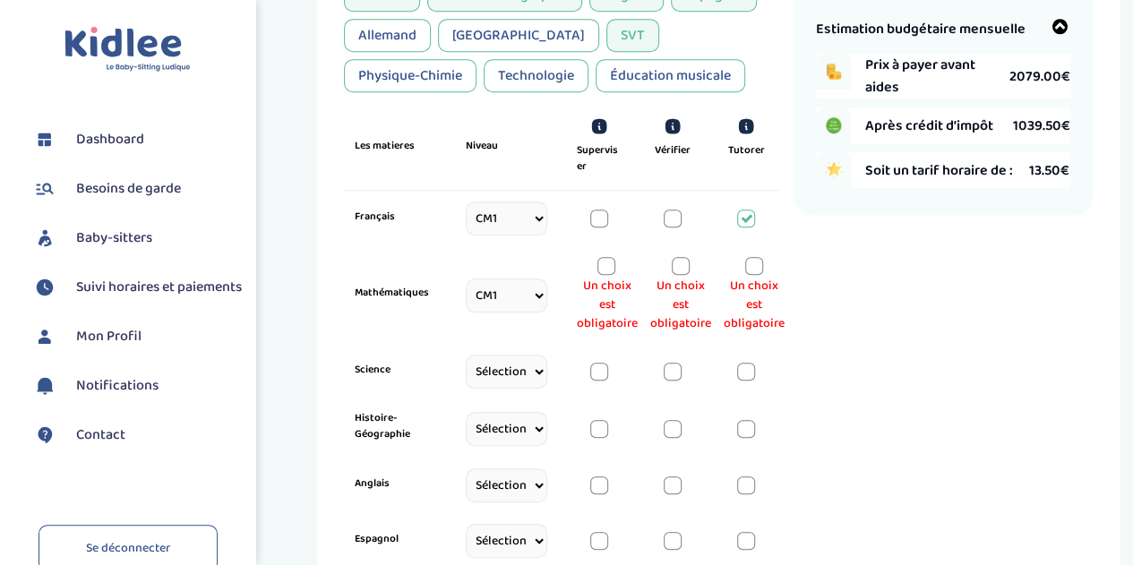
click at [756, 269] on div at bounding box center [754, 266] width 18 height 18
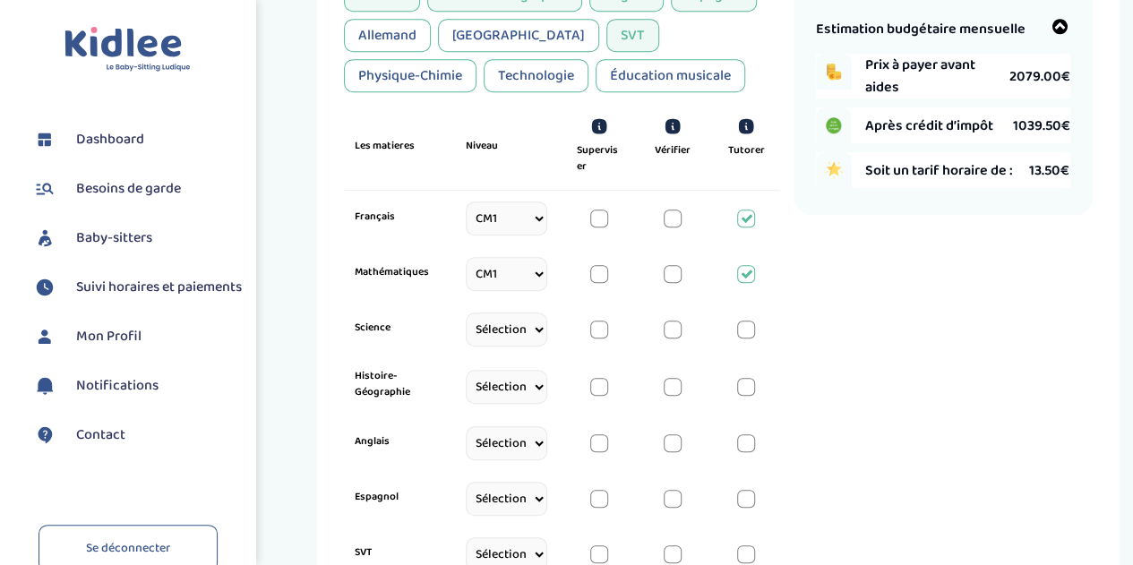
click at [539, 327] on select "Sélectionne CP CE1 CE2 CM1 CM2 6eme 5eme 4eme 3eme Seconde Prémière Terminale" at bounding box center [507, 330] width 82 height 34
select select "CM1"
click at [466, 334] on select "Sélectionne CP CE1 CE2 CM1 CM2 6eme 5eme 4eme 3eme Seconde Prémière Terminale" at bounding box center [507, 330] width 82 height 34
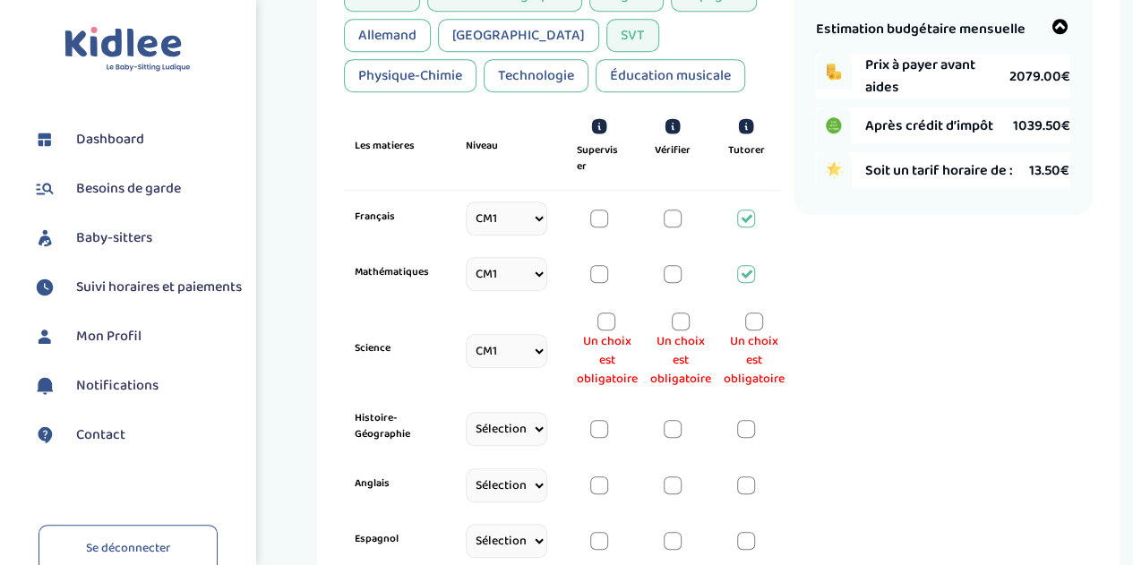
click at [755, 323] on div at bounding box center [754, 322] width 18 height 18
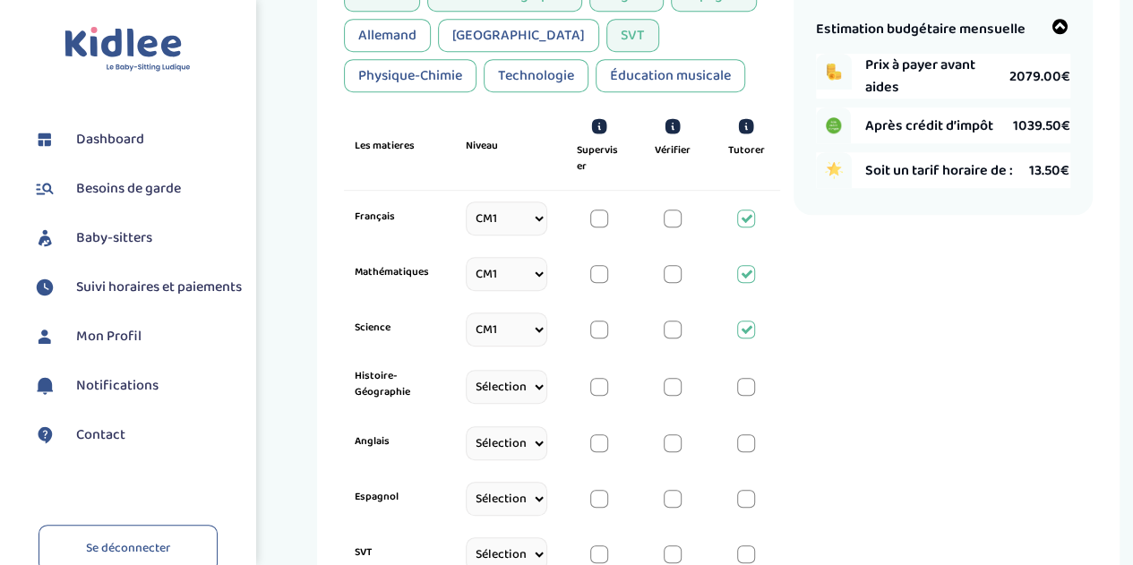
click at [518, 375] on select "Sélectionne CP CE1 CE2 CM1 CM2 6eme 5eme 4eme 3eme Seconde Prémière Terminale" at bounding box center [507, 387] width 82 height 34
select select "CM1"
click at [466, 389] on select "Sélectionne CP CE1 CE2 CM1 CM2 6eme 5eme 4eme 3eme Seconde Prémière Terminale" at bounding box center [507, 387] width 82 height 34
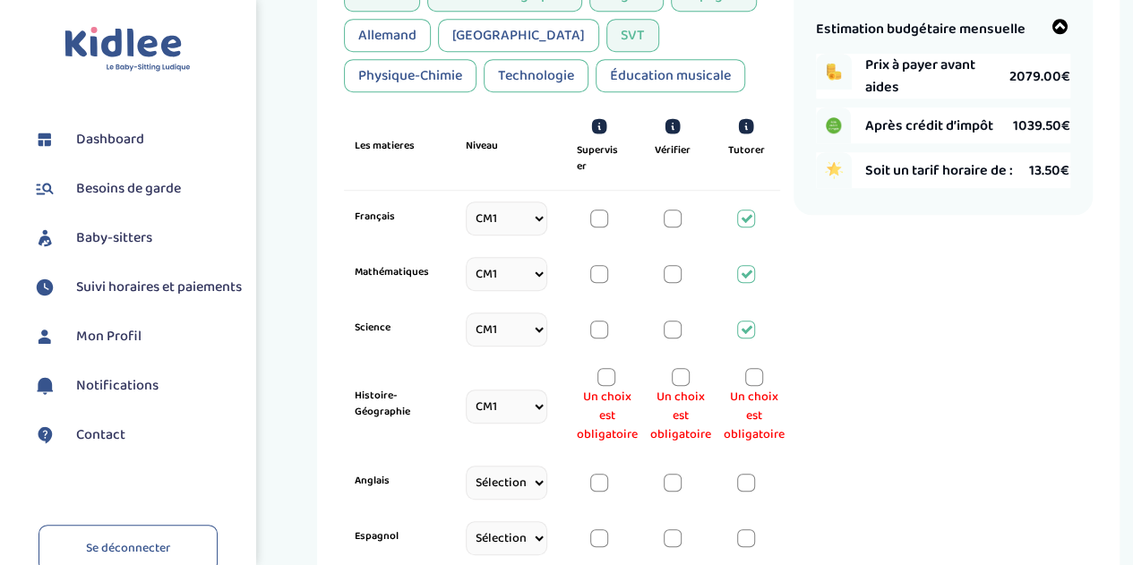
click at [686, 375] on div at bounding box center [681, 377] width 18 height 18
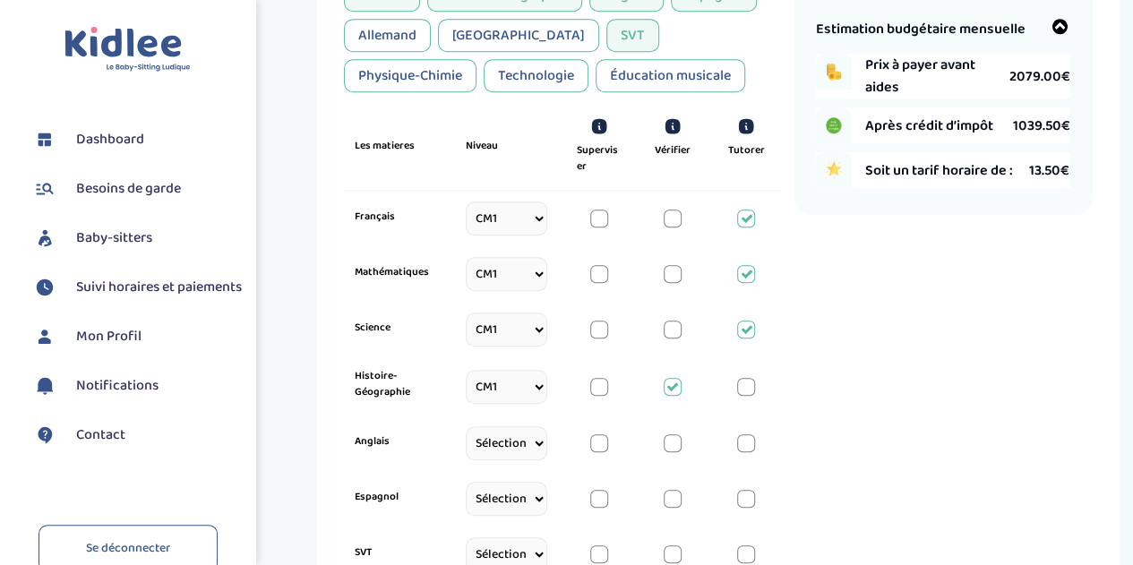
click at [533, 445] on select "Sélectionne CP CE1 CE2 CM1 CM2 6eme 5eme 4eme 3eme Seconde Prémière Terminale" at bounding box center [507, 443] width 82 height 34
select select "CM1"
click at [466, 447] on select "Sélectionne CP CE1 CE2 CM1 CM2 6eme 5eme 4eme 3eme Seconde Prémière Terminale" at bounding box center [507, 443] width 82 height 34
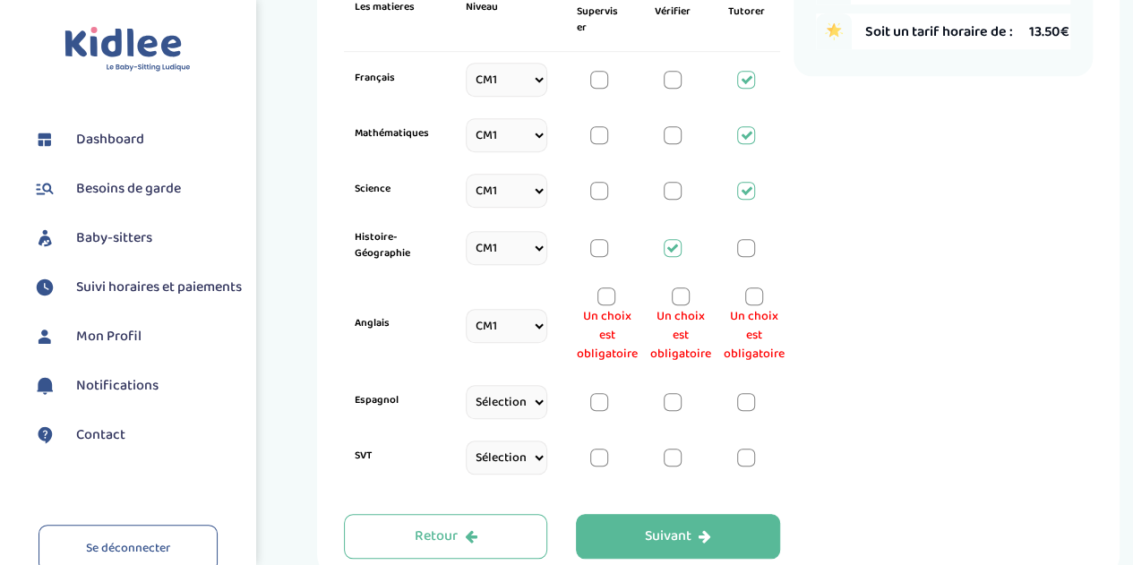
scroll to position [604, 0]
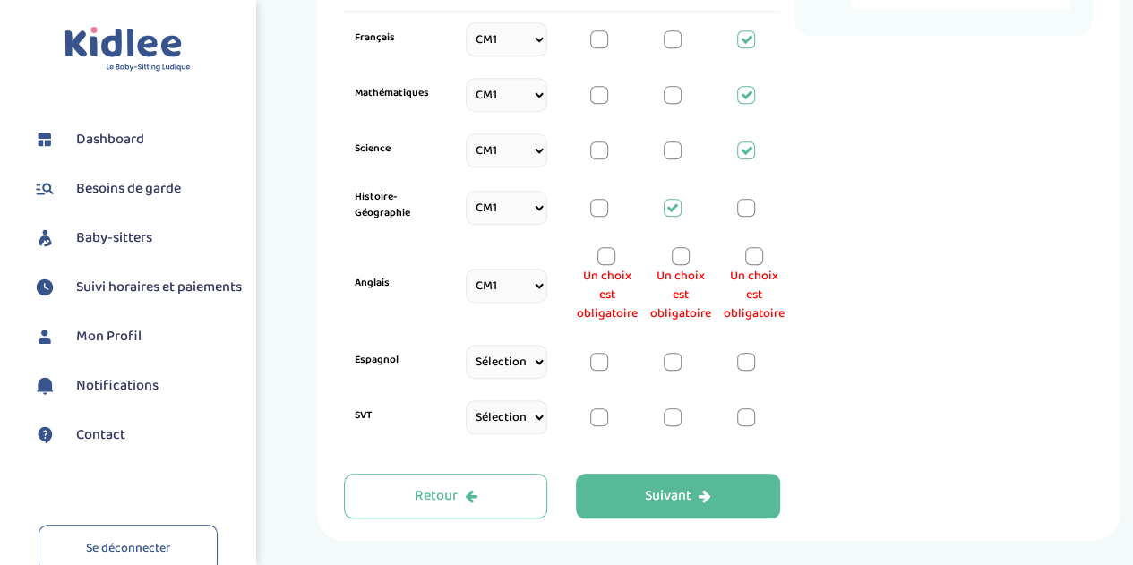
click at [754, 260] on div at bounding box center [754, 256] width 18 height 18
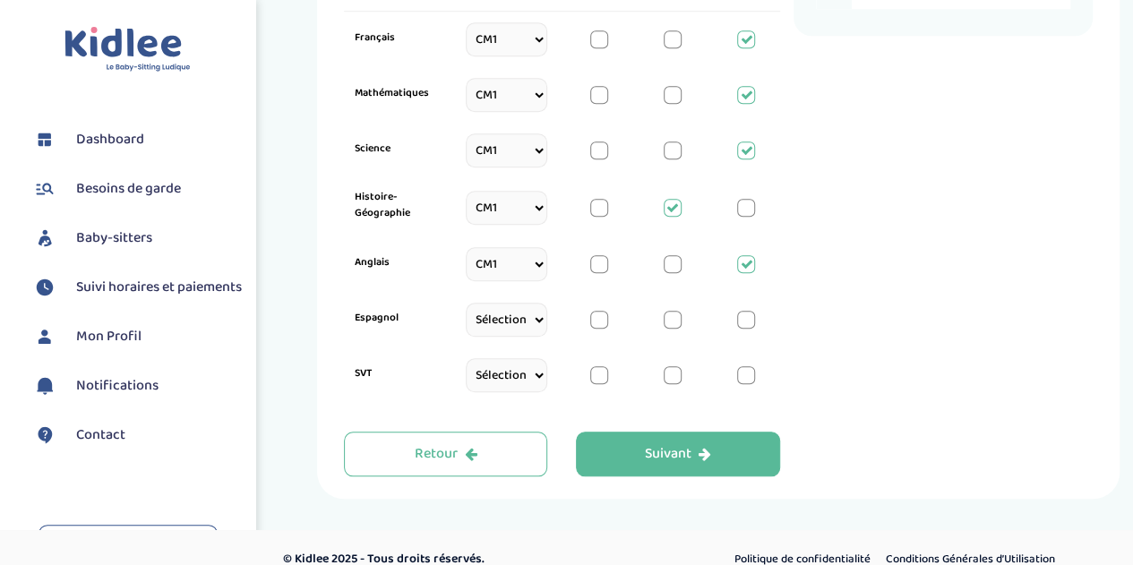
click at [533, 316] on select "Sélectionne CP CE1 CE2 CM1 CM2 6eme 5eme 4eme 3eme Seconde Prémière Terminale" at bounding box center [507, 320] width 82 height 34
select select "CM1"
click at [466, 323] on select "Sélectionne CP CE1 CE2 CM1 CM2 6eme 5eme 4eme 3eme Seconde Prémière Terminale" at bounding box center [507, 320] width 82 height 34
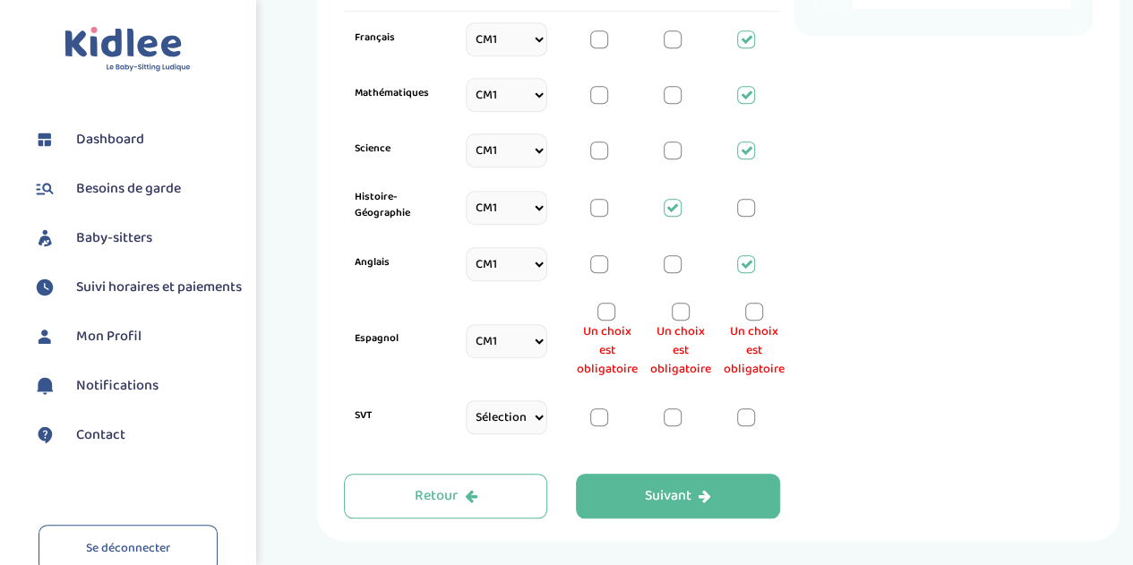
click at [604, 312] on div at bounding box center [606, 312] width 18 height 18
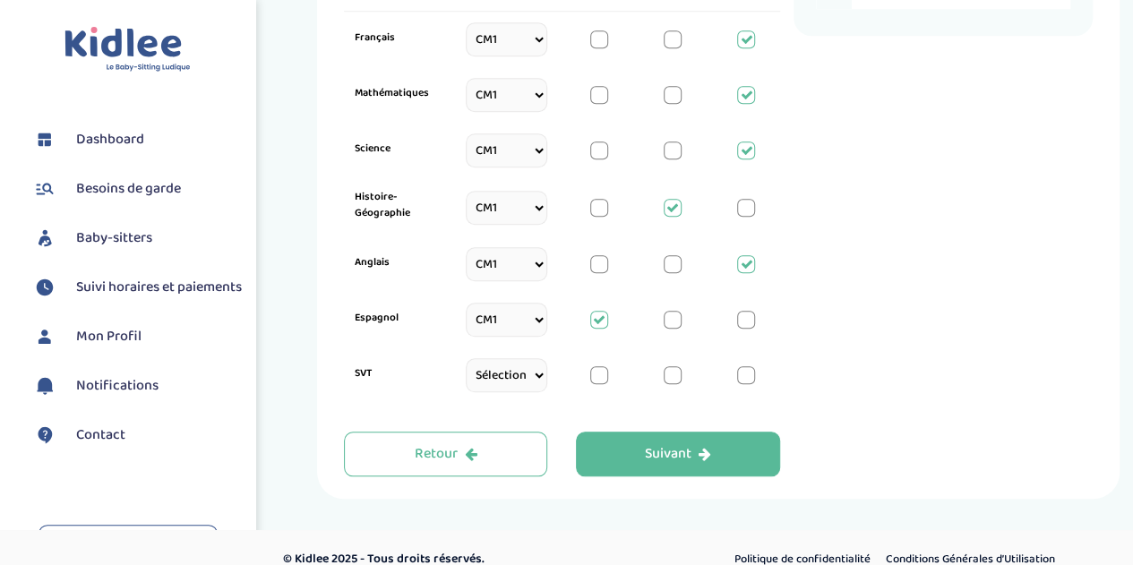
click at [535, 374] on select "Sélectionne CP CE1 CE2 CM1 CM2 6eme 5eme 4eme 3eme Seconde Prémière Terminale" at bounding box center [507, 375] width 82 height 34
select select "CM1"
click at [466, 378] on select "Sélectionne CP CE1 CE2 CM1 CM2 6eme 5eme 4eme 3eme Seconde Prémière Terminale" at bounding box center [507, 375] width 82 height 34
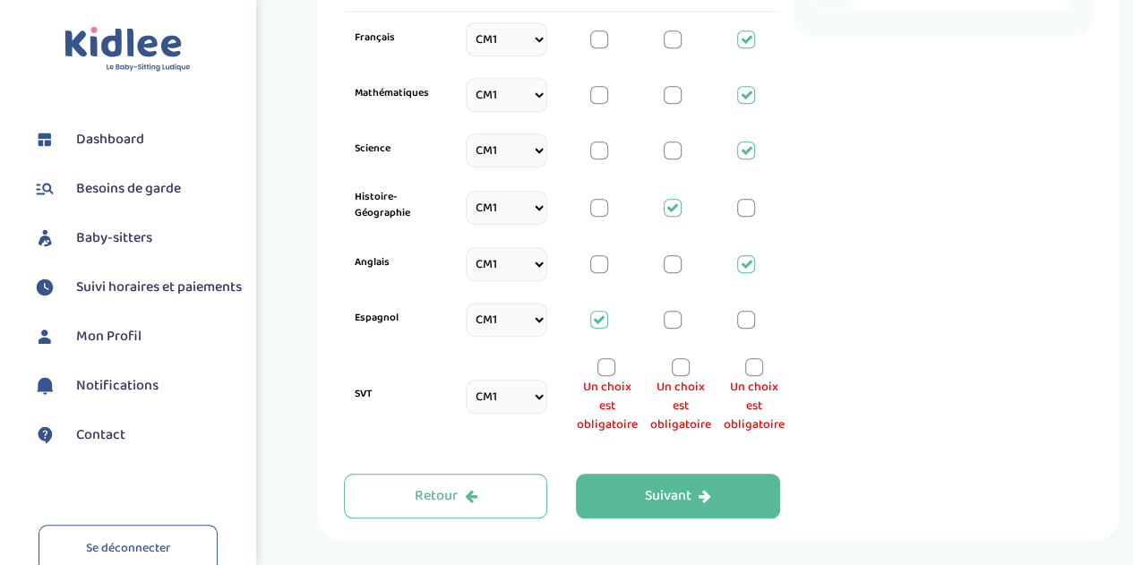
click at [745, 364] on div at bounding box center [754, 367] width 18 height 18
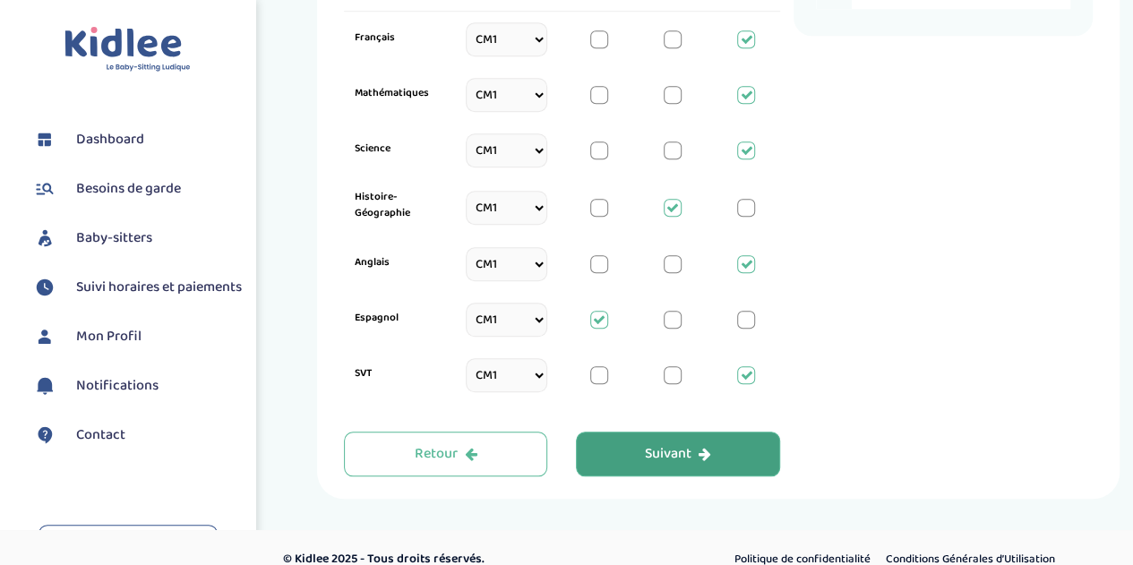
click at [691, 456] on div "Suivant" at bounding box center [678, 454] width 66 height 21
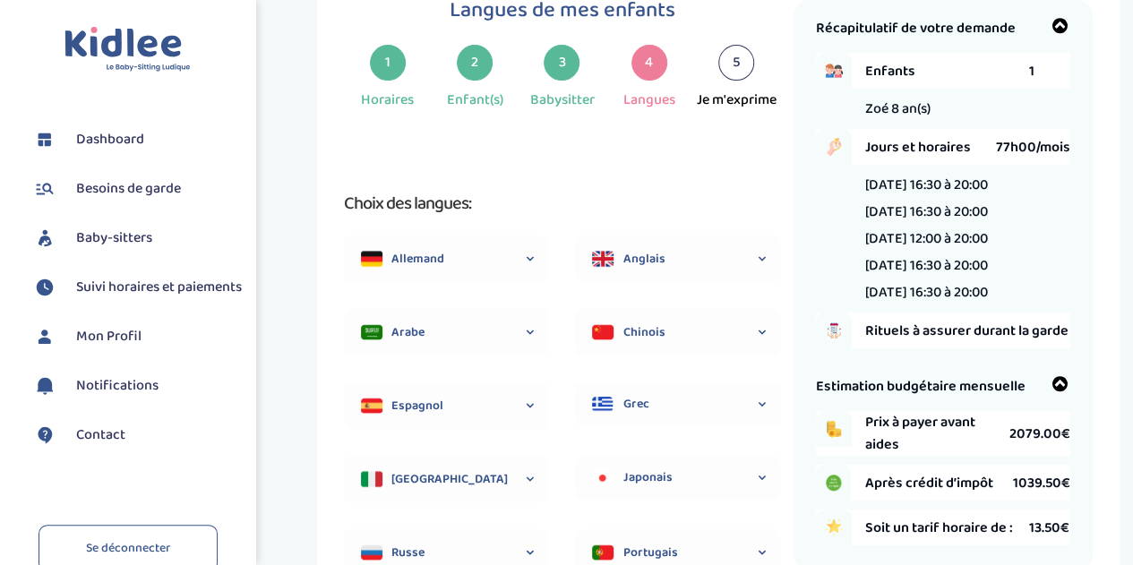
scroll to position [67, 0]
click at [765, 257] on icon at bounding box center [762, 259] width 18 height 47
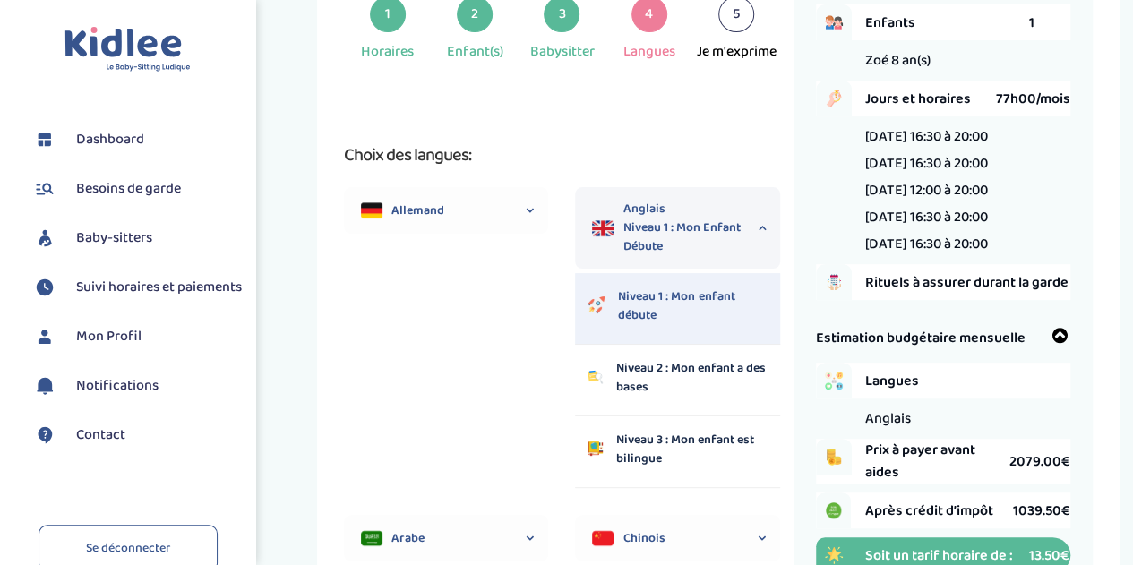
scroll to position [157, 0]
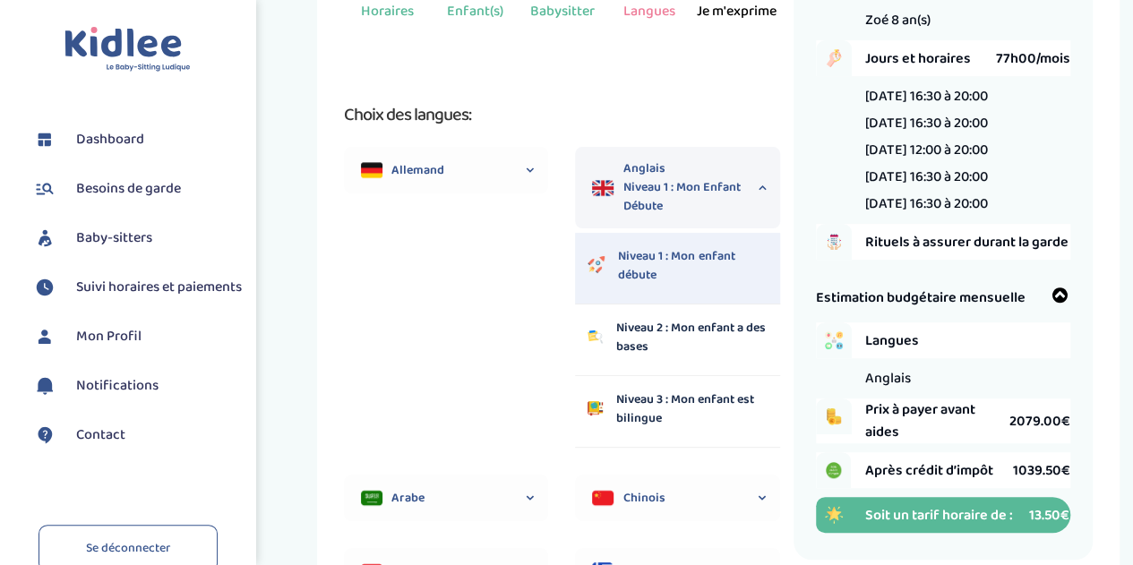
click at [675, 413] on p "Niveau 3 : Mon enfant est bilingue" at bounding box center [691, 409] width 151 height 38
select select "6"
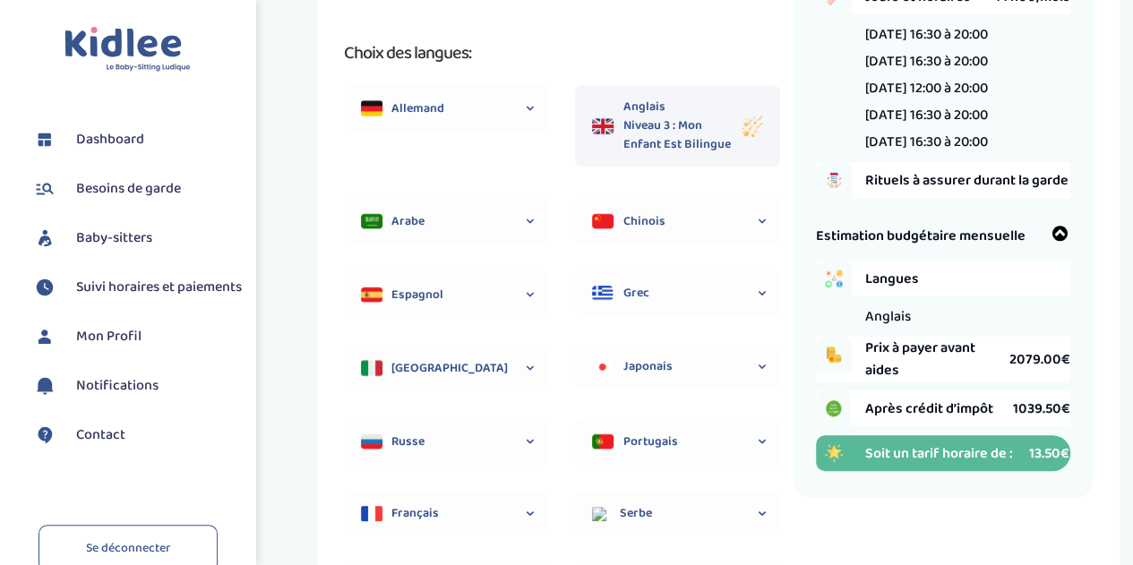
scroll to position [246, 0]
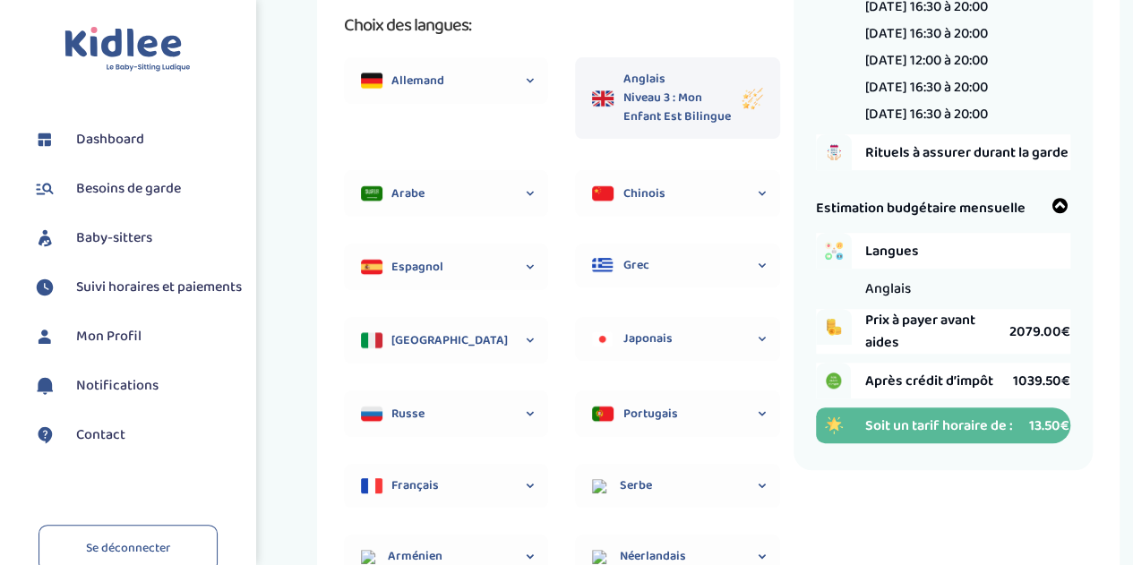
click at [536, 266] on icon at bounding box center [530, 267] width 18 height 47
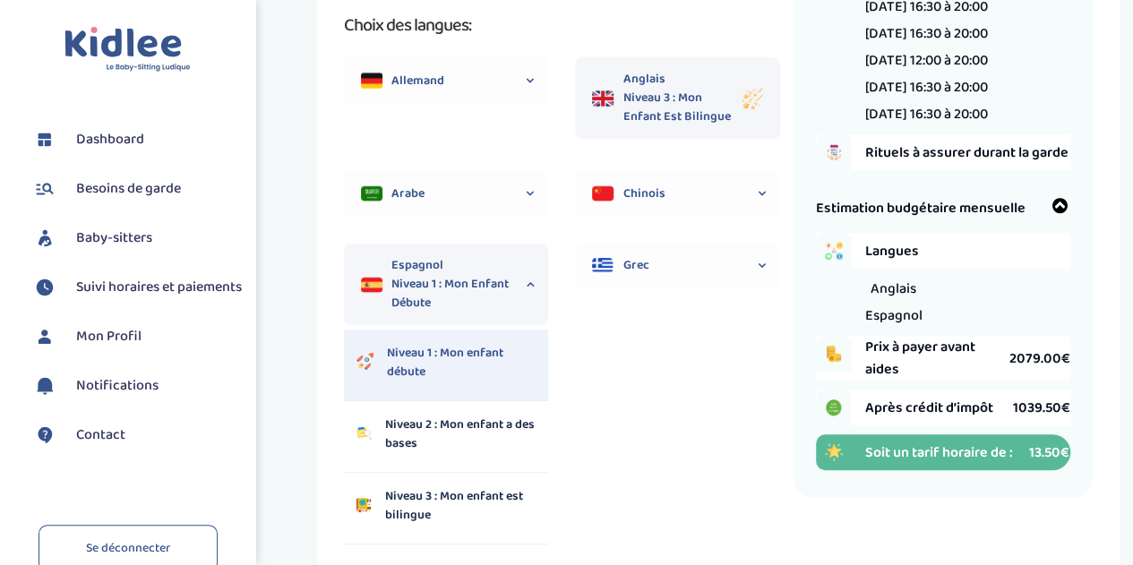
click at [475, 300] on span "Niveau 1 : Mon enfant débute" at bounding box center [461, 294] width 140 height 38
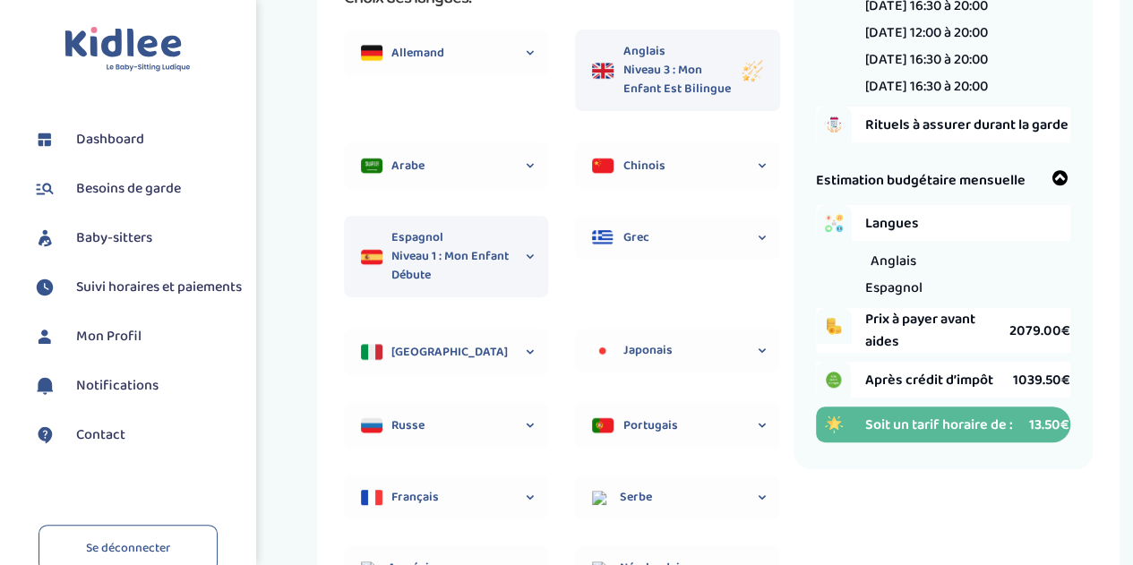
scroll to position [425, 0]
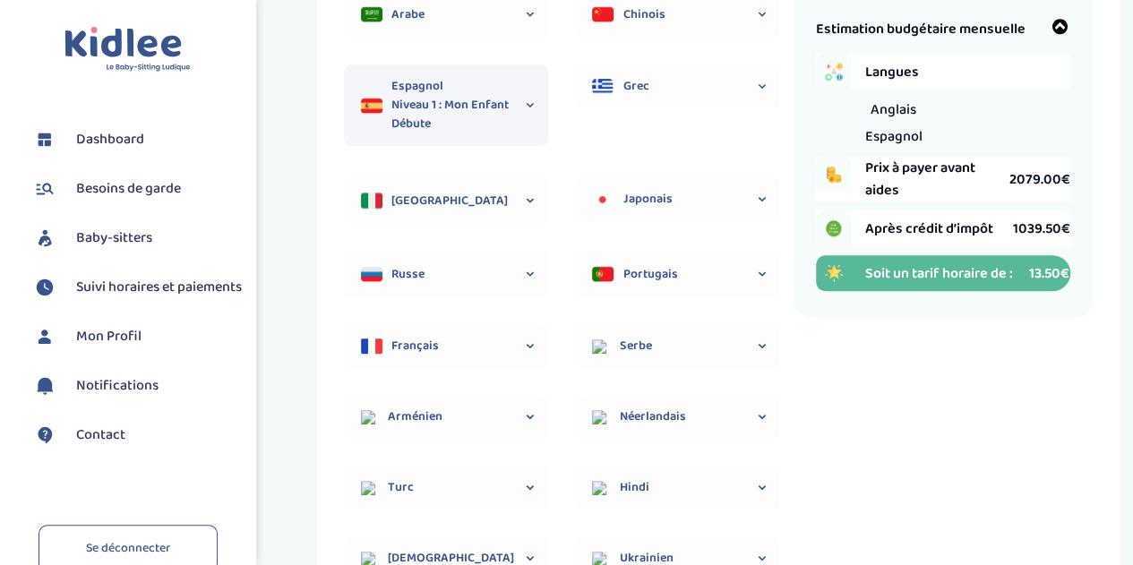
click at [533, 352] on icon at bounding box center [530, 346] width 18 height 44
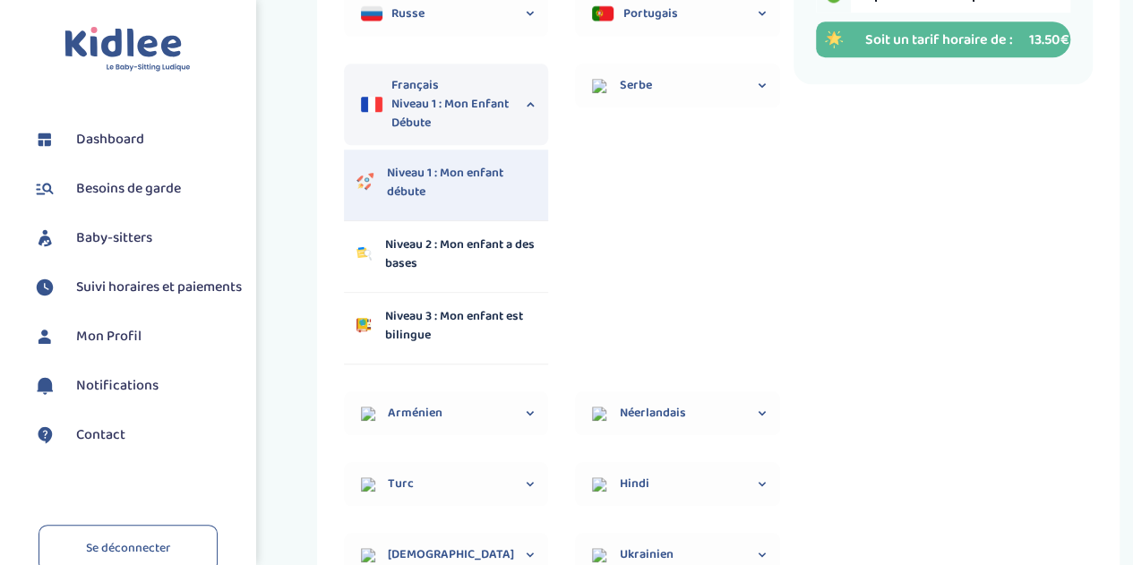
scroll to position [694, 0]
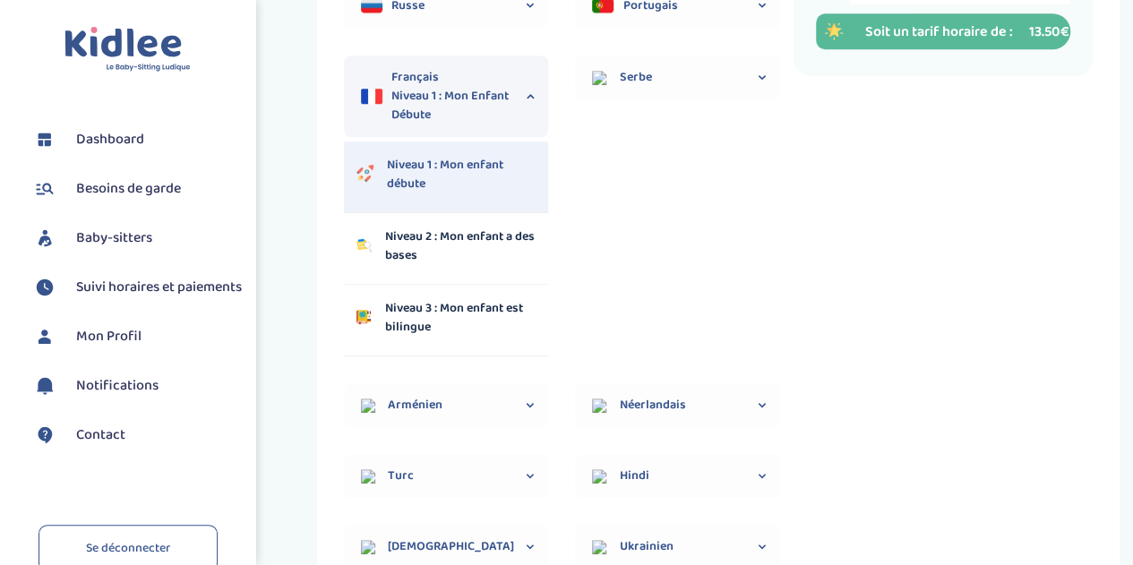
click at [485, 309] on p "Niveau 3 : Mon enfant est bilingue" at bounding box center [459, 318] width 151 height 38
select select "6"
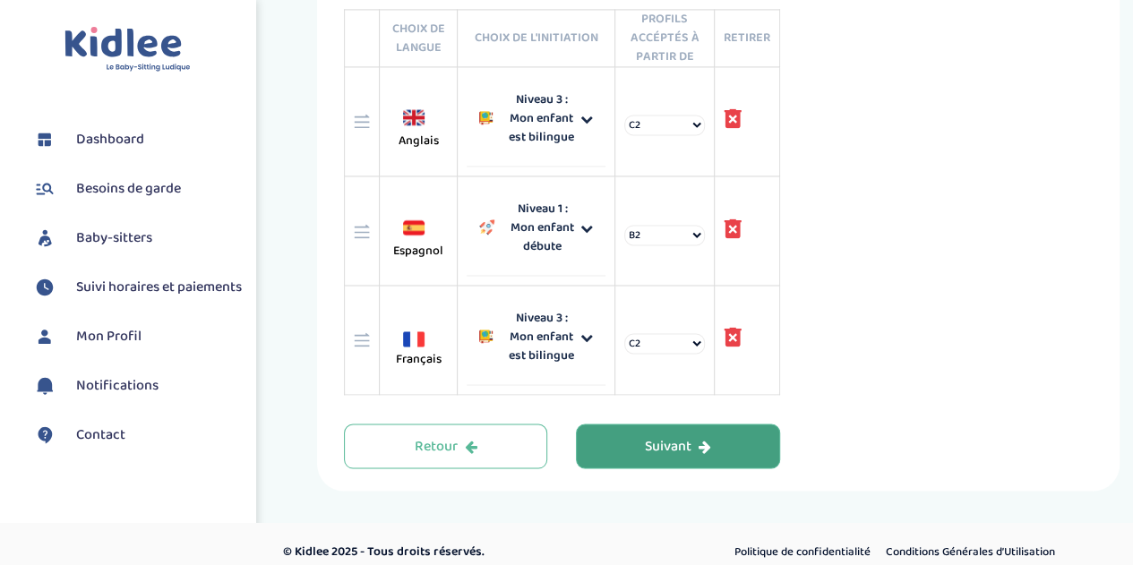
scroll to position [1346, 0]
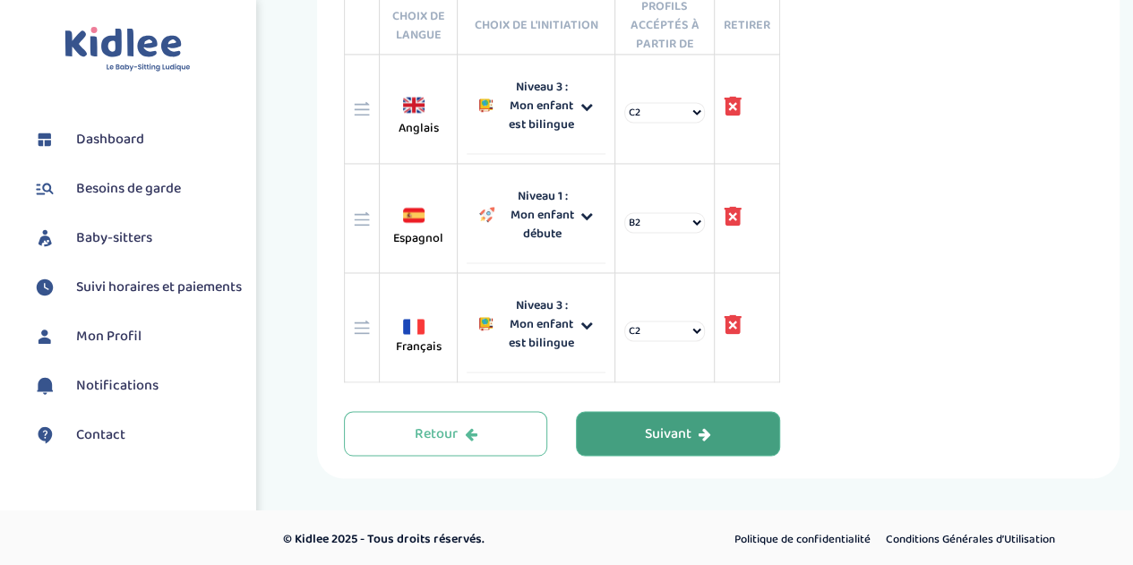
click at [652, 424] on div "Suivant" at bounding box center [678, 434] width 66 height 21
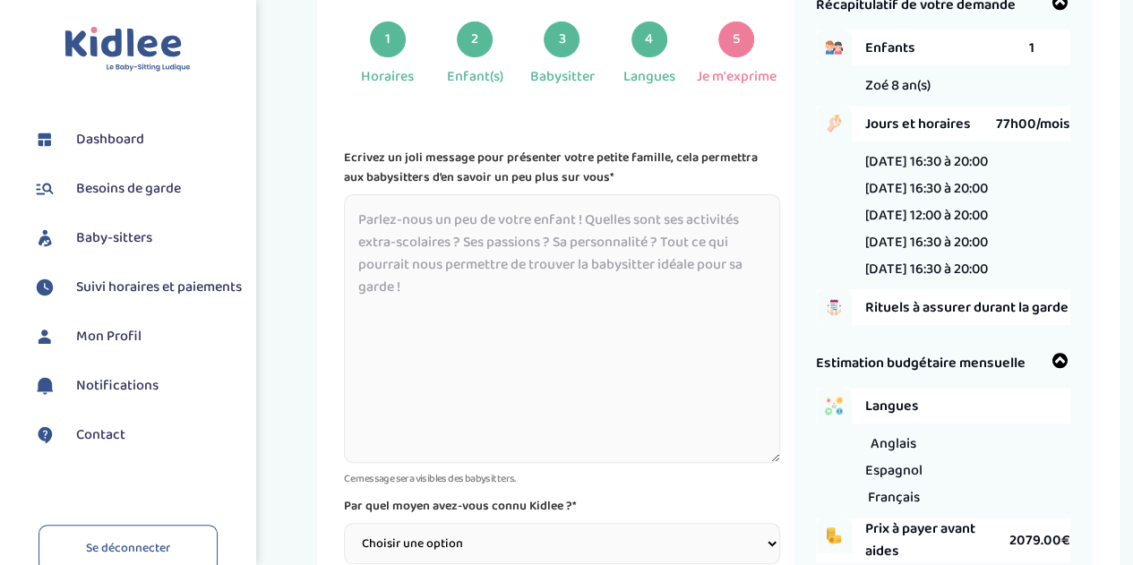
scroll to position [67, 0]
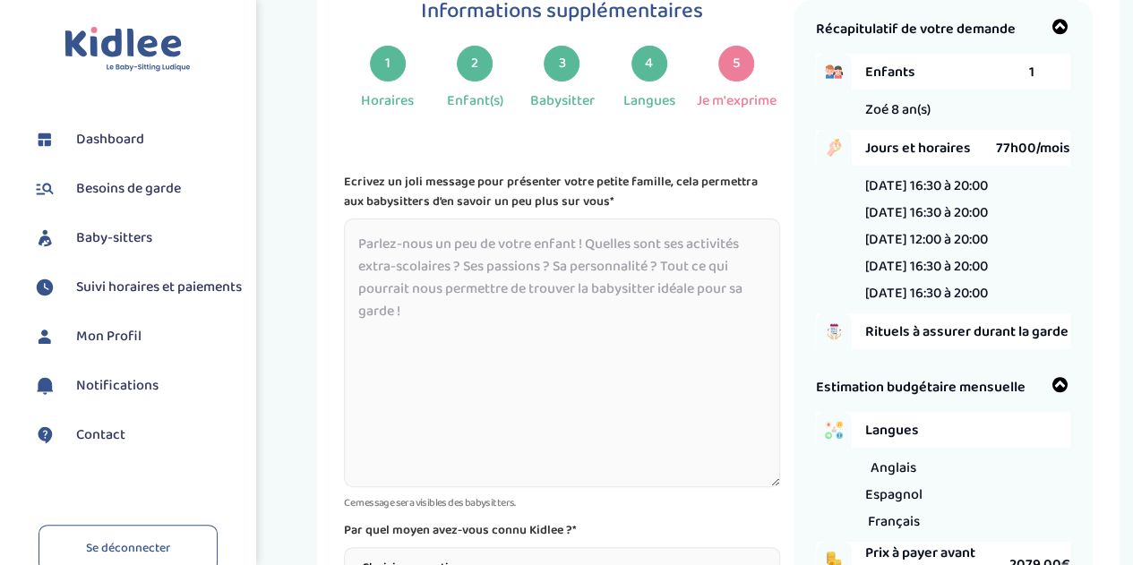
click at [450, 253] on textarea at bounding box center [561, 352] width 435 height 269
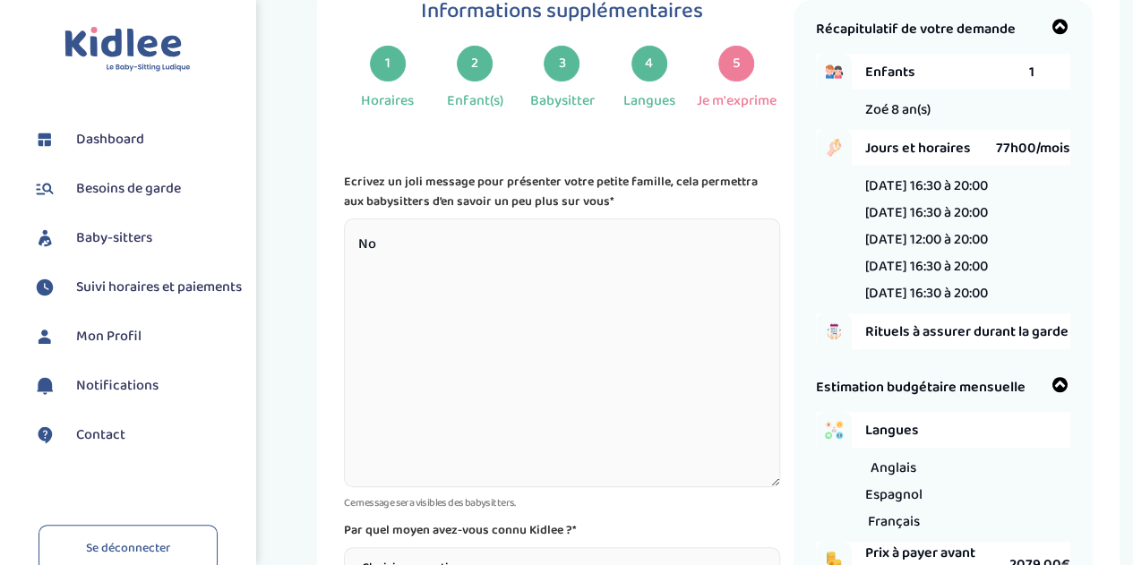
type textarea "N"
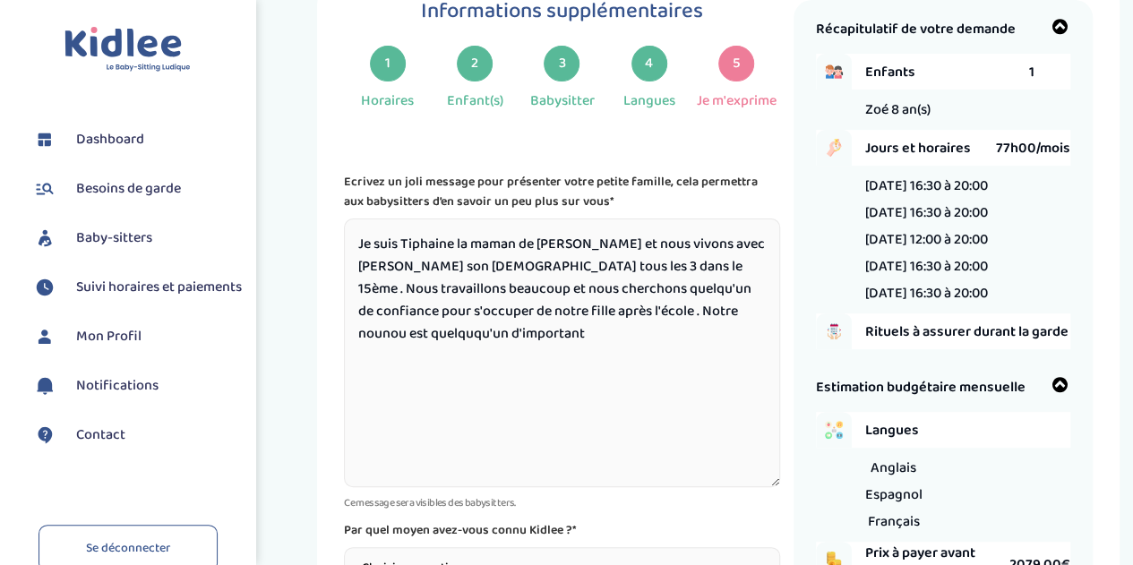
click at [602, 314] on textarea "Je suis Tiphaine la maman de Zoé et nous vivons avec David son papa tous les 3 …" at bounding box center [561, 352] width 435 height 269
click at [608, 316] on textarea "Je suis Tiphaine la maman de Zoé et nous vivons avec David son papa tous les 3 …" at bounding box center [561, 352] width 435 height 269
click at [694, 320] on textarea "Je suis Tiphaine la maman de Zoé et nous vivons avec David son papa tous les 3 …" at bounding box center [561, 352] width 435 height 269
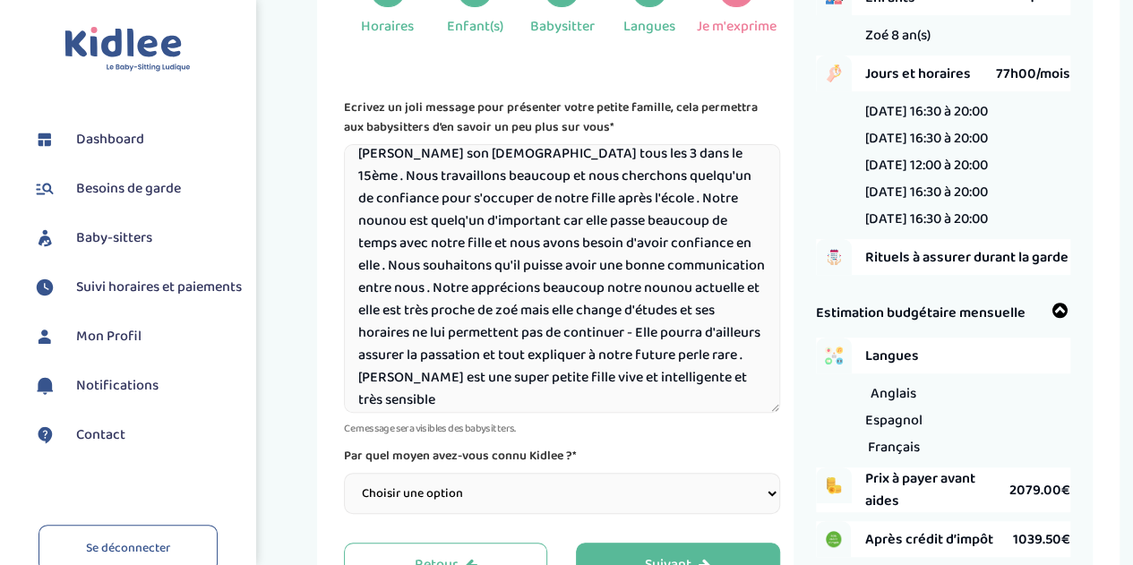
scroll to position [246, 0]
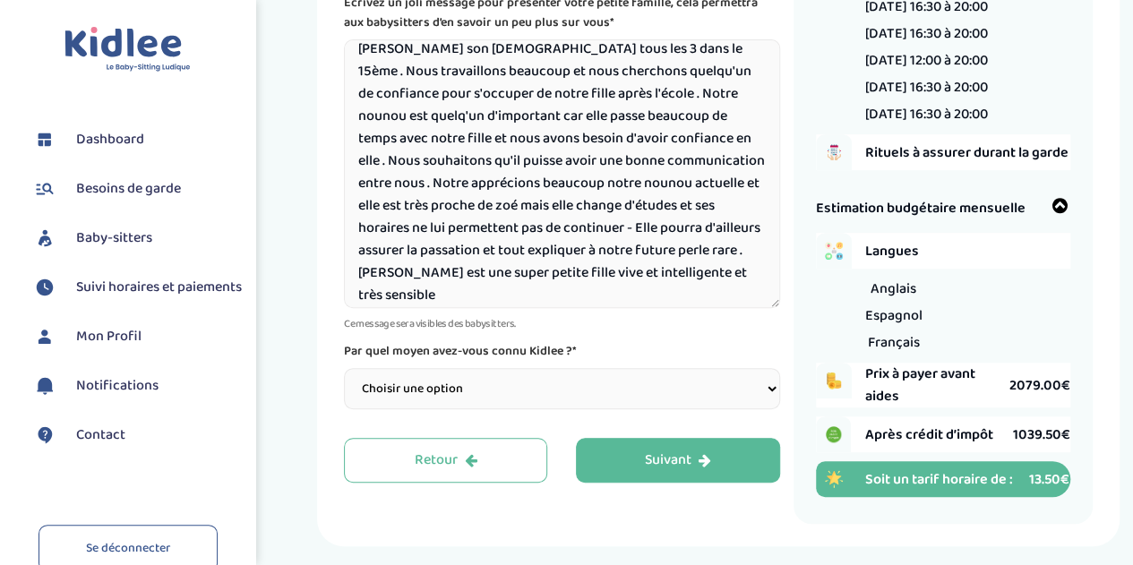
type textarea "Je suis Tiphaine la maman de Zoé et nous vivons avec David son papa tous les 3 …"
click at [531, 382] on select "Choisir une option Bouche à Oreille Google Plateforme Gens de confiance Faceboo…" at bounding box center [561, 388] width 435 height 41
select select "2"
click at [344, 369] on select "Choisir une option Bouche à Oreille Google Plateforme Gens de confiance Faceboo…" at bounding box center [561, 388] width 435 height 41
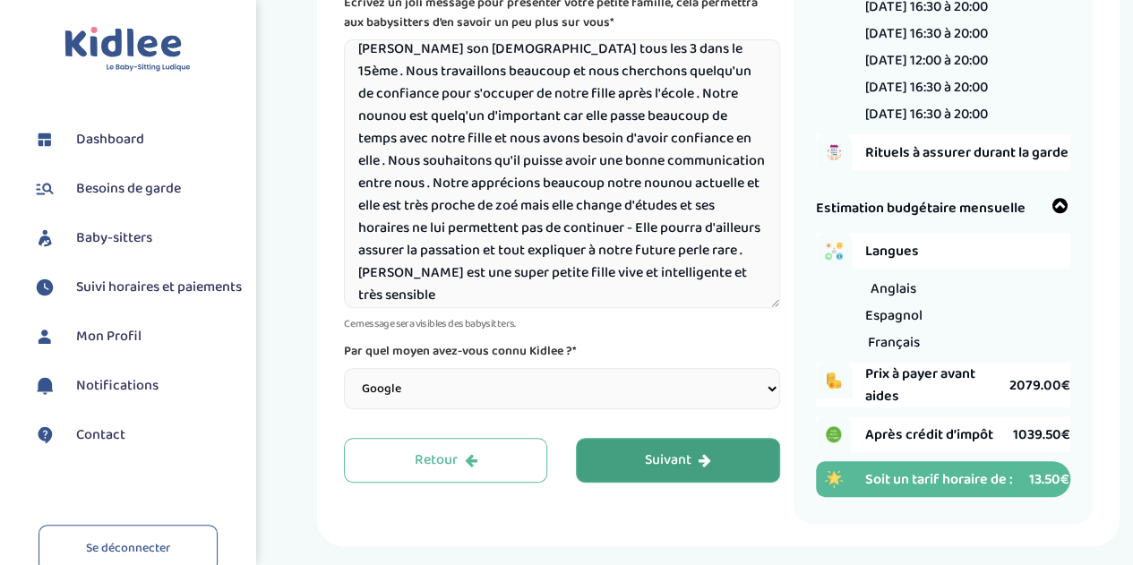
click at [659, 459] on div "Suivant" at bounding box center [678, 460] width 66 height 21
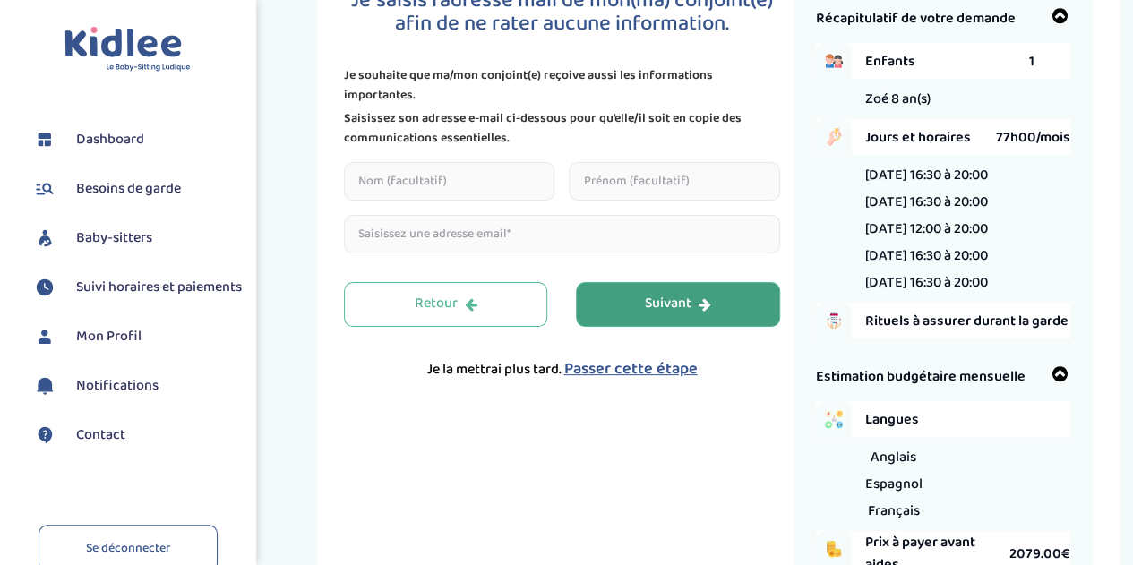
scroll to position [67, 0]
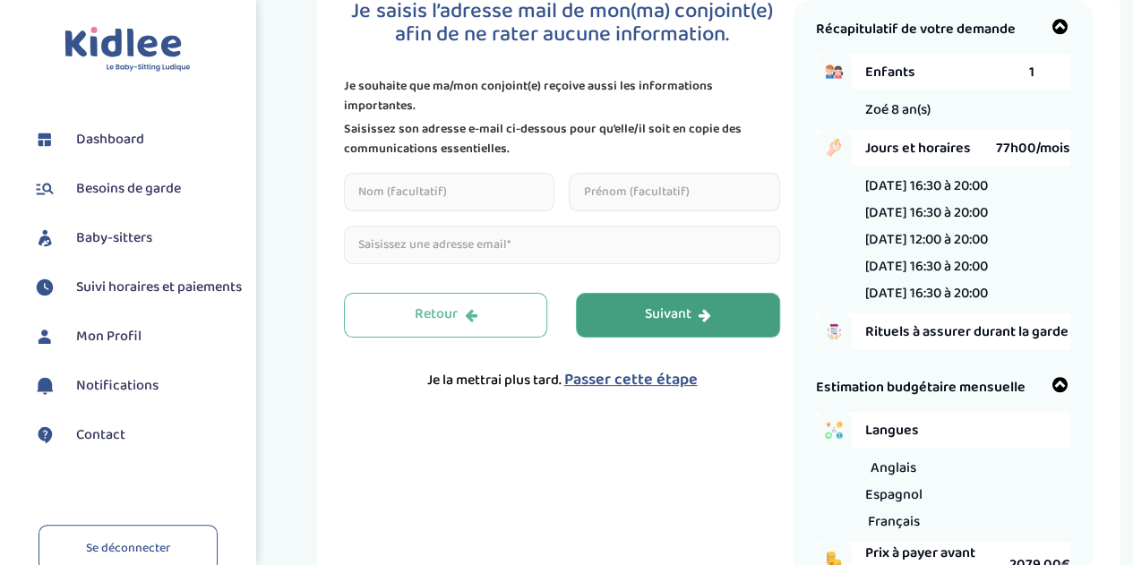
click at [411, 190] on input "text" at bounding box center [449, 192] width 210 height 39
type input "prieur"
type input "david"
click at [460, 248] on input "email" at bounding box center [561, 245] width 435 height 39
type input "davidpbis@gmail.com"
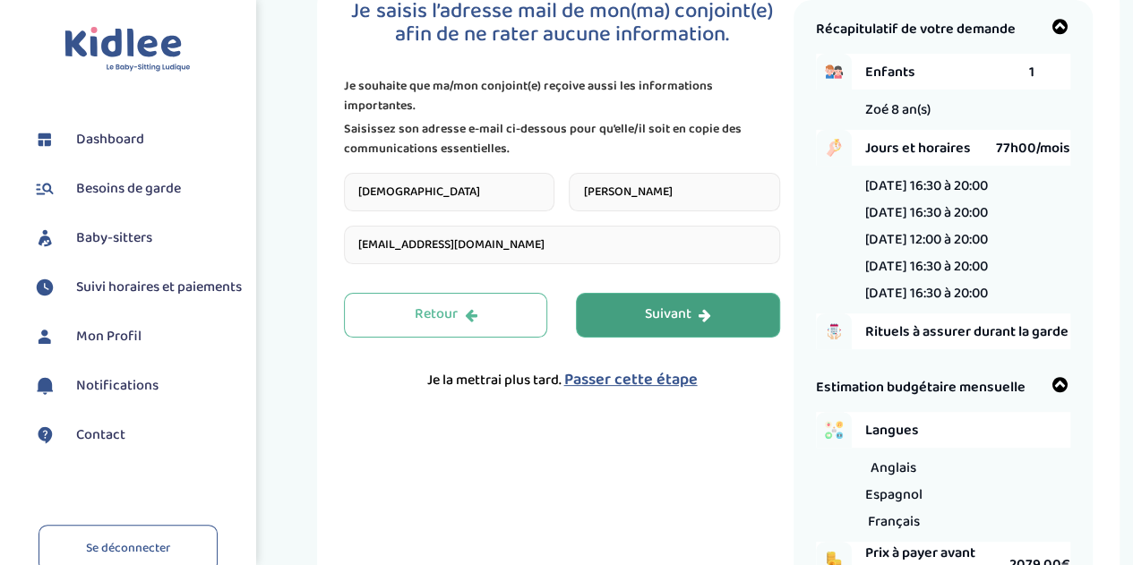
click at [645, 314] on div "Suivant" at bounding box center [678, 314] width 66 height 21
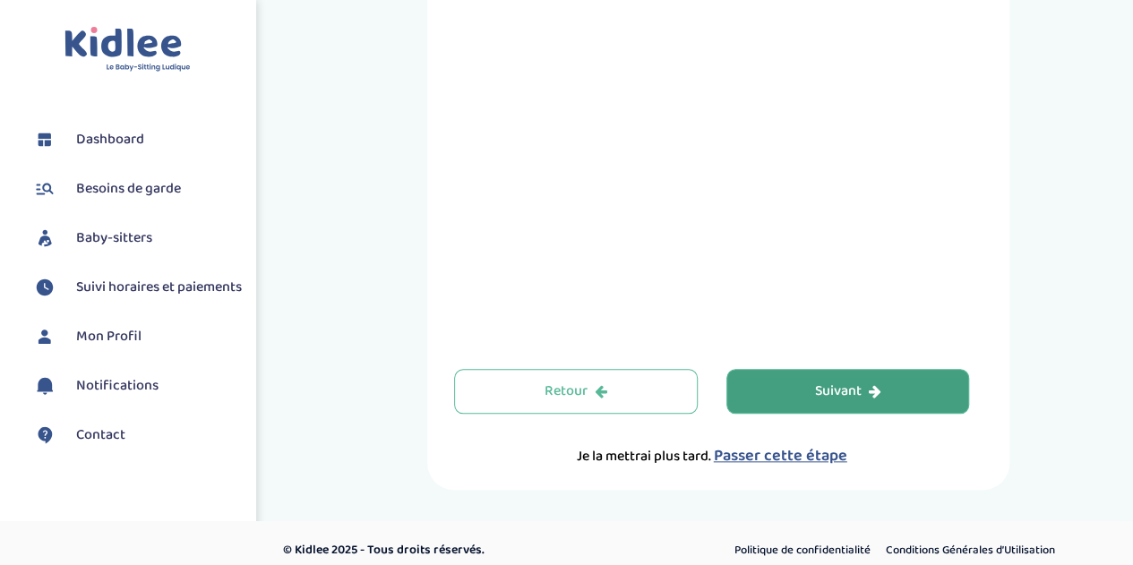
scroll to position [765, 0]
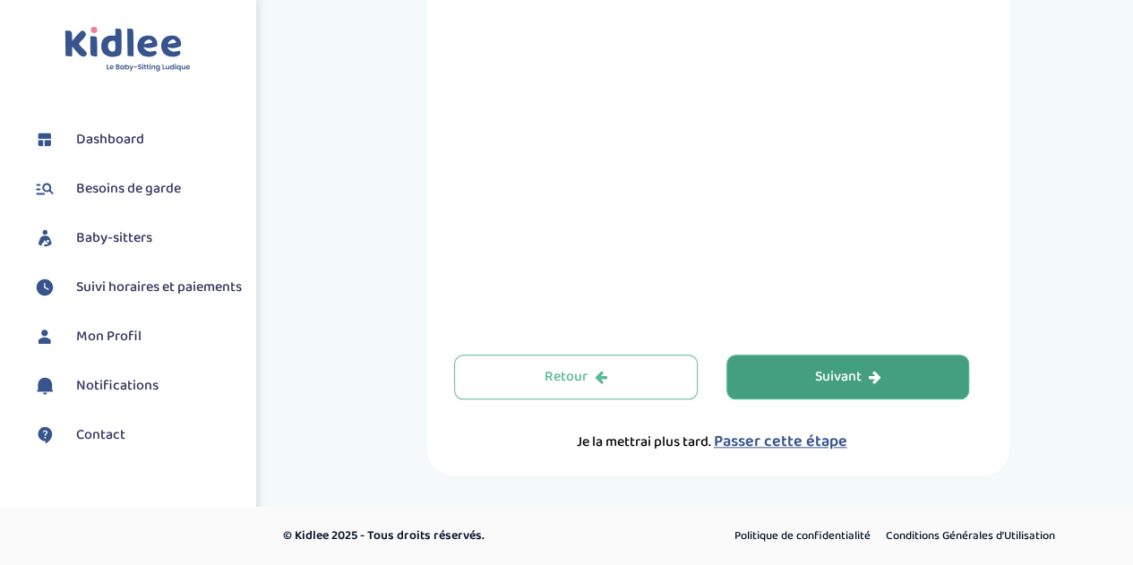
click at [852, 368] on div "Suivant" at bounding box center [847, 377] width 66 height 21
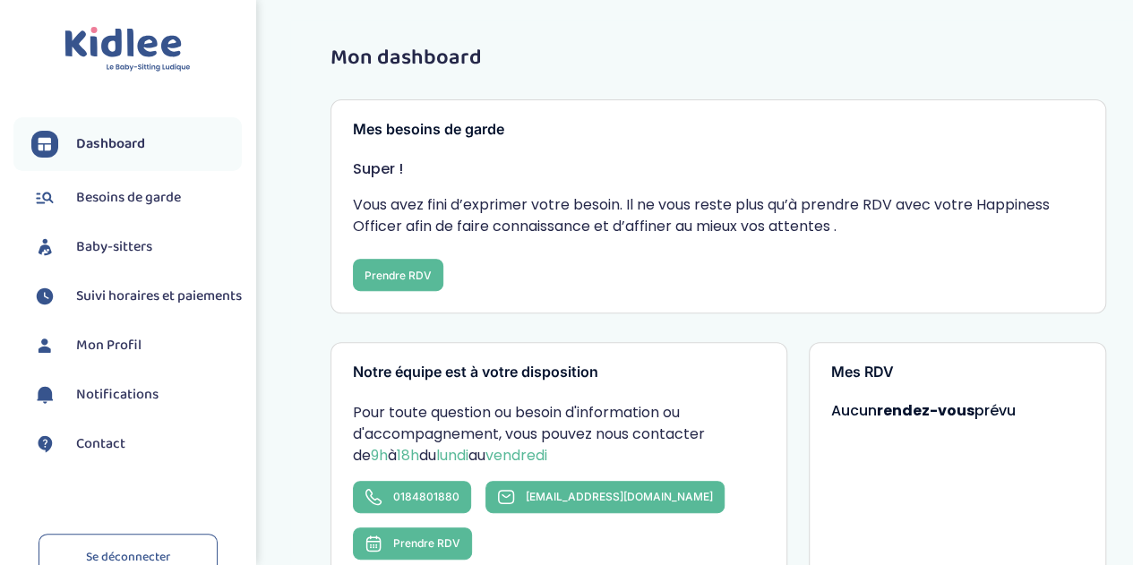
scroll to position [269, 0]
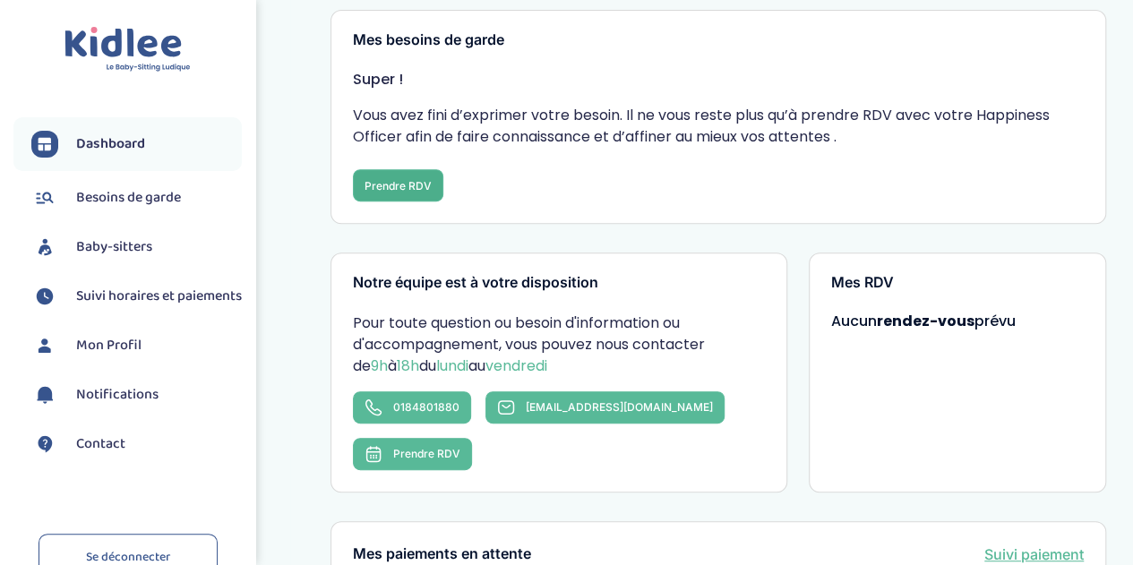
click at [418, 183] on button "Prendre RDV" at bounding box center [398, 185] width 90 height 32
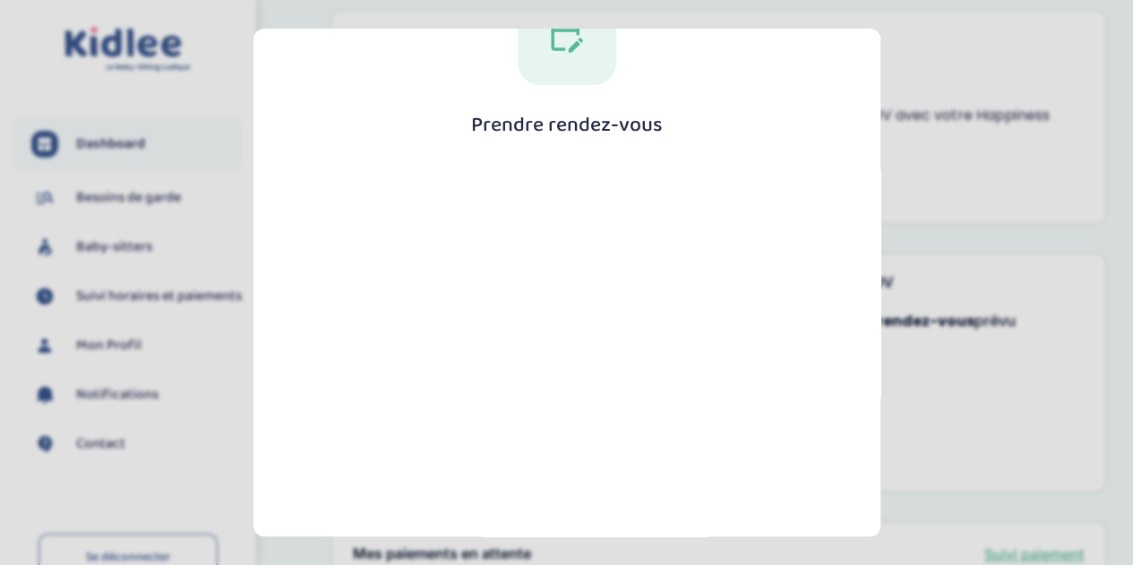
scroll to position [179, 0]
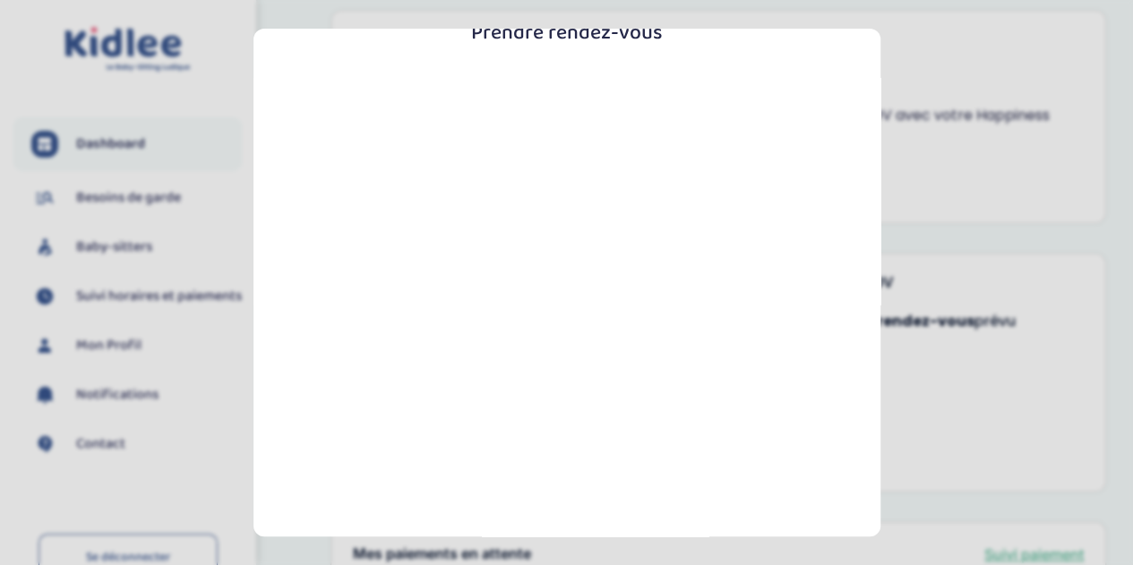
click at [953, 33] on section "Prendre rendez-vous Fermer" at bounding box center [566, 282] width 1133 height 565
click at [967, 458] on section "Prendre rendez-vous Fermer" at bounding box center [566, 282] width 1133 height 565
drag, startPoint x: 953, startPoint y: 109, endPoint x: 799, endPoint y: 107, distance: 154.0
click at [951, 108] on section "Prendre rendez-vous Fermer" at bounding box center [566, 282] width 1133 height 565
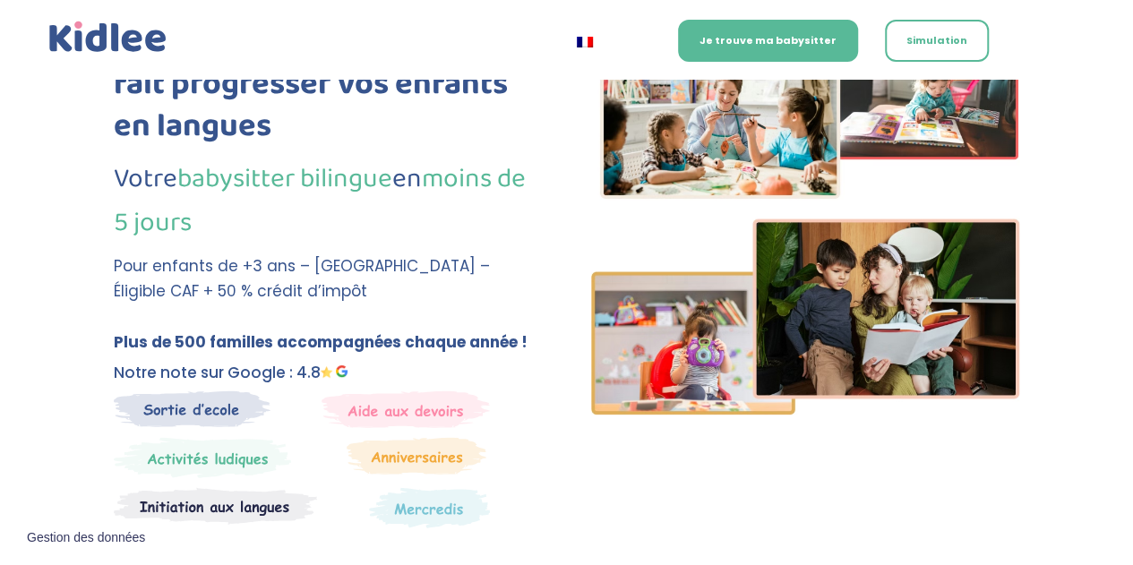
scroll to position [537, 0]
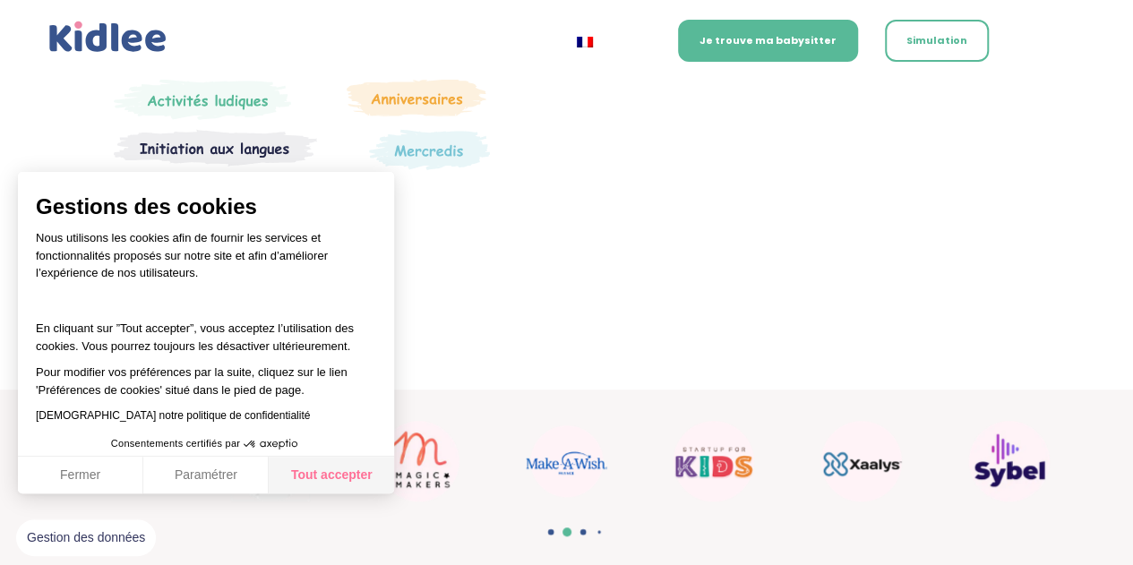
click at [347, 475] on button "Tout accepter" at bounding box center [331, 476] width 125 height 38
checkbox input "true"
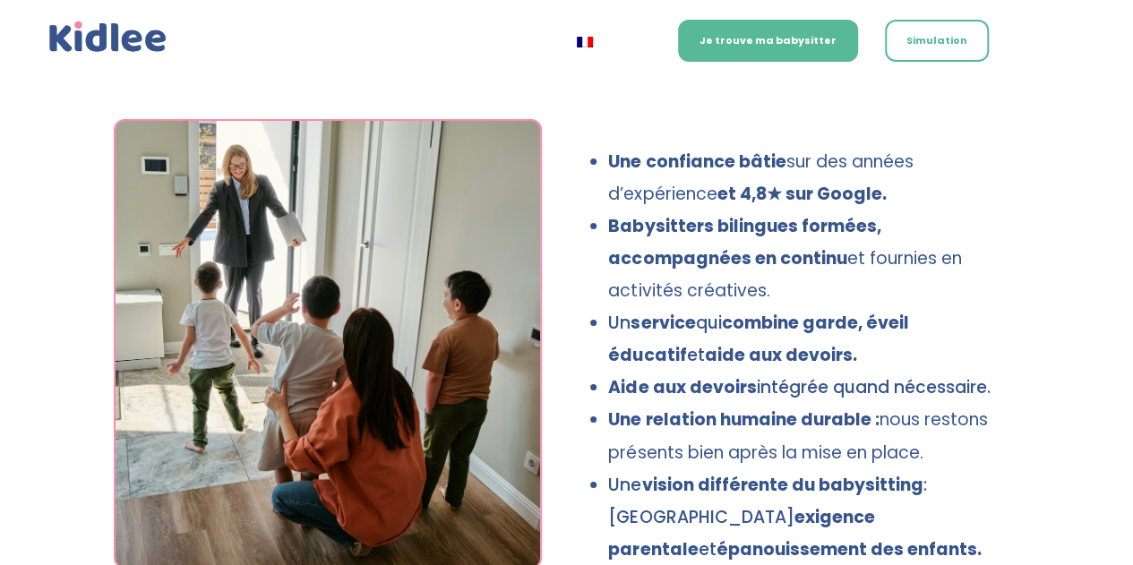
scroll to position [3492, 0]
